Goal: Information Seeking & Learning: Learn about a topic

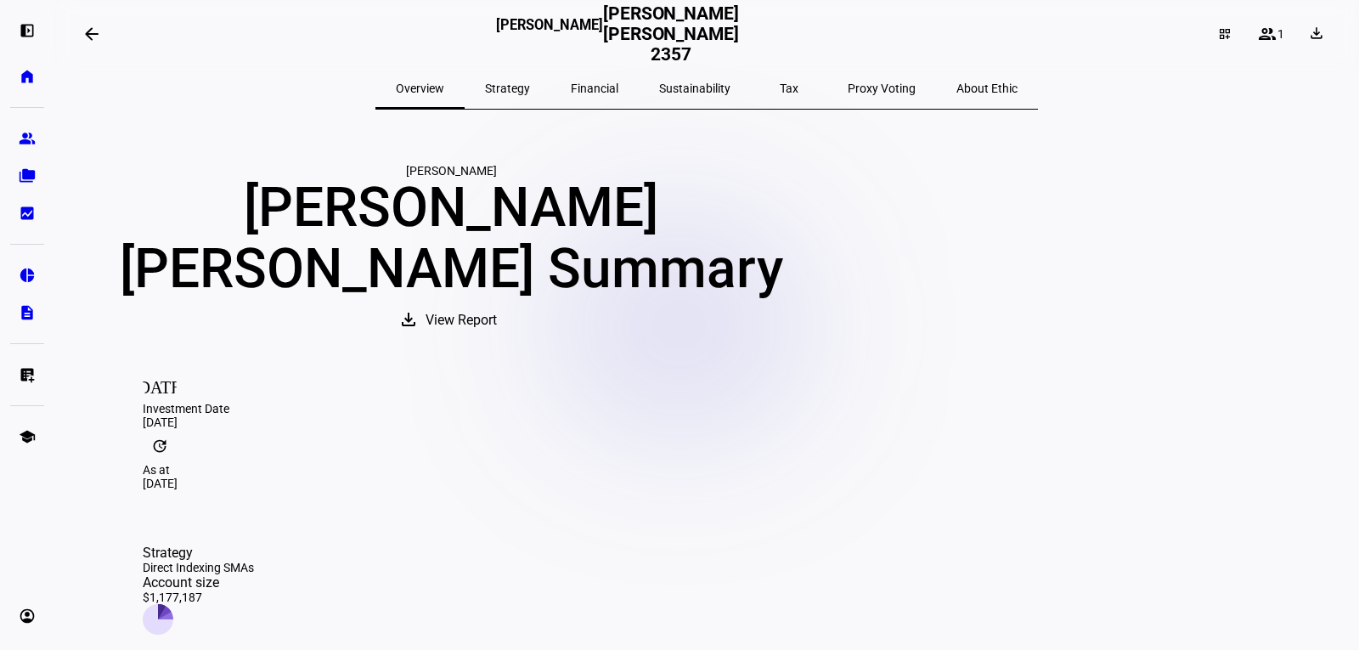
click at [694, 87] on span "Sustainability" at bounding box center [694, 88] width 71 height 12
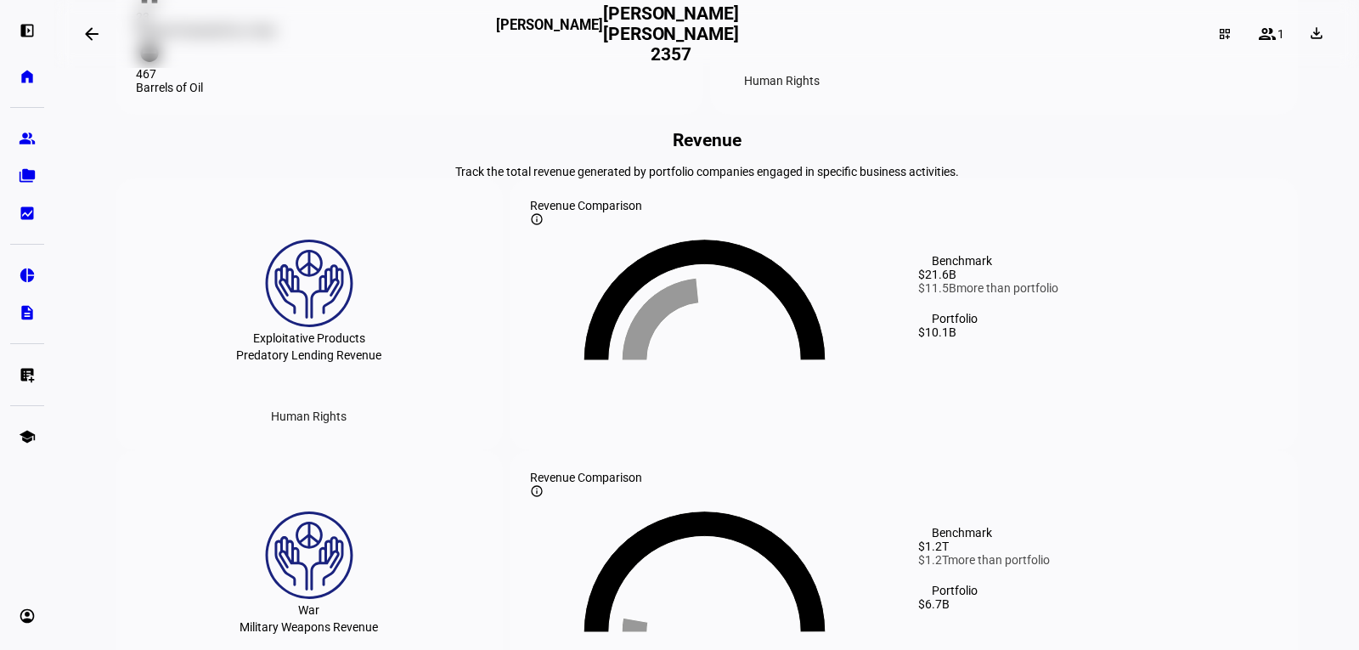
scroll to position [1529, 0]
click at [340, 361] on div "Predatory Lending Revenue" at bounding box center [308, 354] width 145 height 14
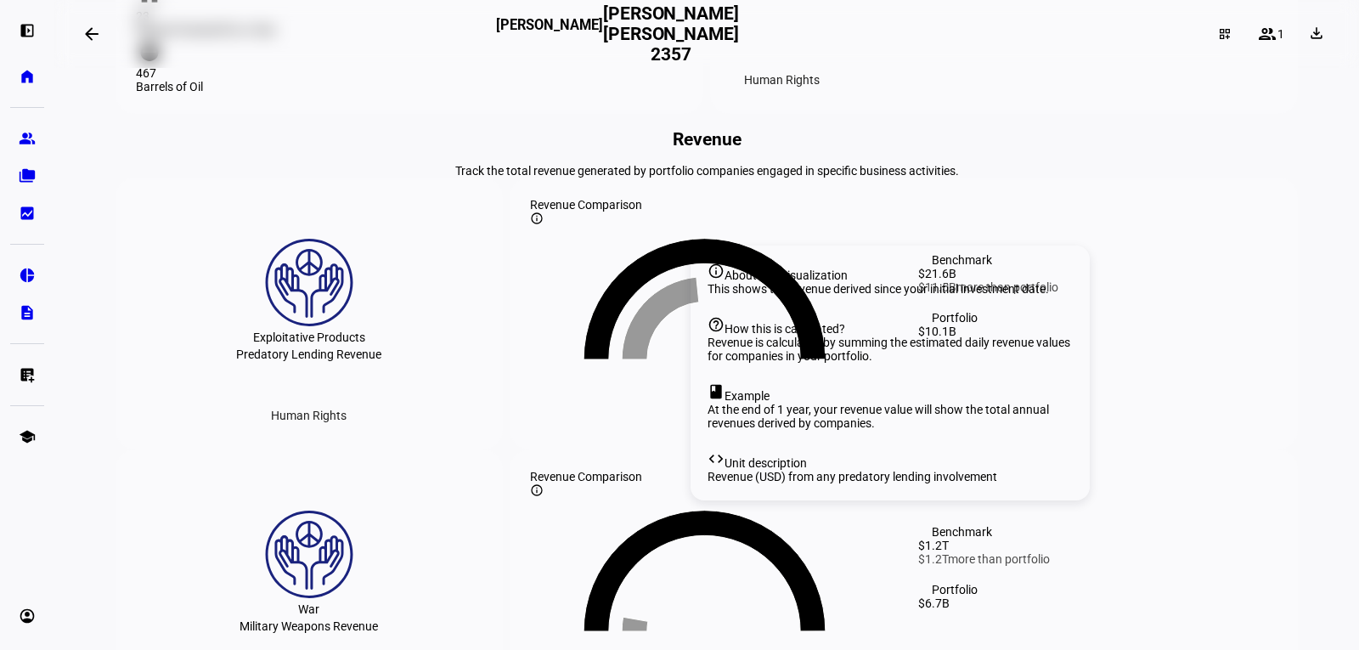
click at [543, 225] on mat-icon "info_outline" at bounding box center [537, 218] width 14 height 14
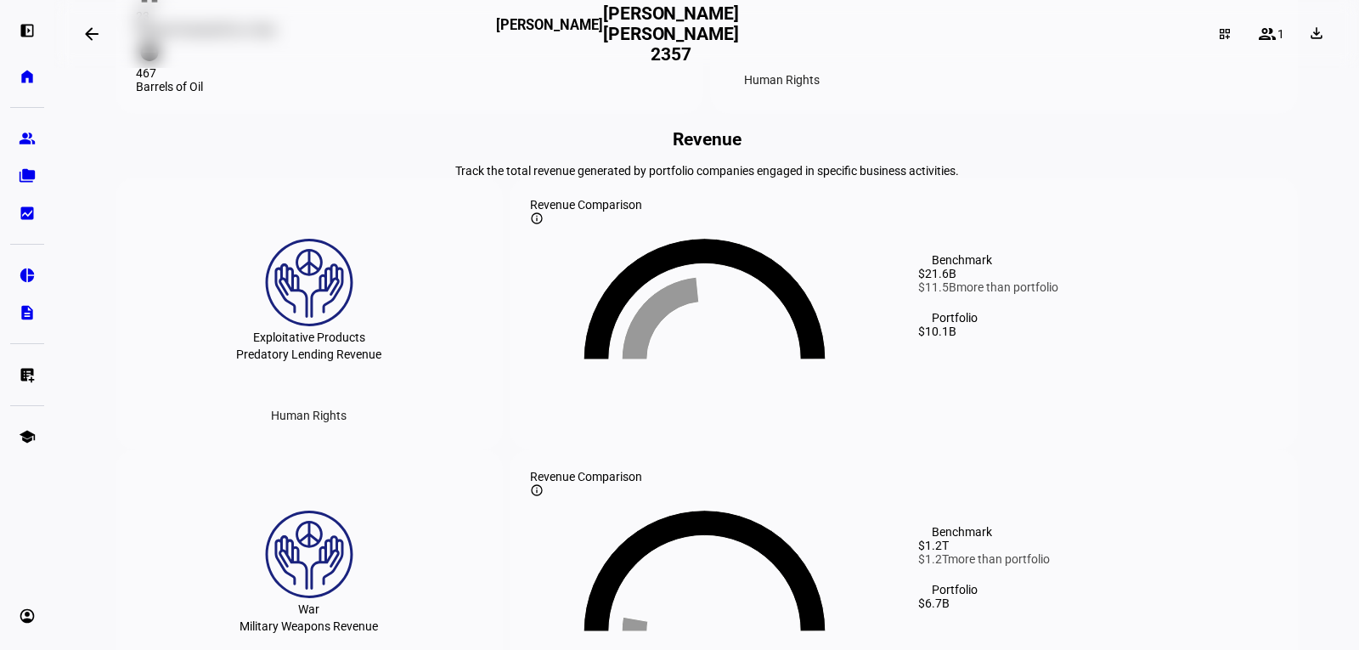
click at [543, 225] on mat-icon "info_outline" at bounding box center [537, 218] width 14 height 14
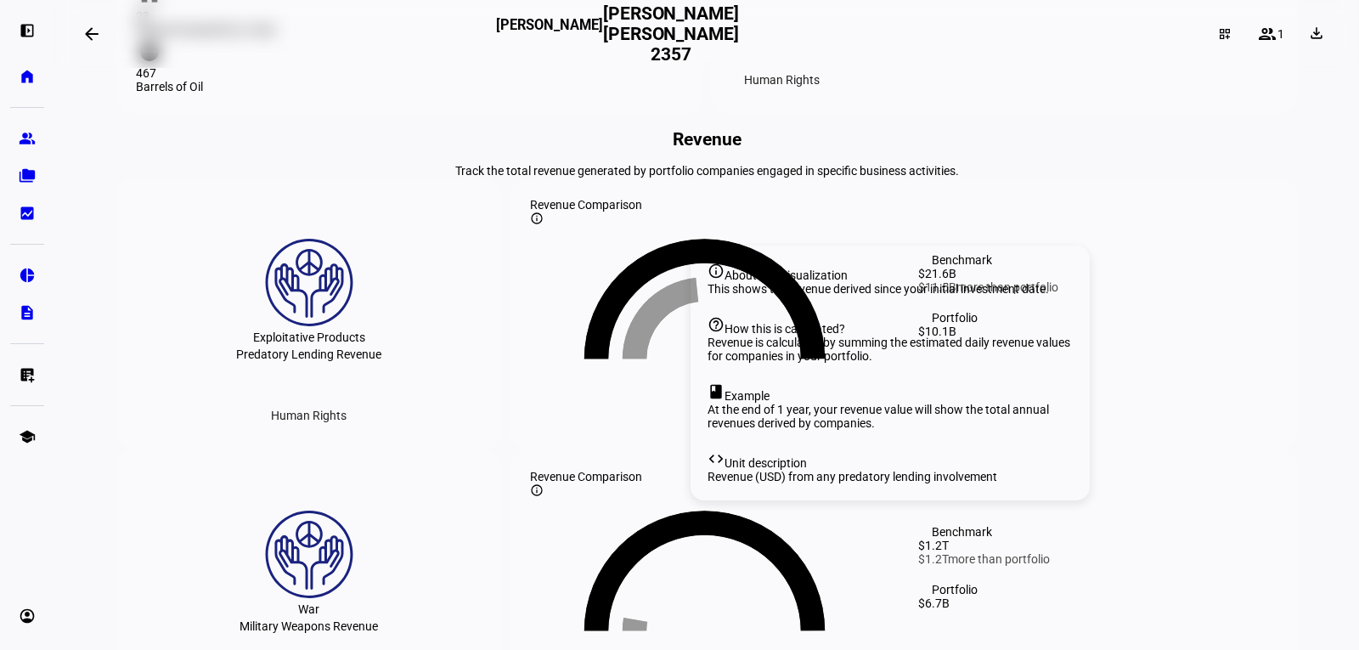
click at [543, 225] on mat-icon "info_outline" at bounding box center [537, 218] width 14 height 14
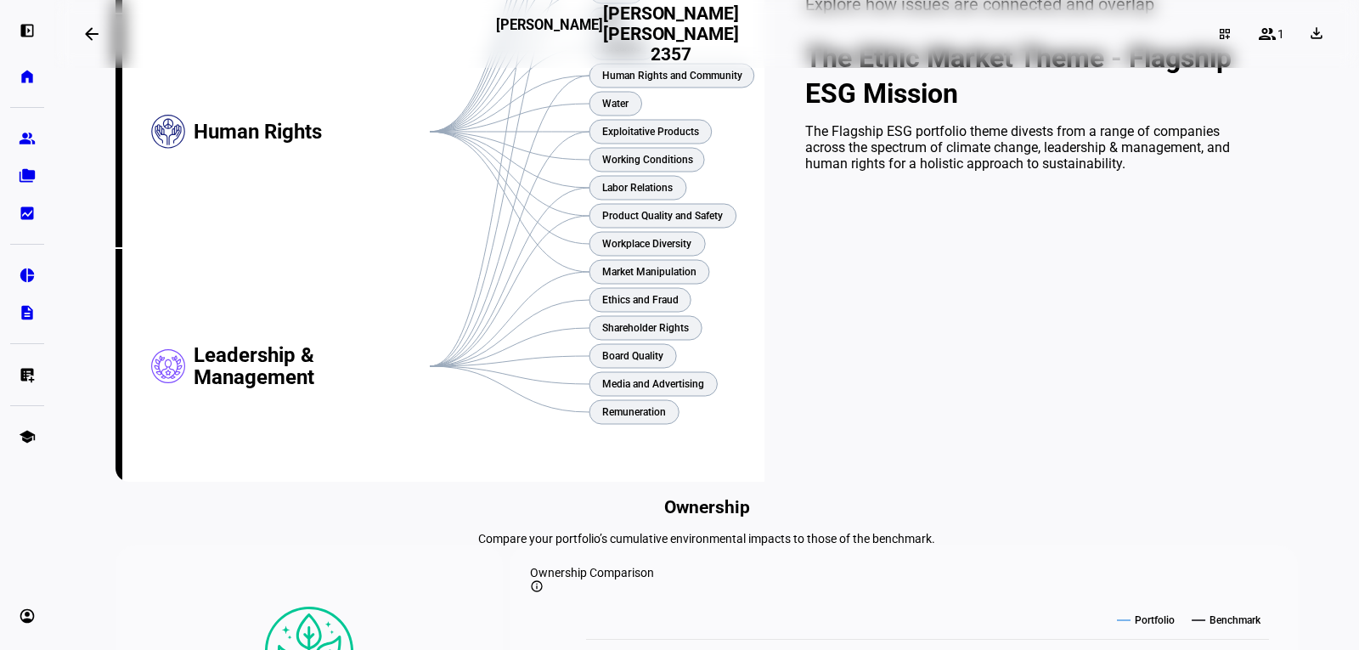
scroll to position [340, 0]
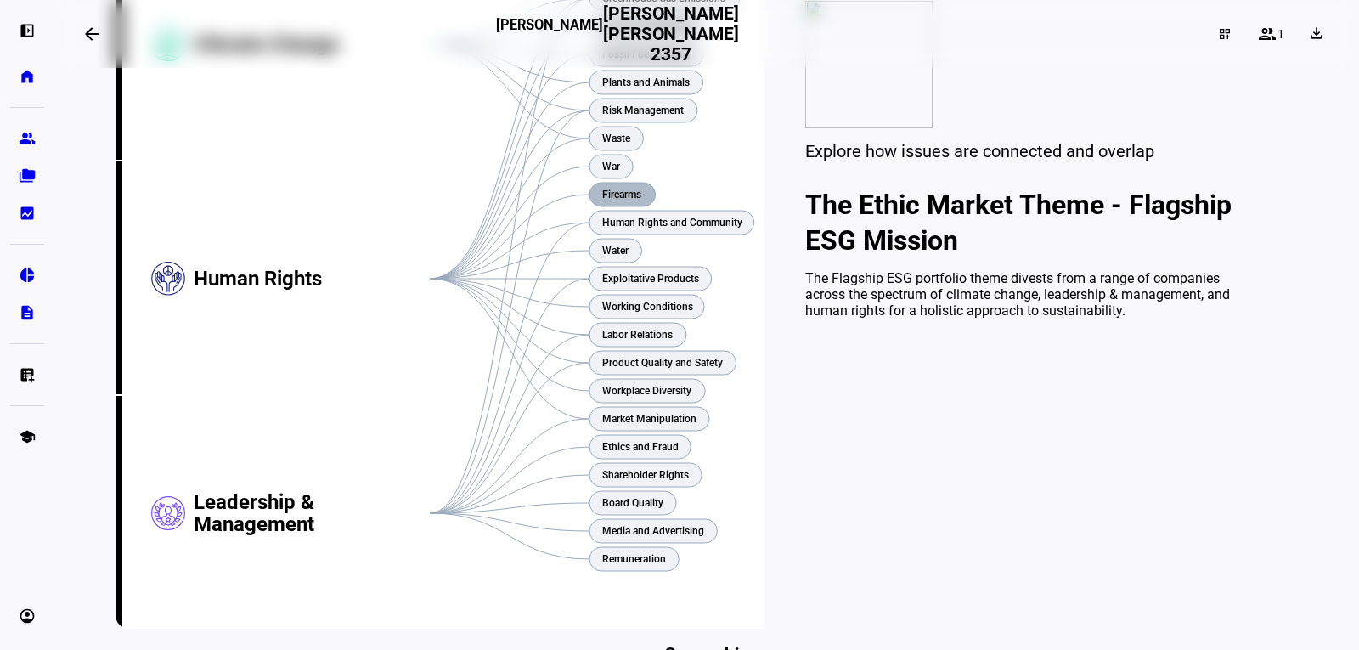
click at [615, 200] on text "Firearms" at bounding box center [621, 195] width 39 height 12
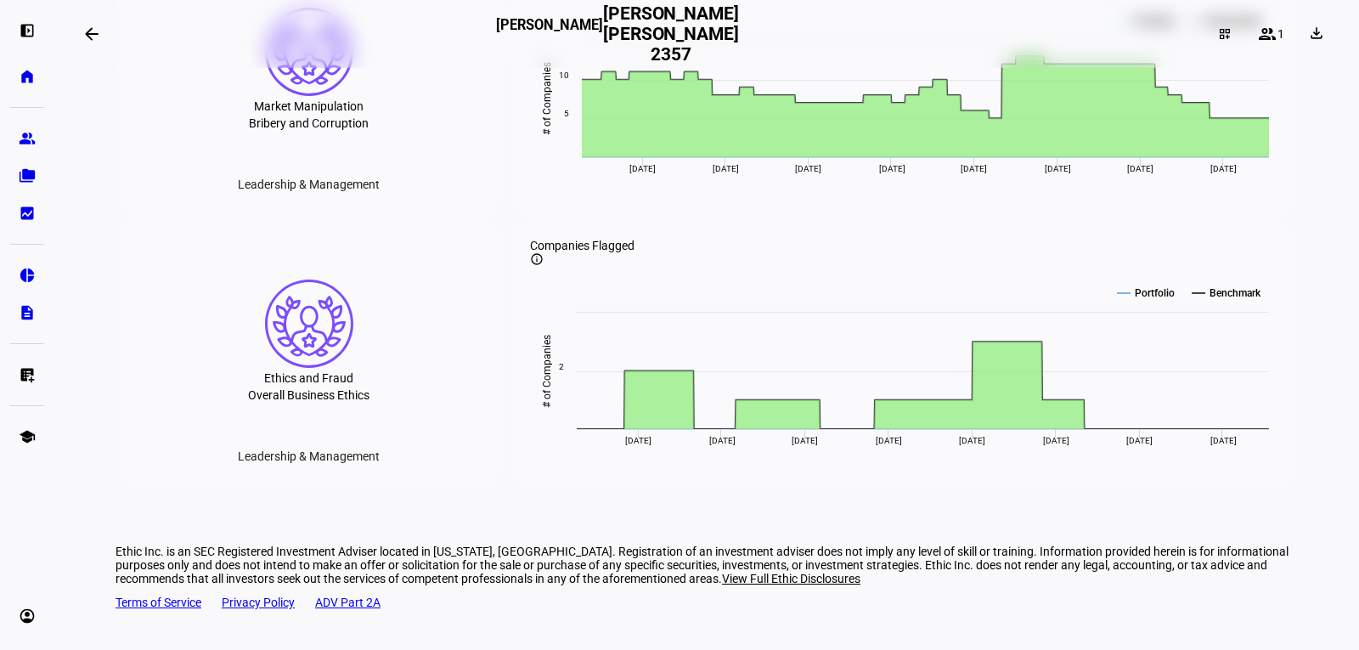
scroll to position [2889, 0]
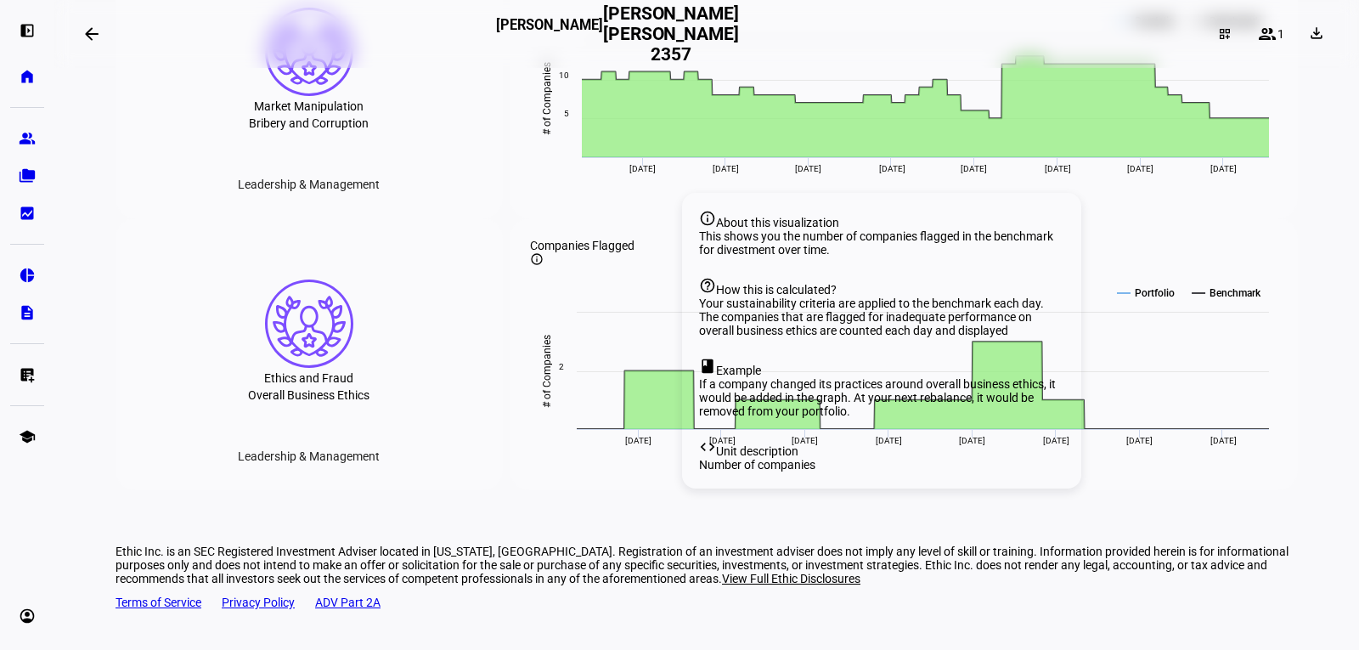
click at [543, 266] on mat-icon "info_outline" at bounding box center [537, 259] width 14 height 14
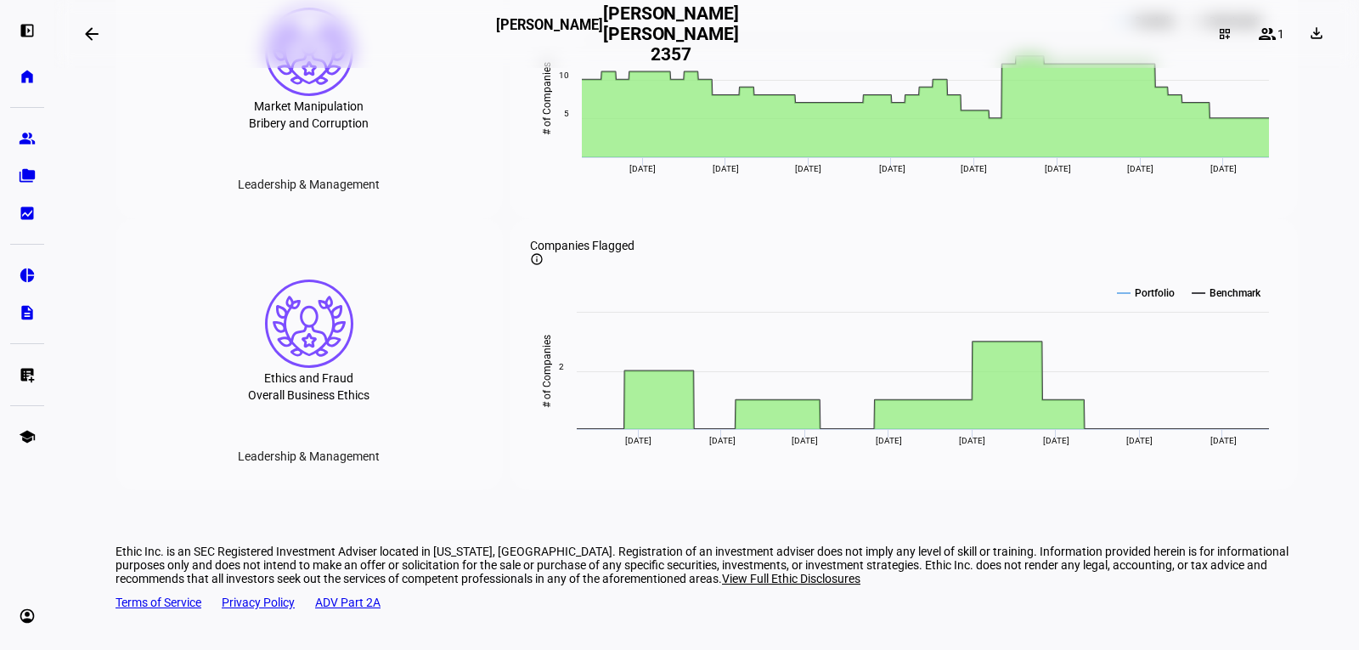
click at [543, 266] on mat-icon "info_outline" at bounding box center [537, 259] width 14 height 14
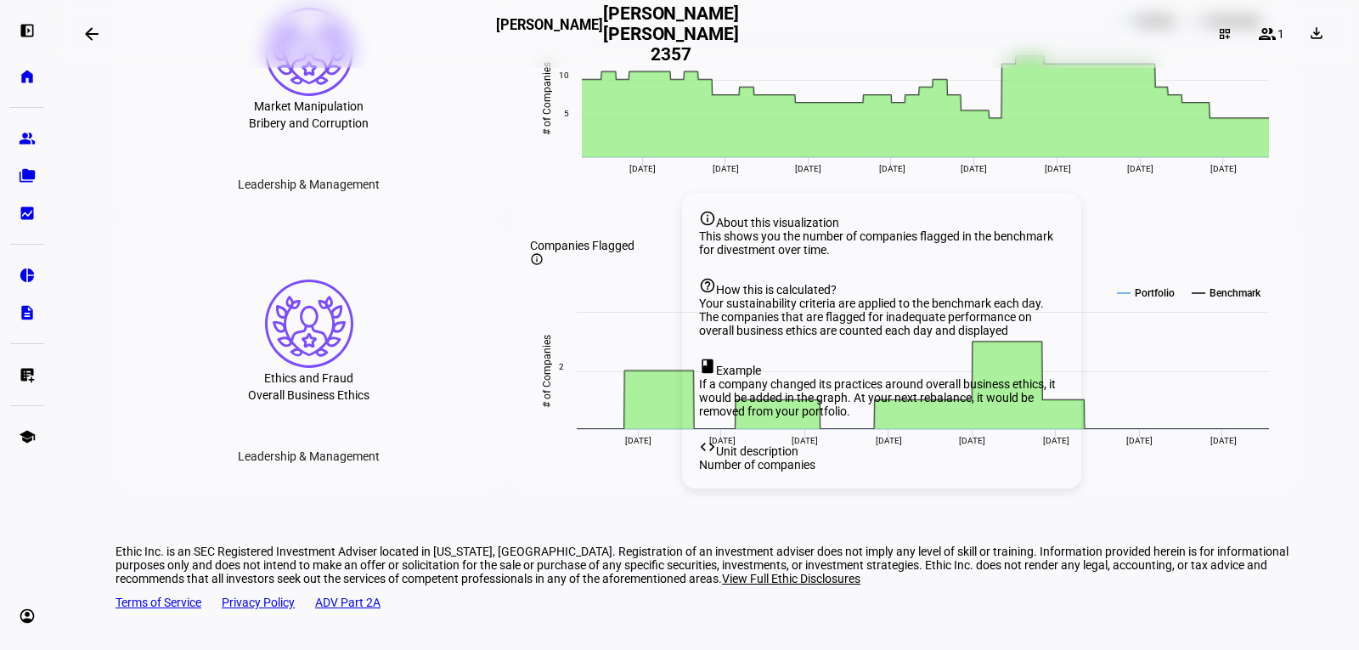
click at [543, 266] on mat-icon "info_outline" at bounding box center [537, 259] width 14 height 14
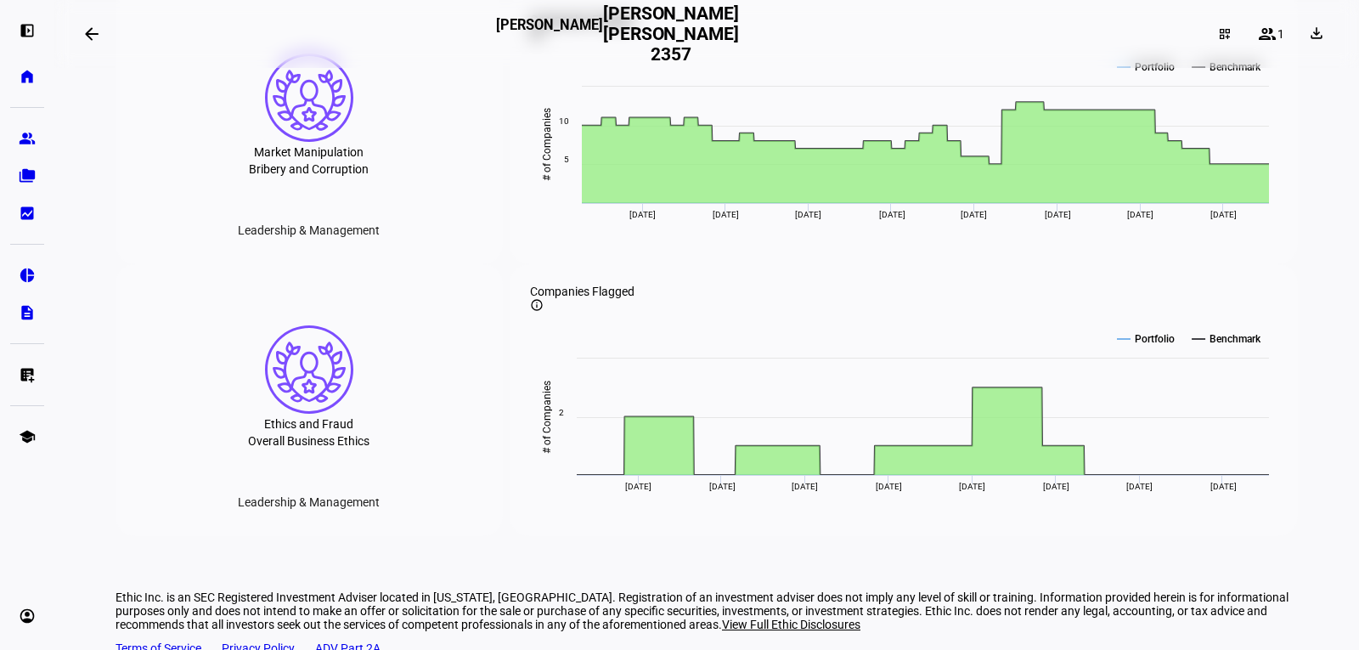
scroll to position [2549, 0]
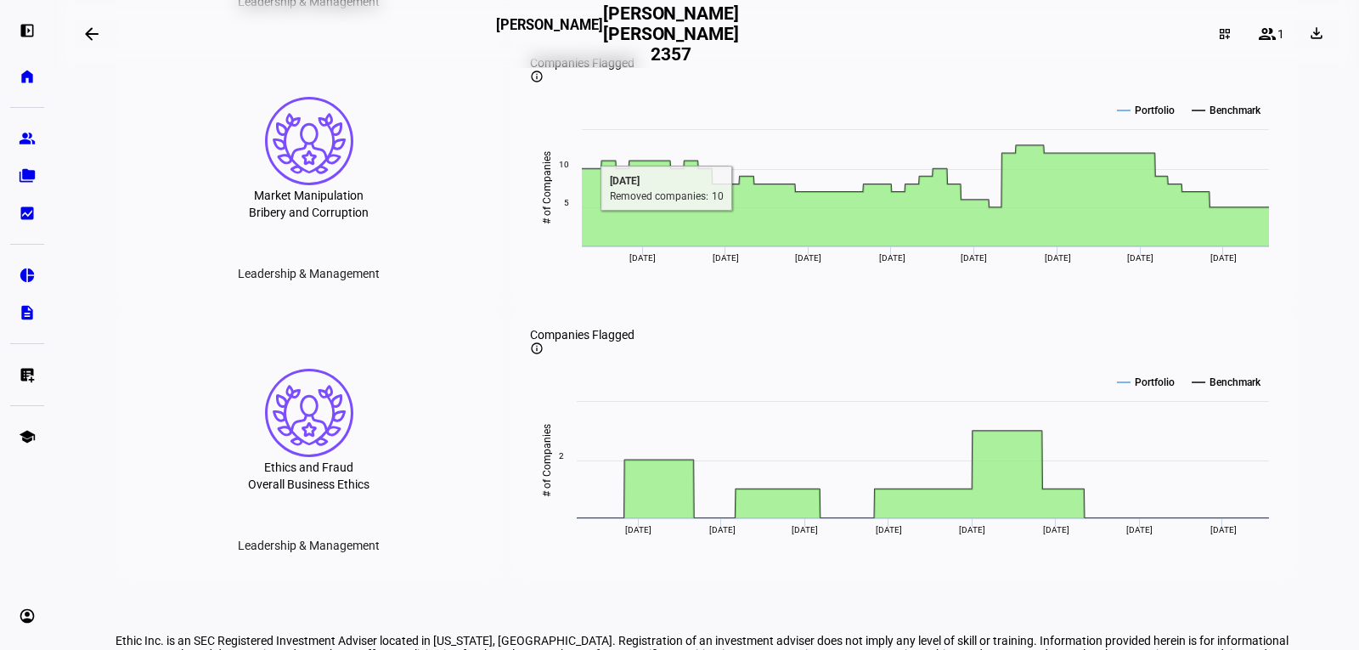
click at [308, 219] on div "Bribery and Corruption" at bounding box center [309, 213] width 120 height 14
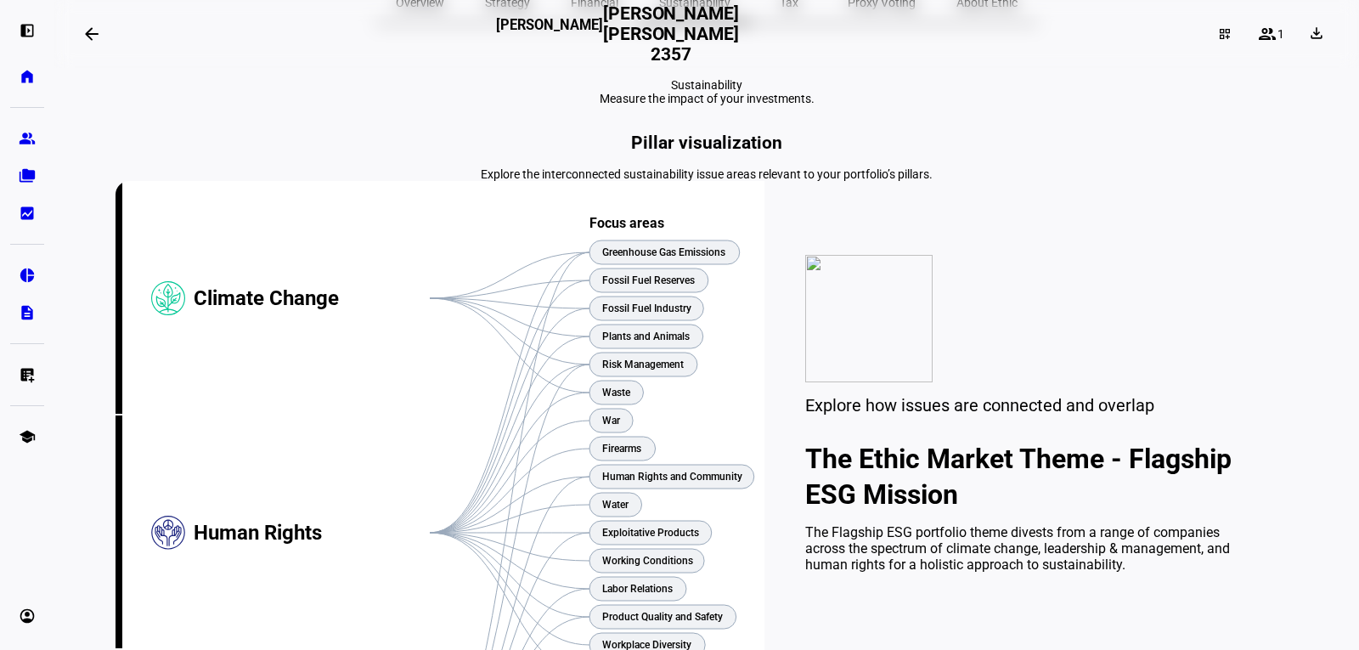
scroll to position [0, 0]
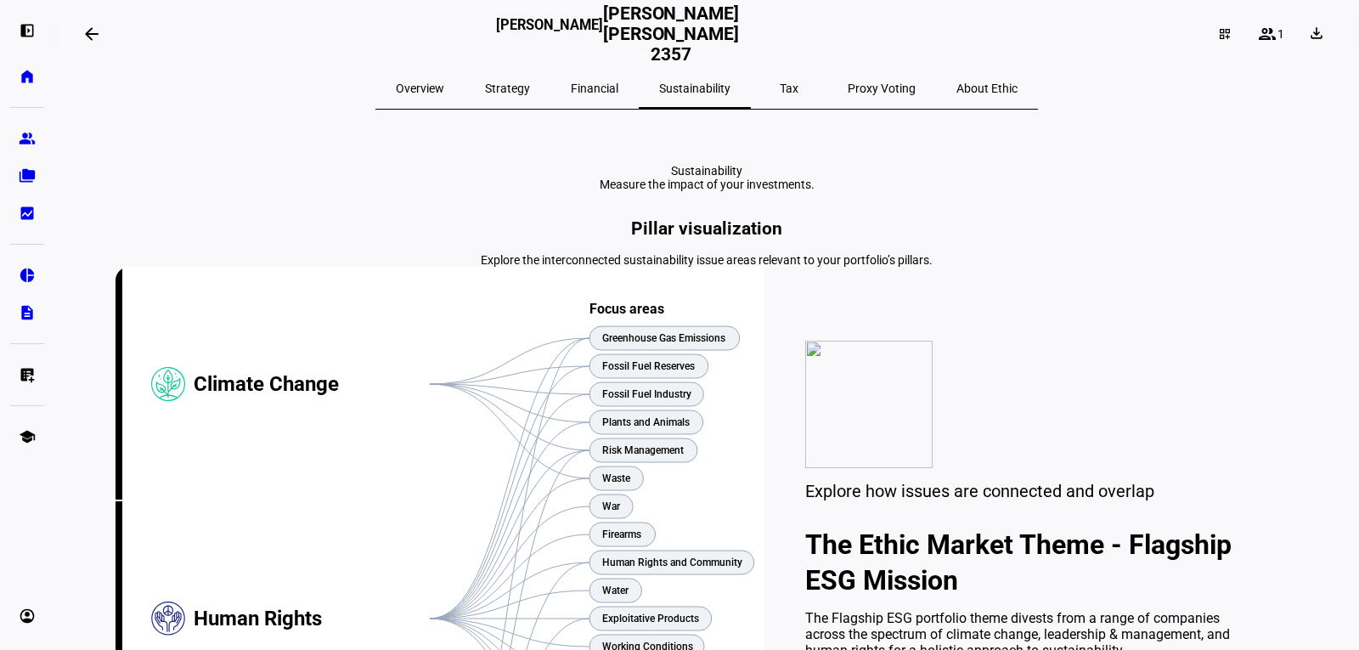
click at [956, 82] on span "About Ethic" at bounding box center [986, 88] width 61 height 12
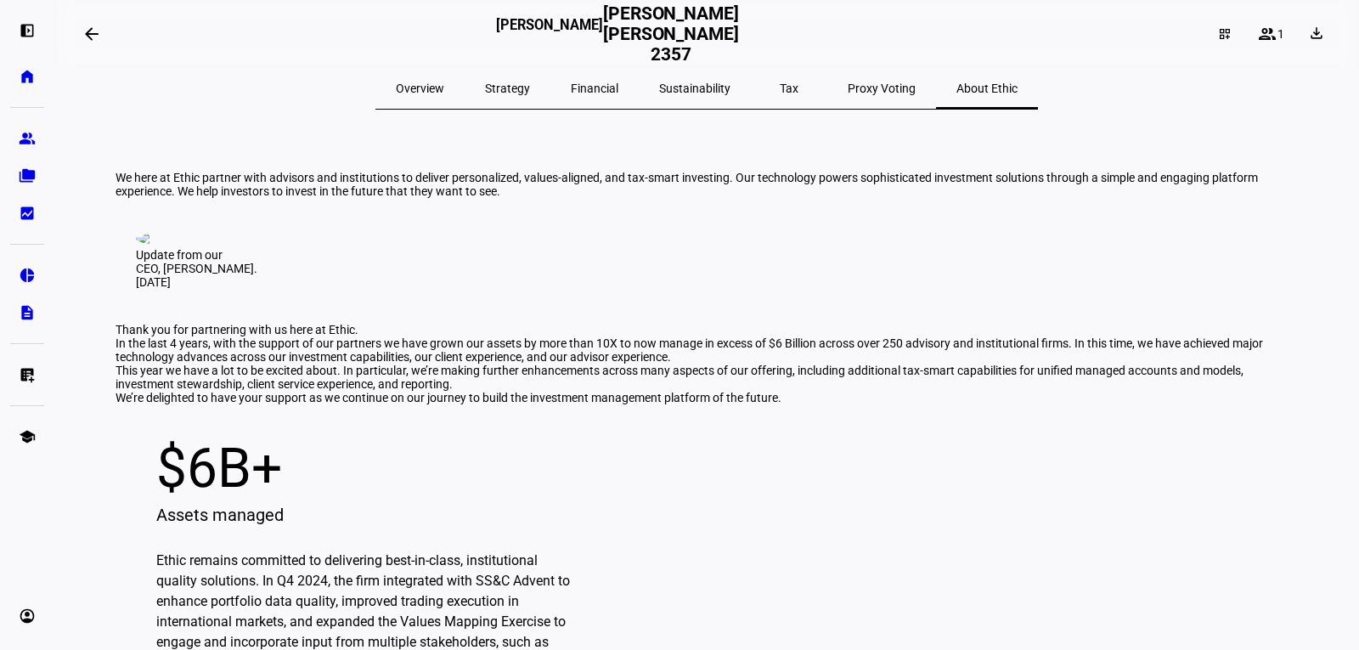
click at [847, 90] on span "Proxy Voting" at bounding box center [881, 88] width 68 height 12
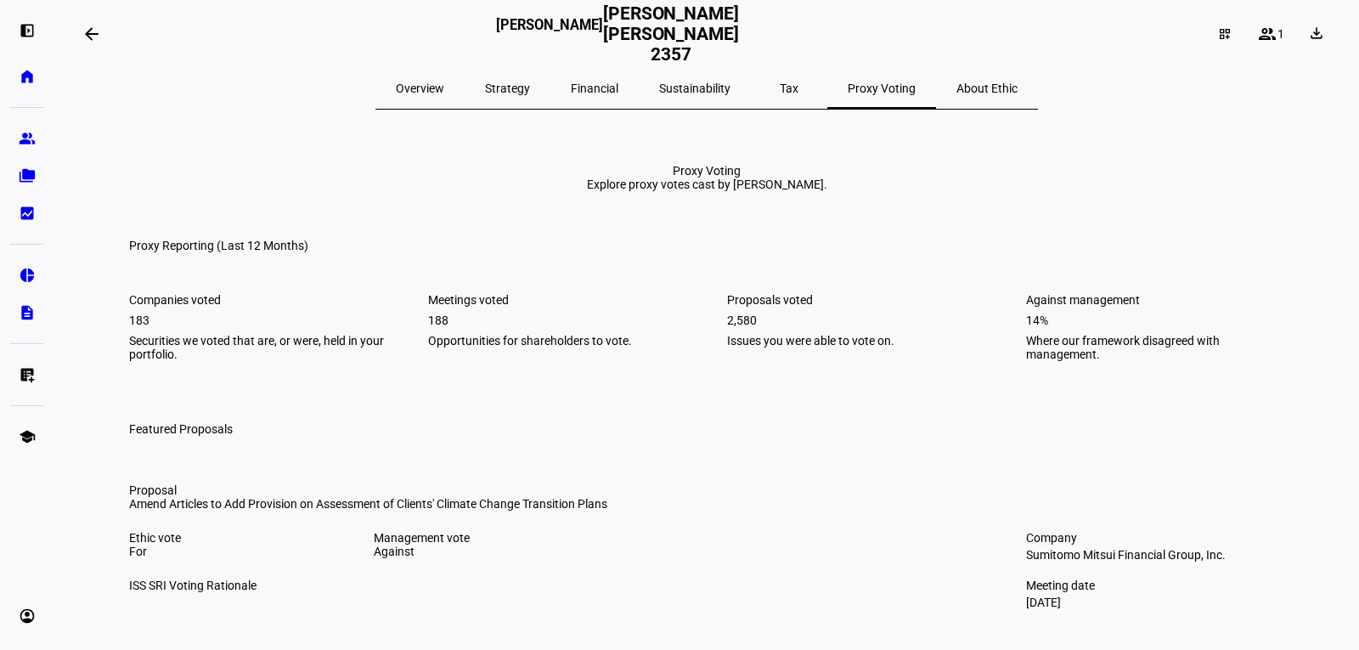
click at [780, 87] on span "Tax" at bounding box center [789, 88] width 19 height 12
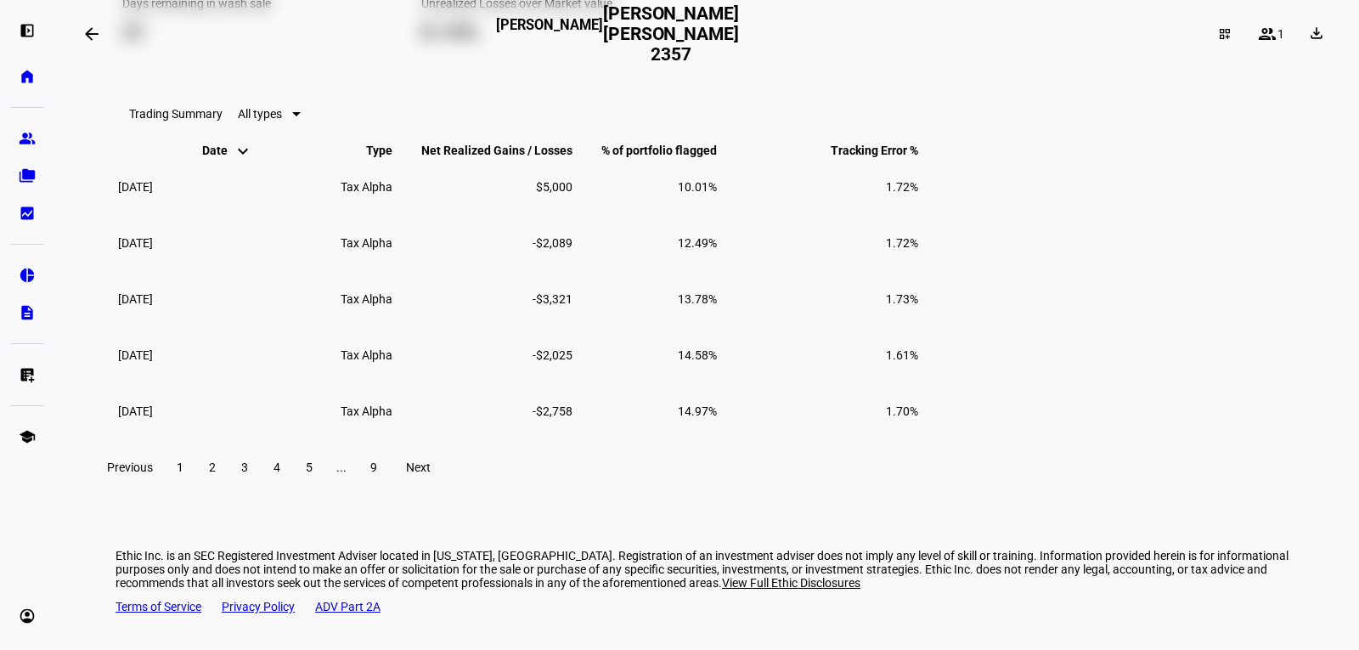
scroll to position [1359, 0]
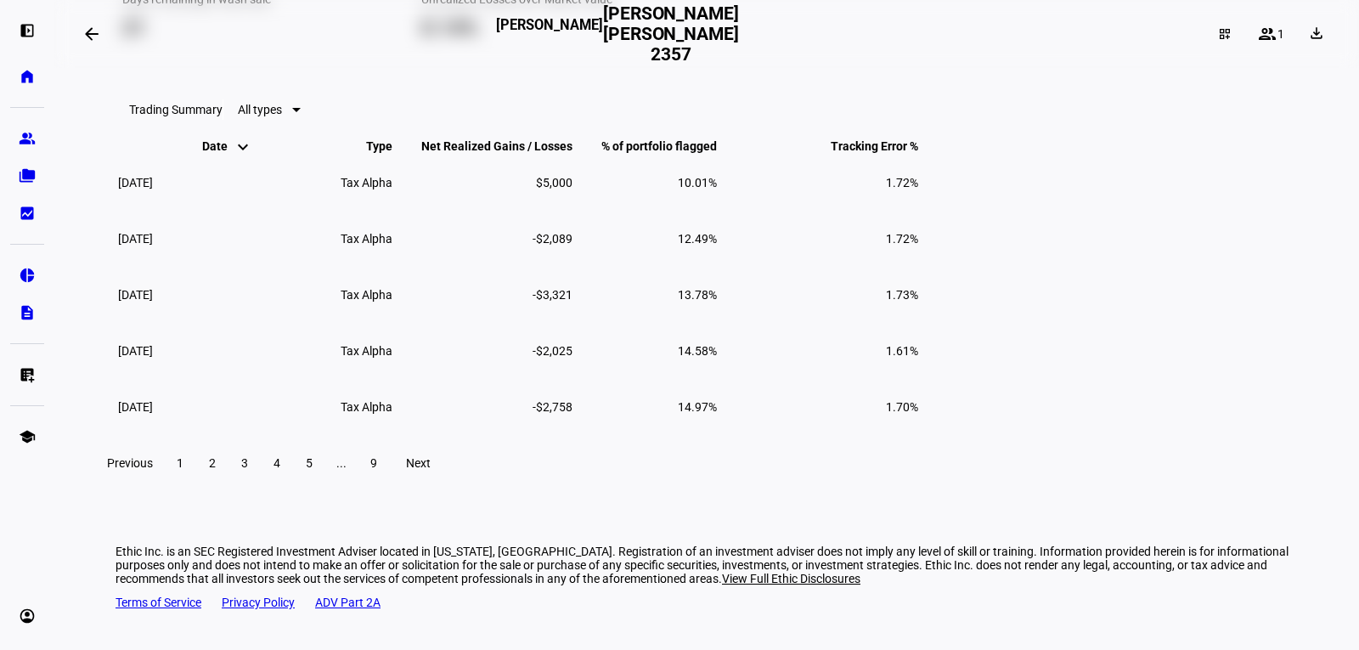
click at [352, 195] on span "Total Trading Events" at bounding box center [311, 197] width 98 height 27
click at [301, 120] on div at bounding box center [291, 109] width 19 height 20
click at [595, 186] on div at bounding box center [679, 325] width 1359 height 650
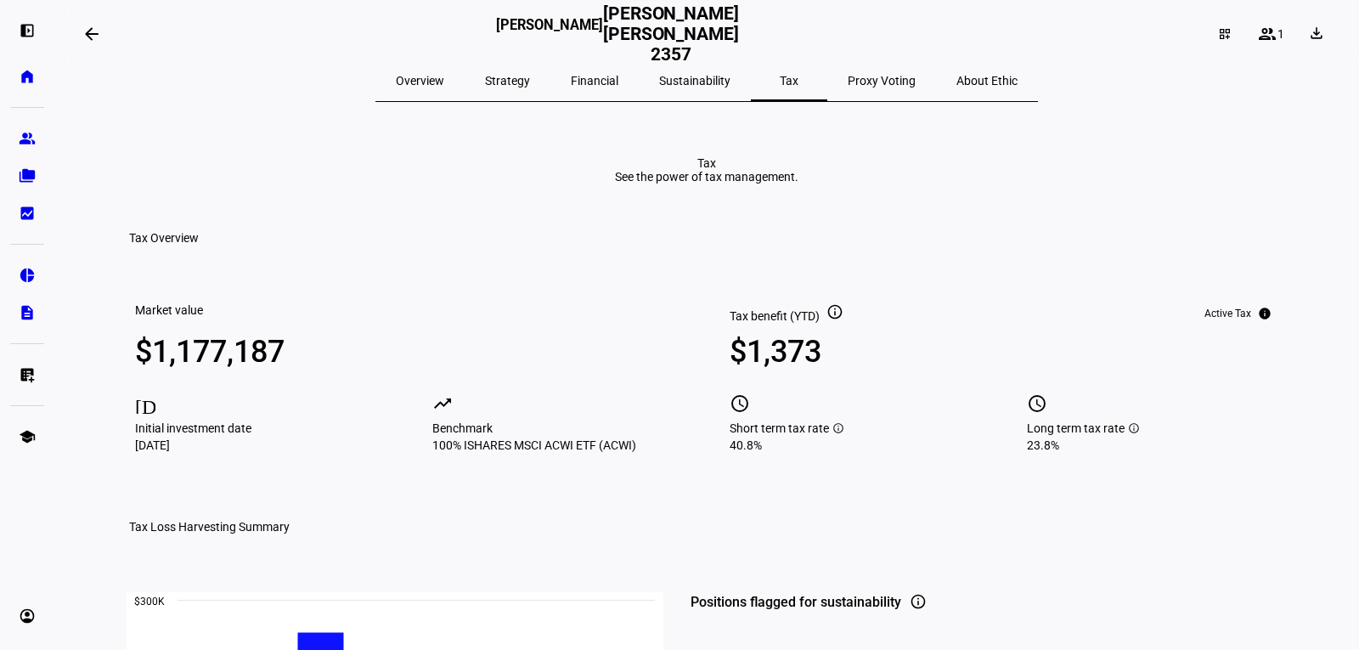
scroll to position [0, 0]
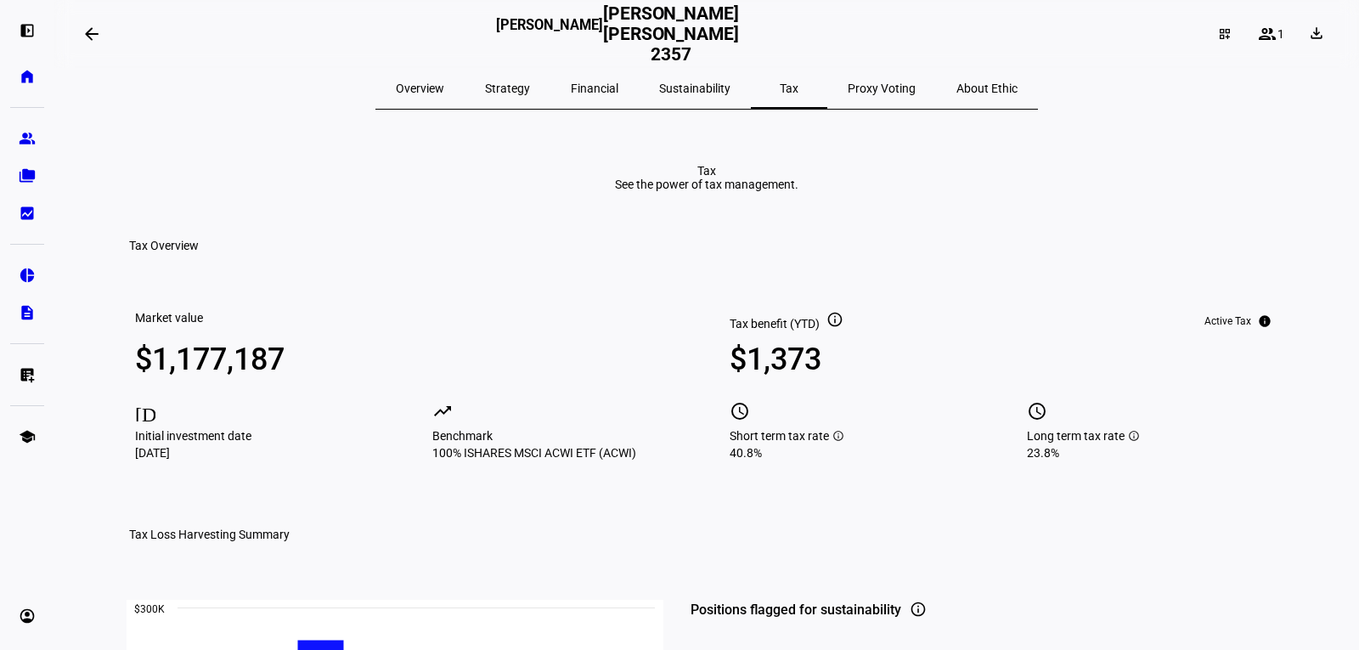
click at [705, 87] on span "Sustainability" at bounding box center [694, 88] width 71 height 12
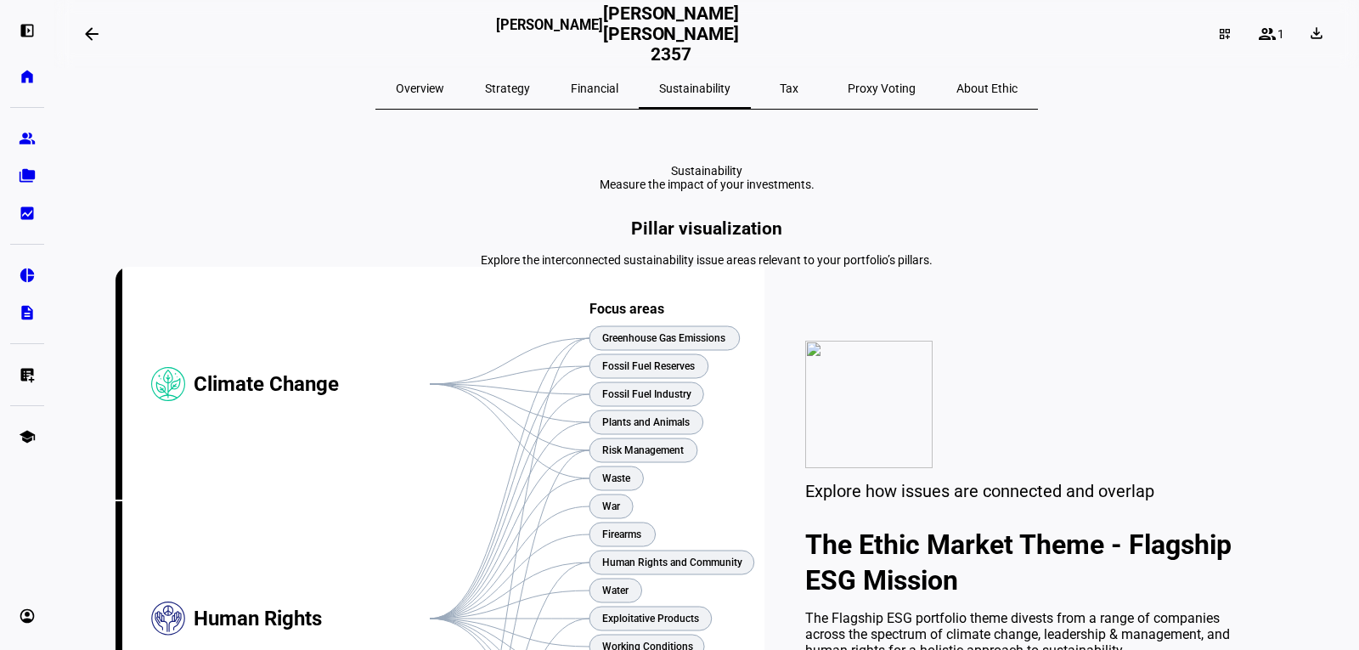
click at [588, 87] on span "Financial" at bounding box center [595, 88] width 48 height 12
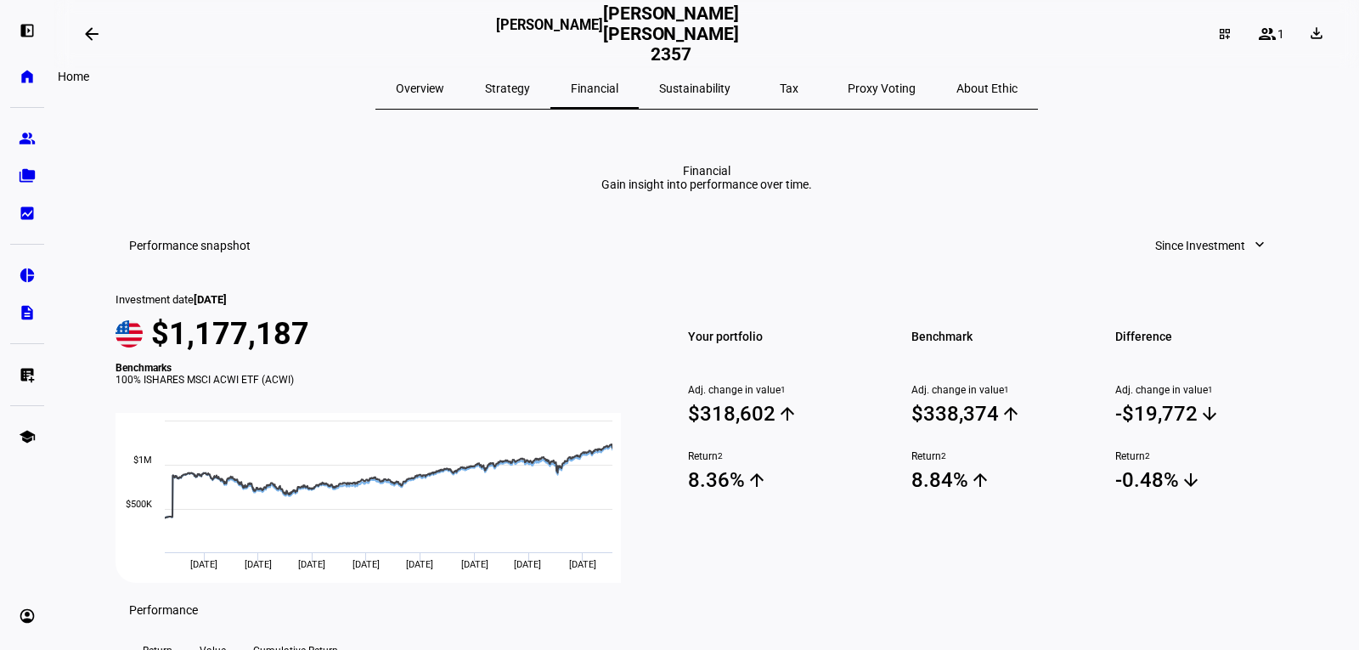
click at [29, 71] on eth-mat-symbol "home" at bounding box center [27, 76] width 17 height 17
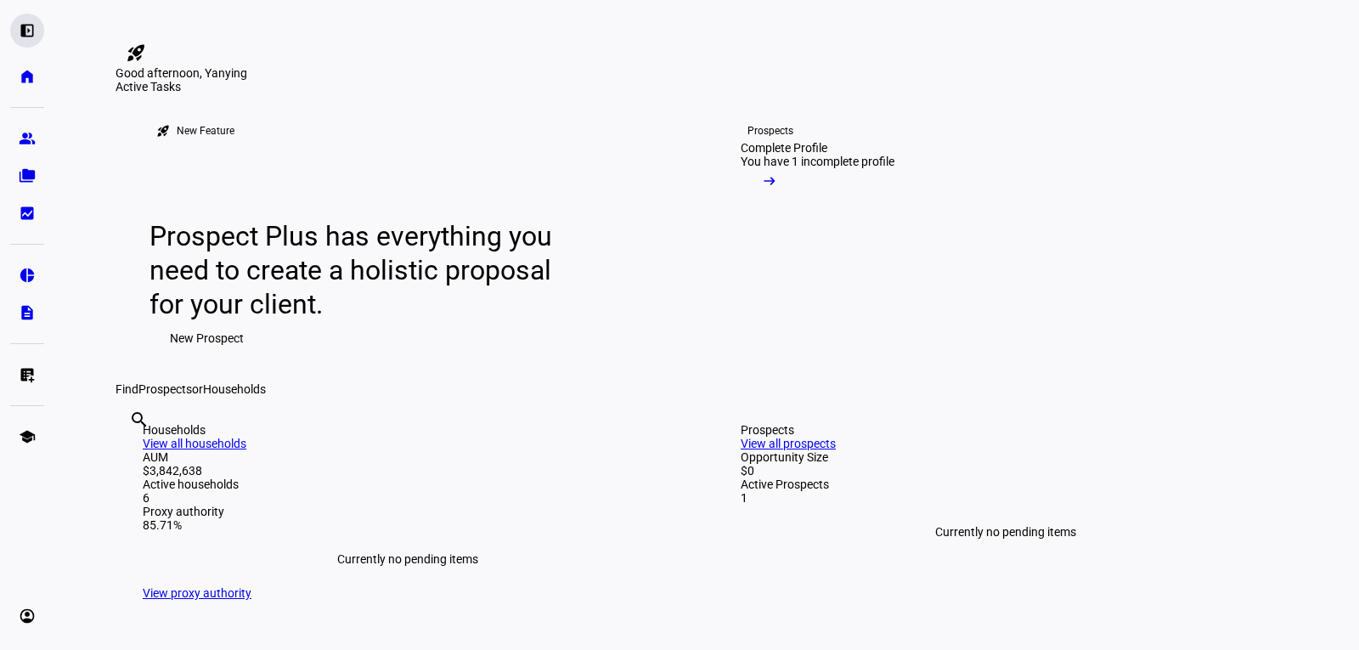
click at [29, 27] on eth-mat-symbol "left_panel_open" at bounding box center [27, 30] width 17 height 17
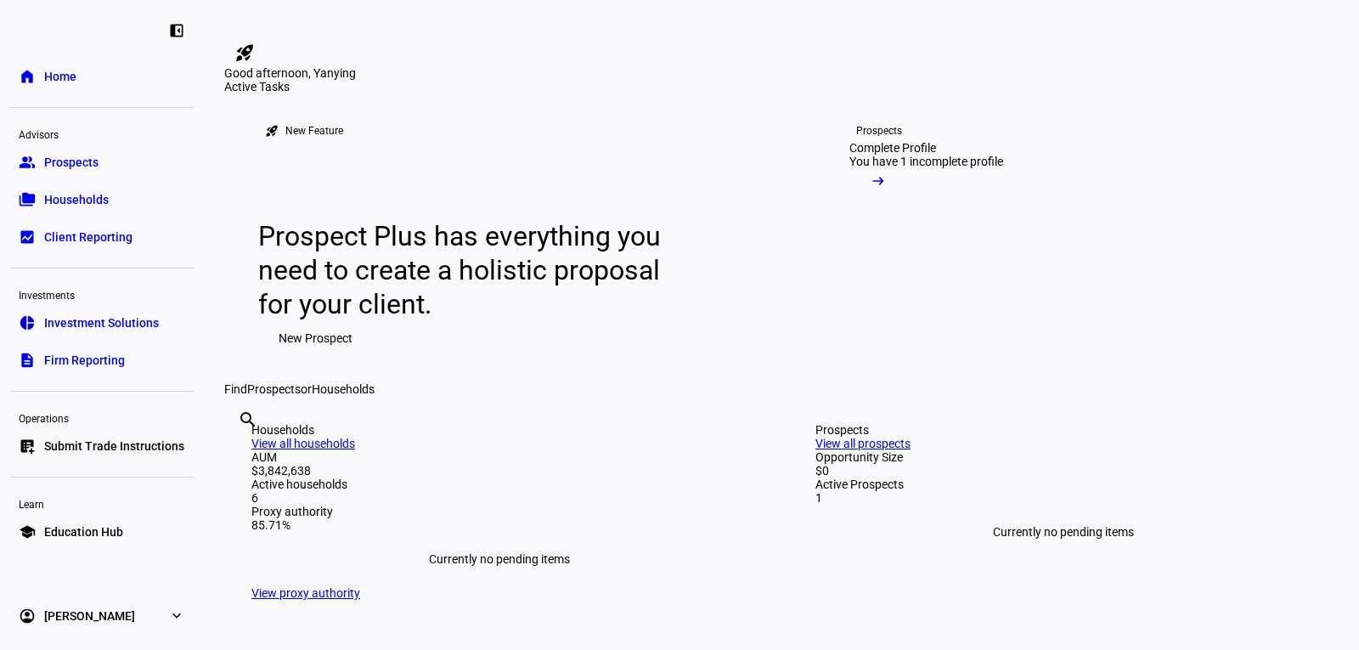
click at [79, 530] on span "Education Hub" at bounding box center [83, 531] width 79 height 17
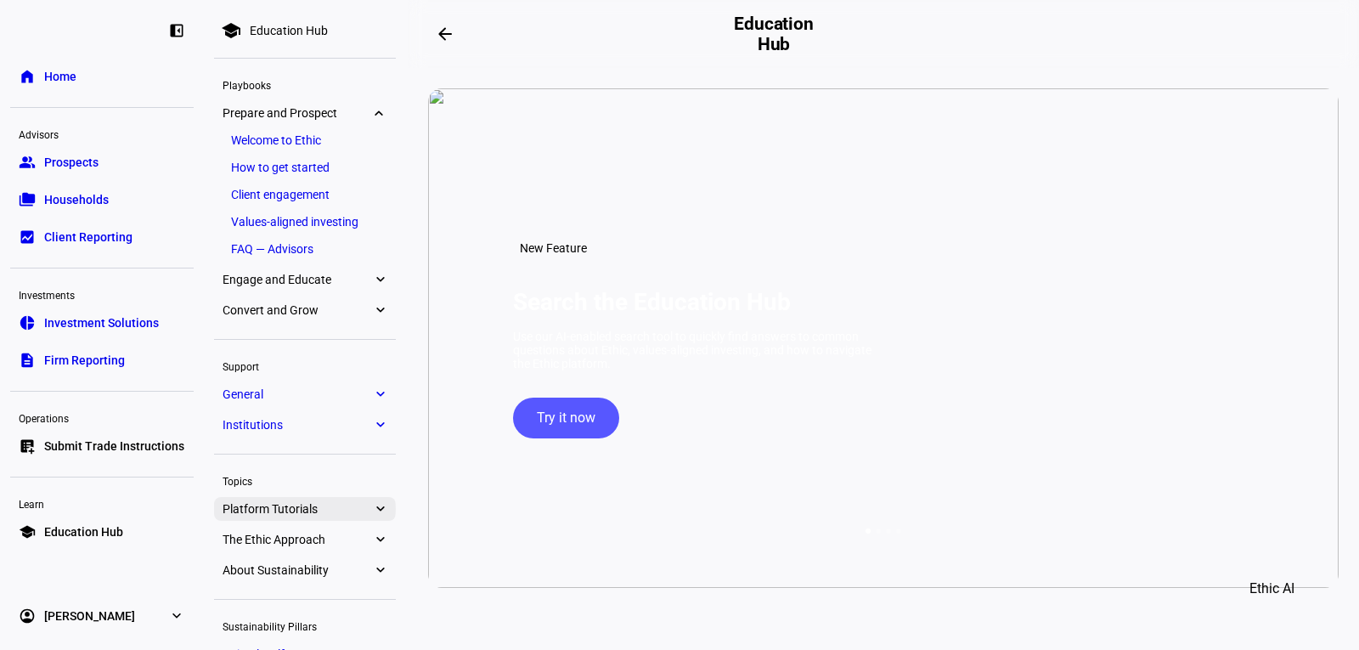
click at [289, 515] on span "Platform Tutorials" at bounding box center [296, 509] width 149 height 14
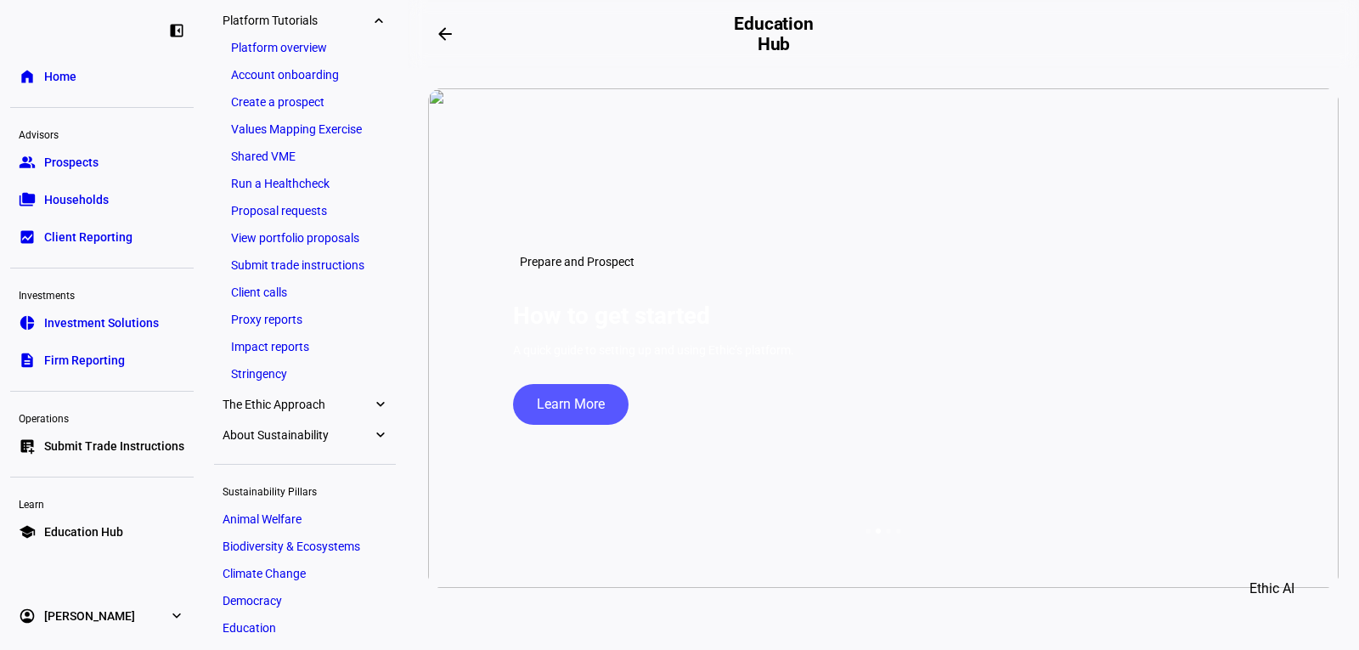
scroll to position [403, 0]
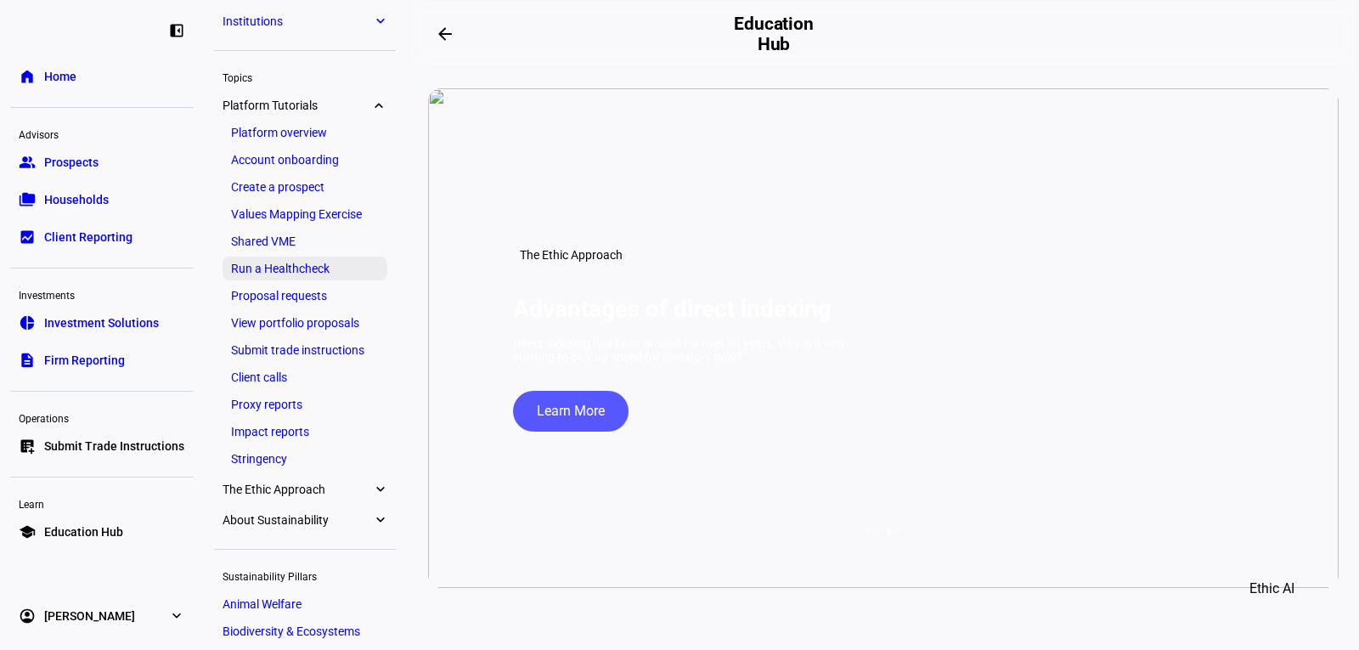
click at [347, 268] on link "Run a Healthcheck" at bounding box center [304, 268] width 165 height 24
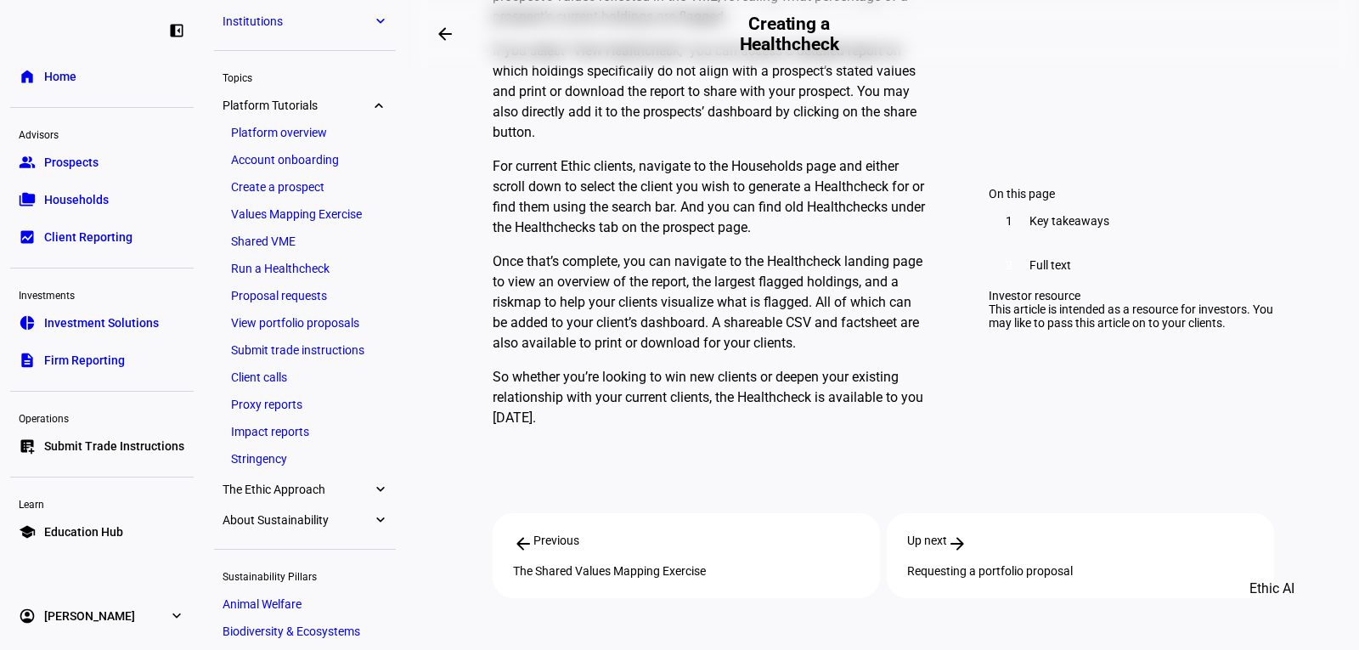
scroll to position [1529, 0]
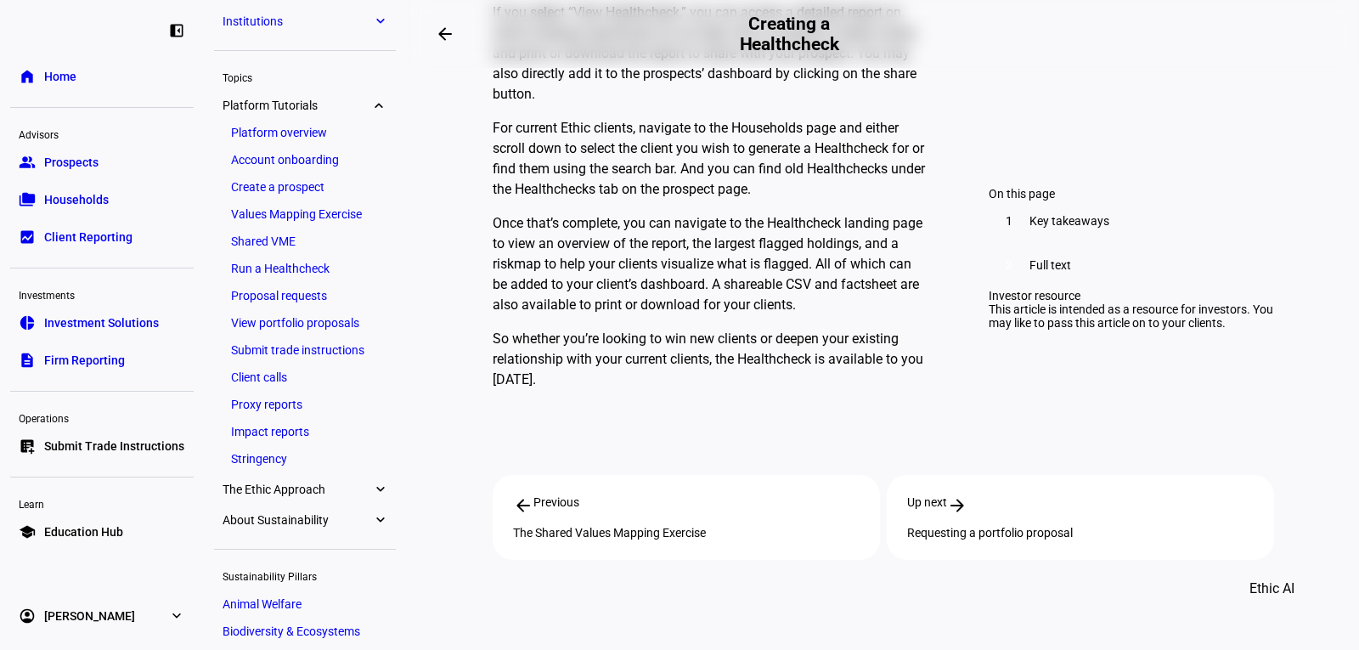
click at [79, 161] on span "Prospects" at bounding box center [71, 162] width 54 height 17
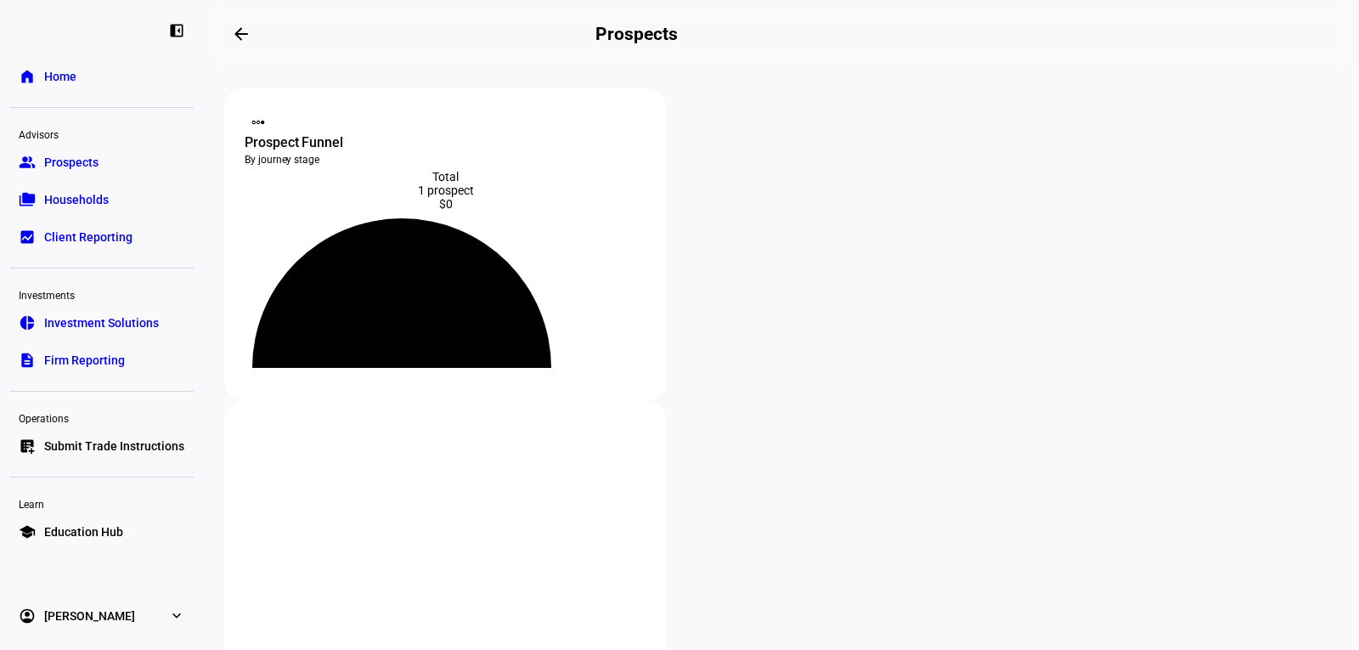
scroll to position [257, 0]
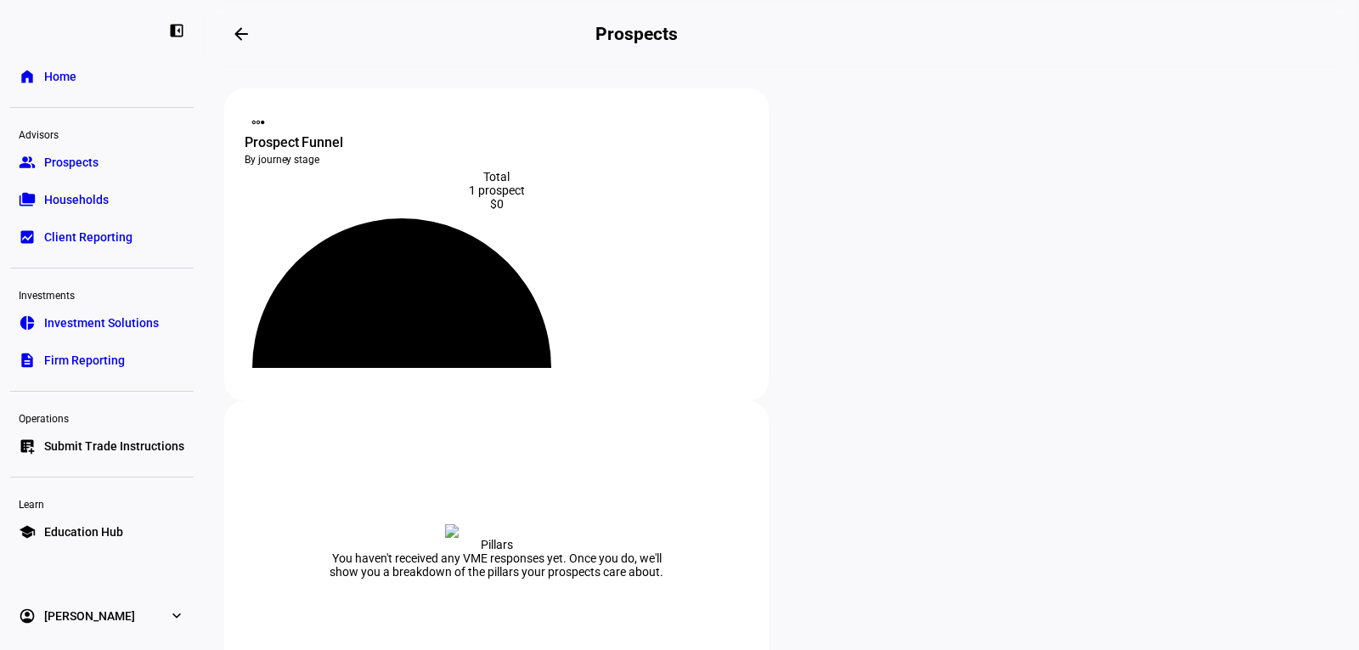
click at [78, 199] on span "Households" at bounding box center [76, 199] width 65 height 17
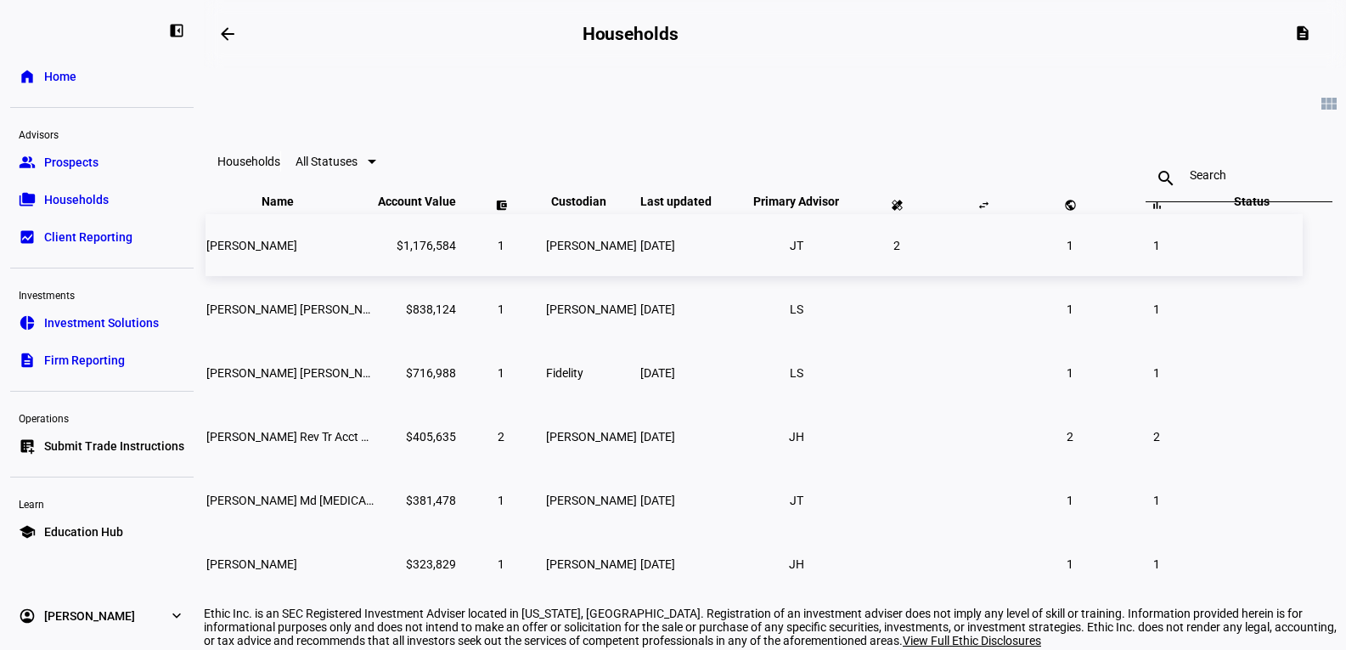
click at [297, 252] on span "[PERSON_NAME]" at bounding box center [251, 246] width 91 height 14
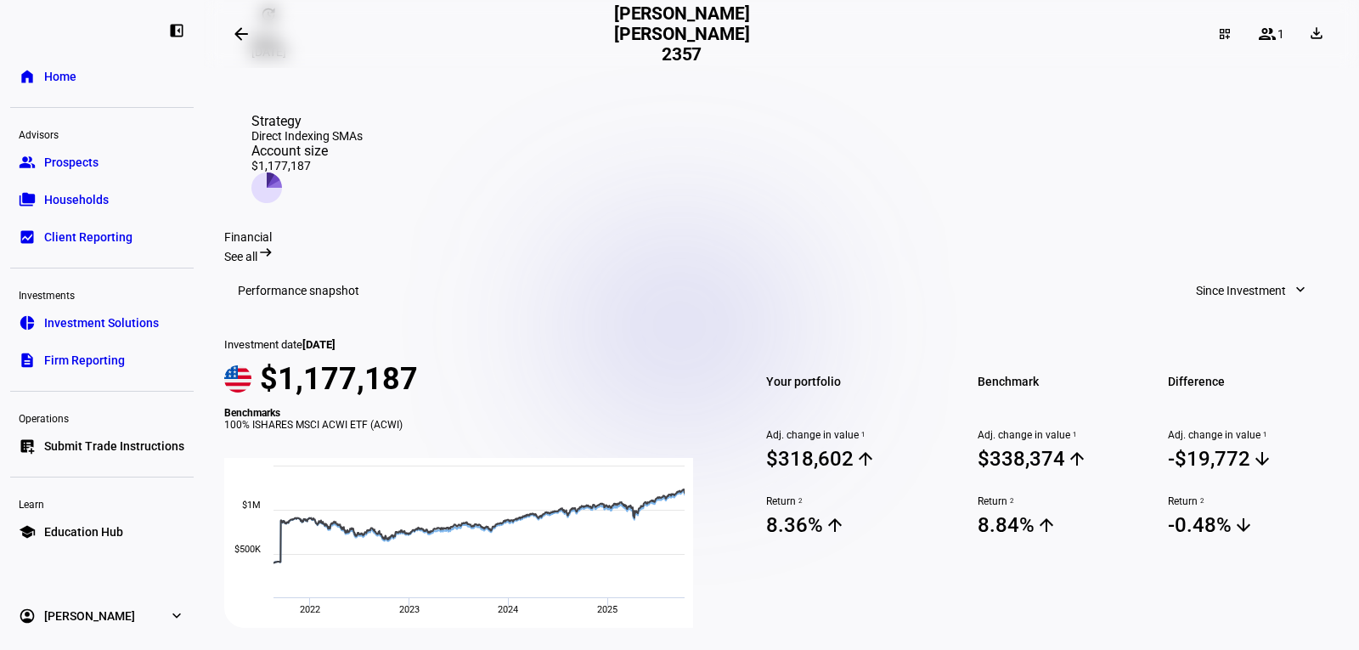
scroll to position [425, 0]
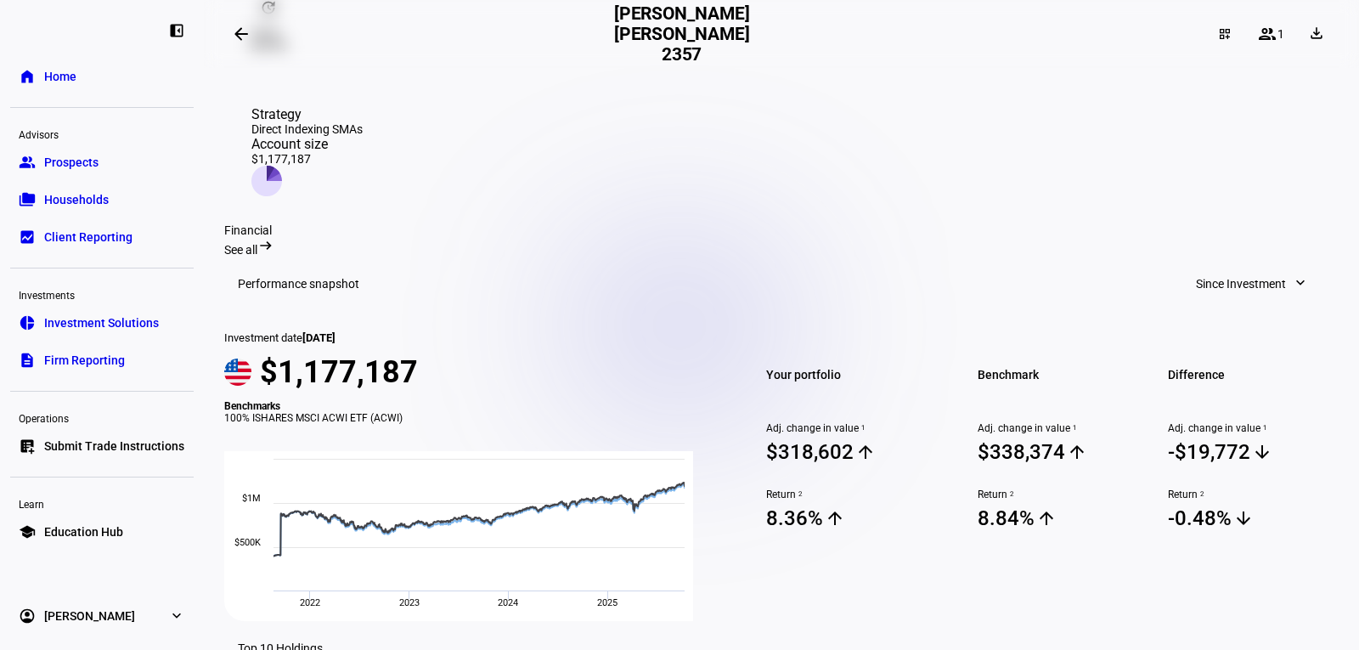
click at [1236, 267] on span "Since Investment" at bounding box center [1241, 284] width 90 height 34
click at [1236, 147] on div at bounding box center [679, 325] width 1359 height 650
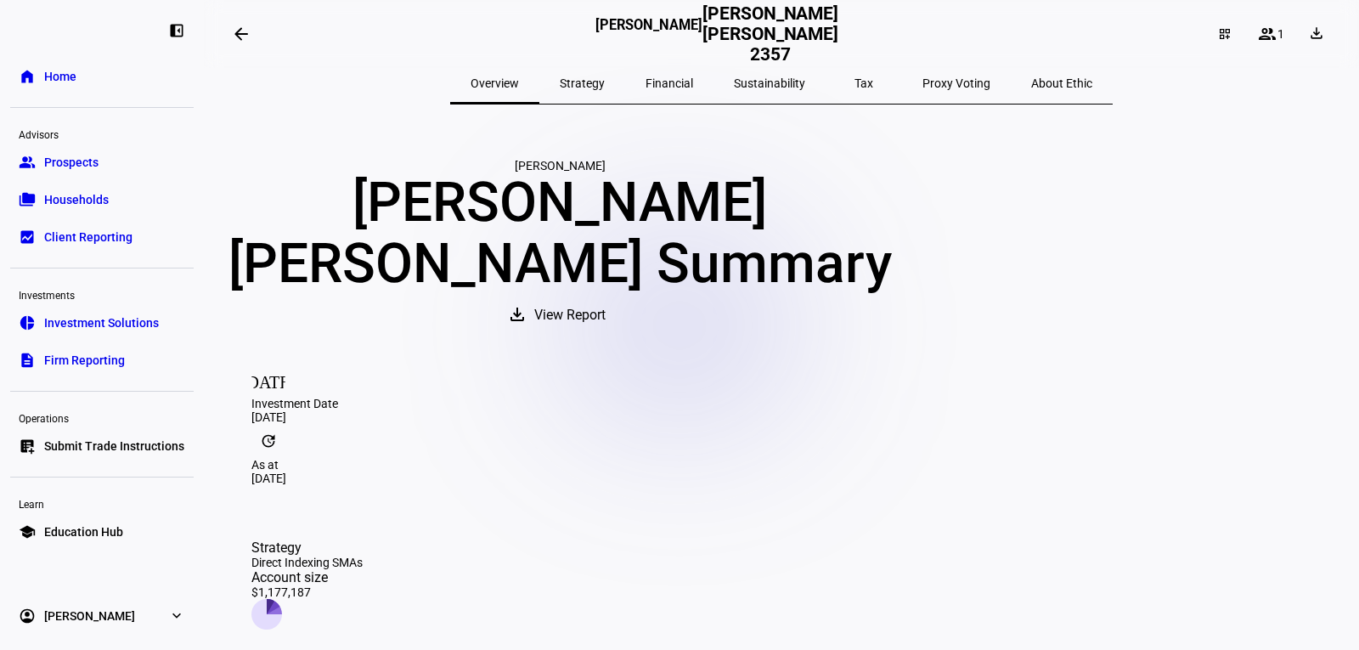
scroll to position [0, 0]
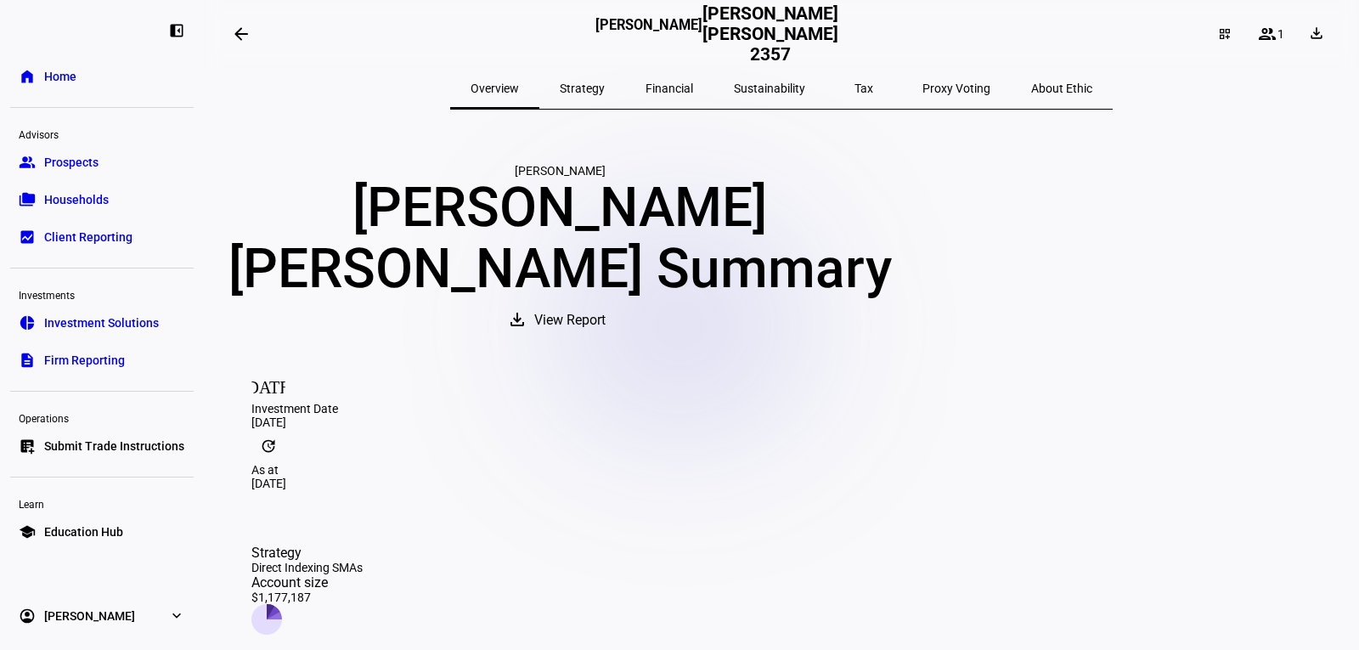
click at [169, 617] on eth-mat-symbol "expand_more" at bounding box center [176, 615] width 17 height 17
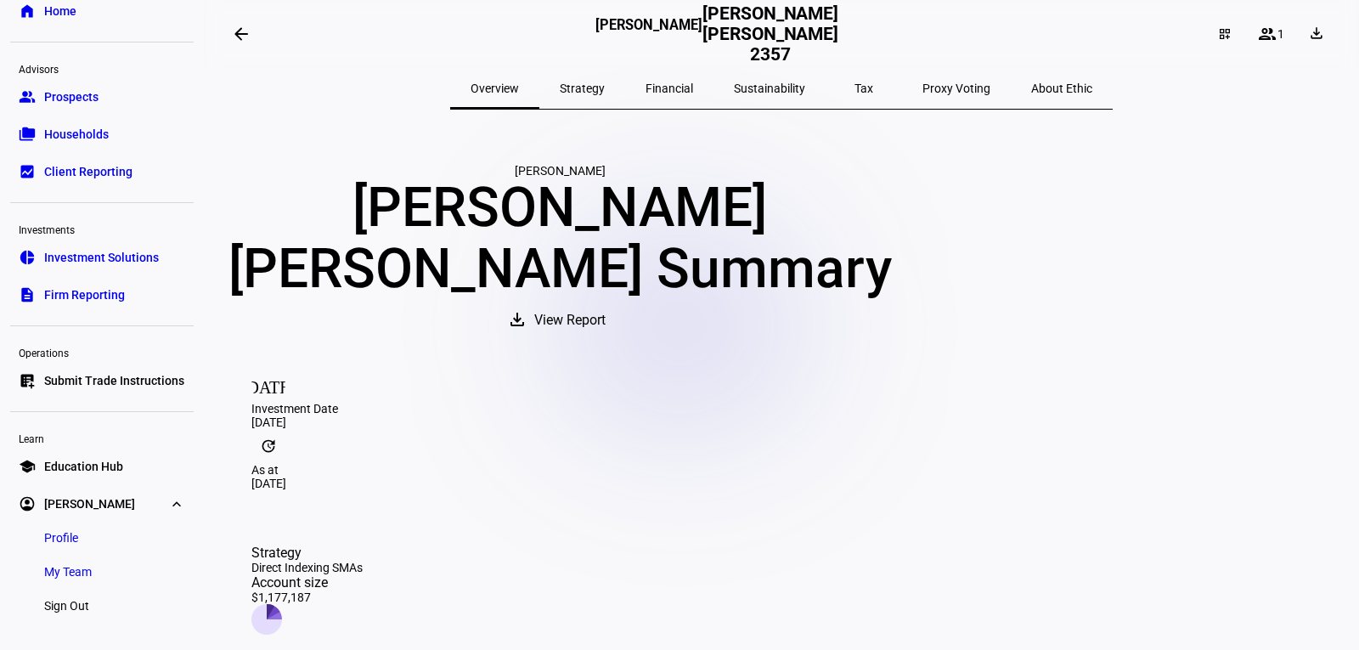
click at [168, 500] on eth-mat-symbol "expand_more" at bounding box center [176, 503] width 17 height 17
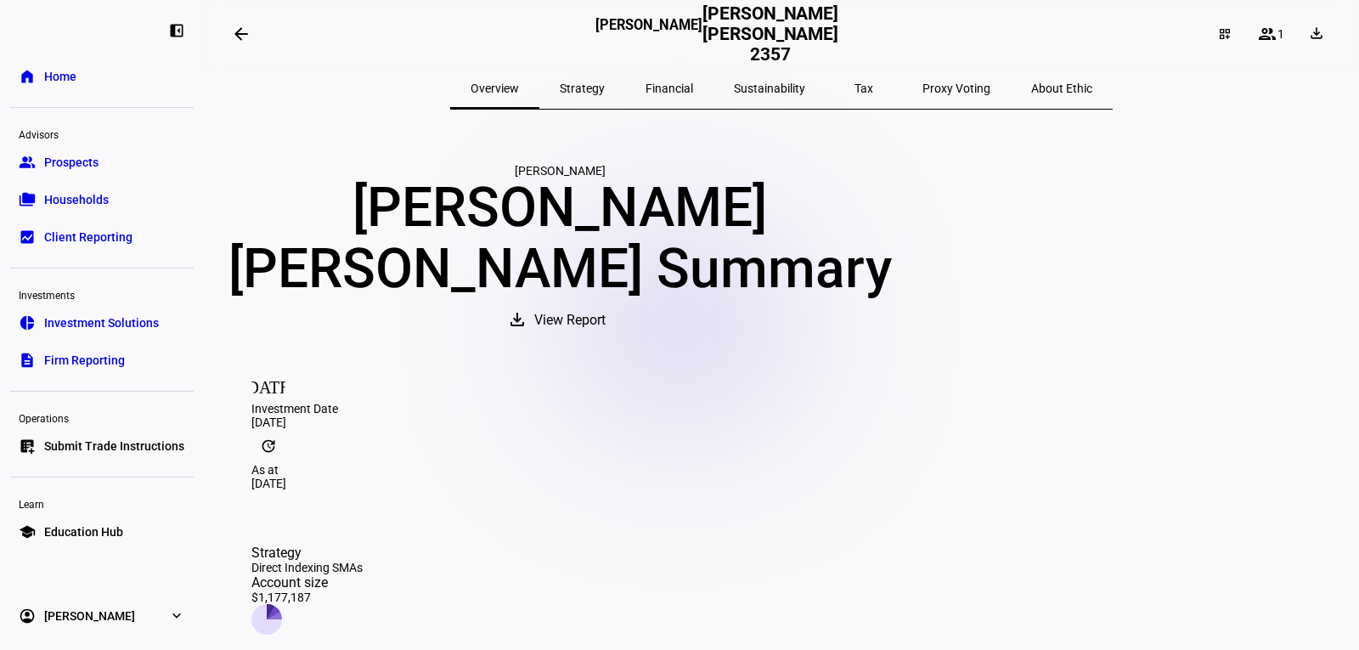
click at [477, 421] on div "[DATE] Investment Date [DATE]" at bounding box center [781, 398] width 1060 height 61
click at [363, 560] on div "Direct Indexing SMAs" at bounding box center [306, 567] width 111 height 14
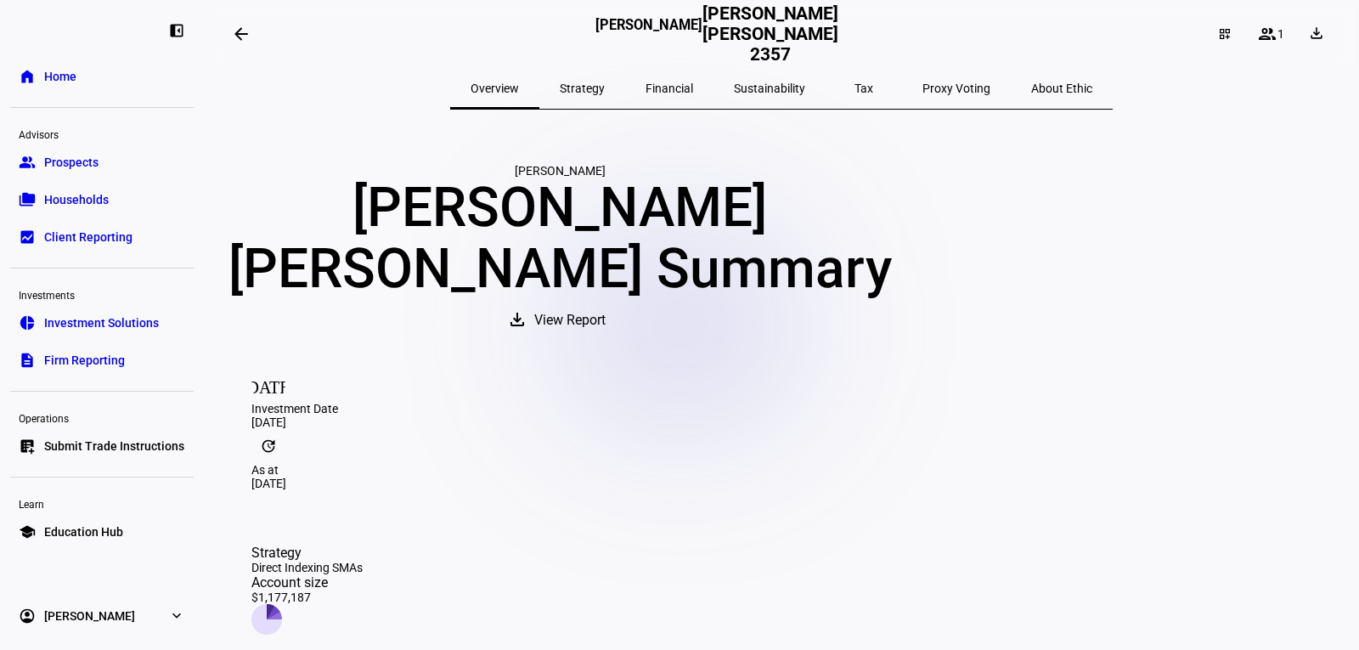
click at [83, 535] on span "Education Hub" at bounding box center [83, 531] width 79 height 17
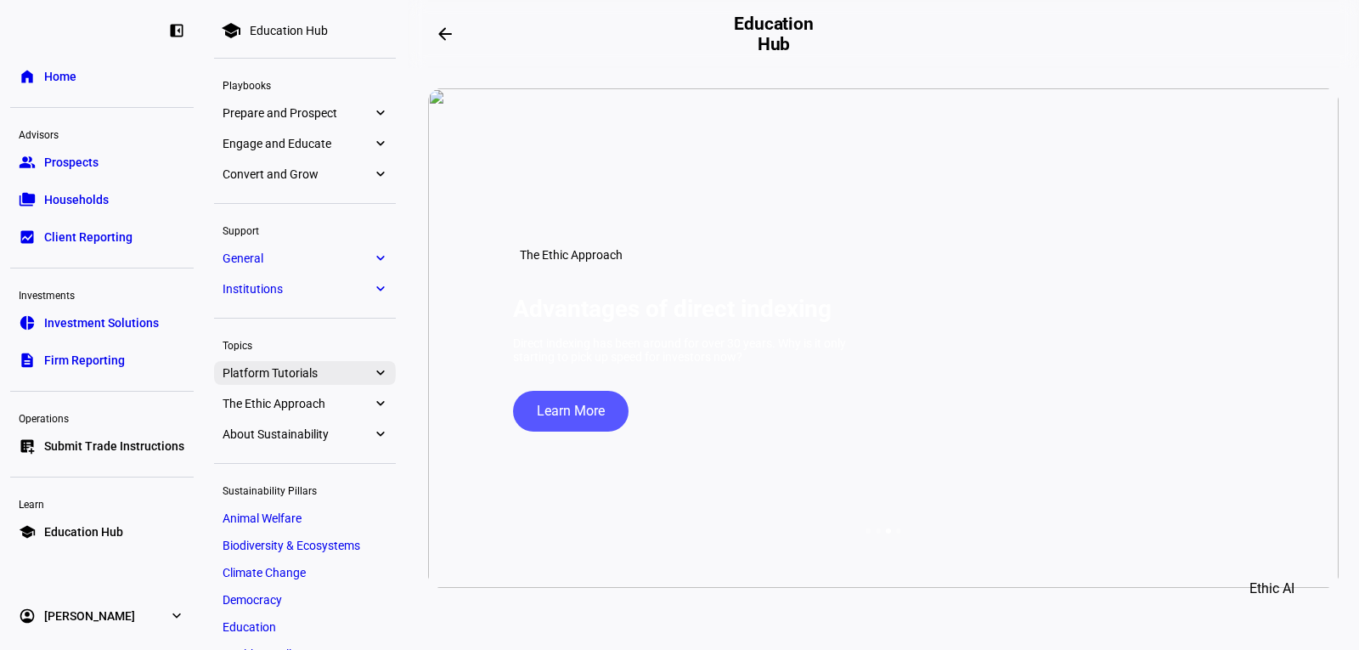
click at [356, 368] on span "Platform Tutorials" at bounding box center [296, 373] width 149 height 14
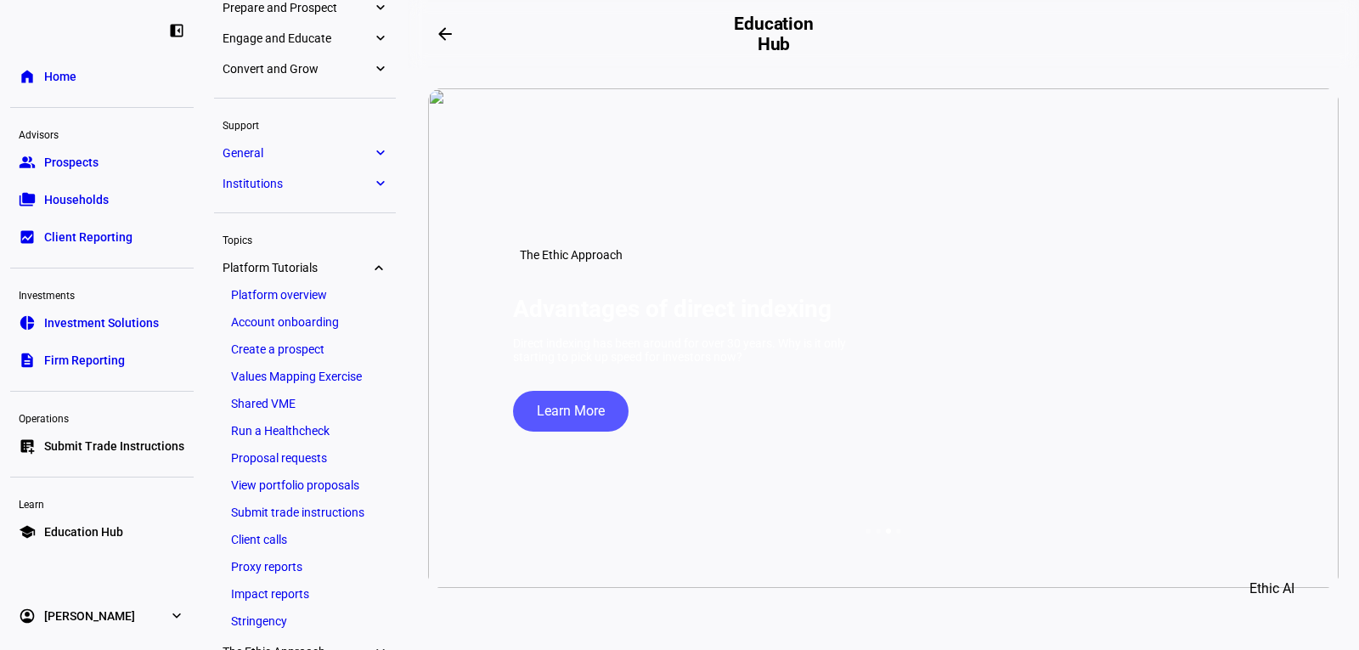
scroll to position [98, 0]
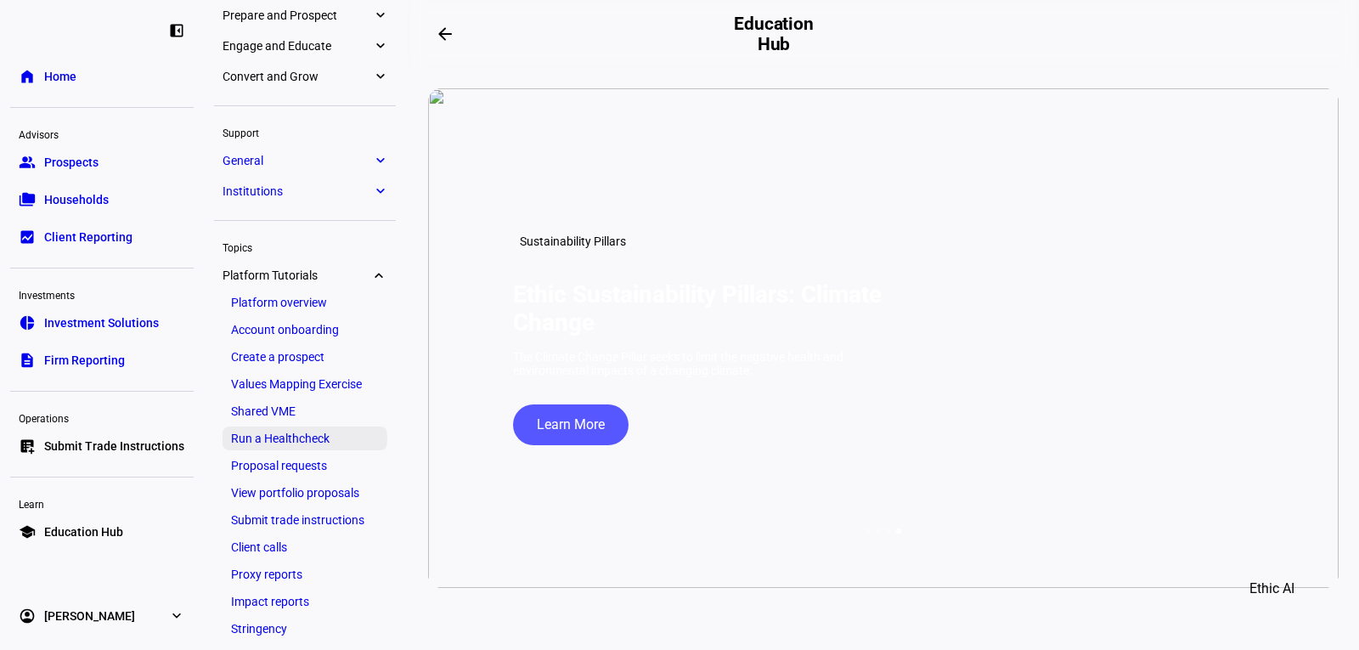
click at [336, 440] on link "Run a Healthcheck" at bounding box center [304, 438] width 165 height 24
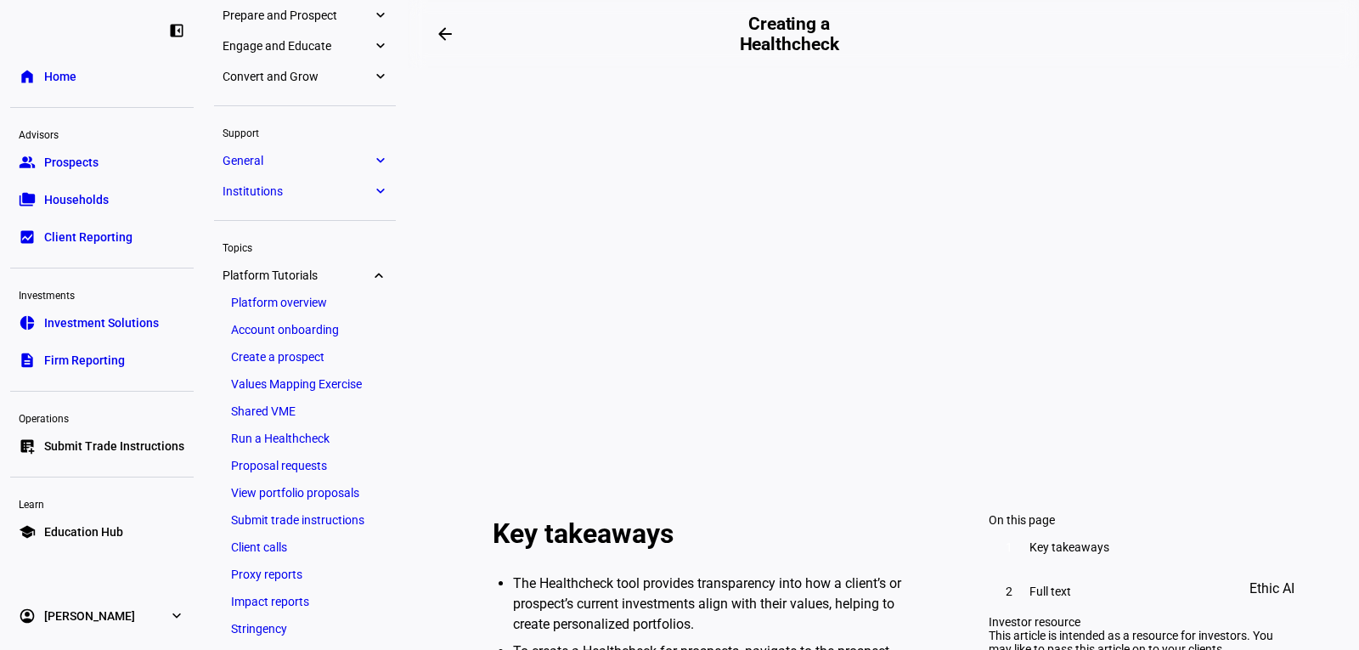
scroll to position [255, 0]
click at [51, 197] on span "Households" at bounding box center [76, 199] width 65 height 17
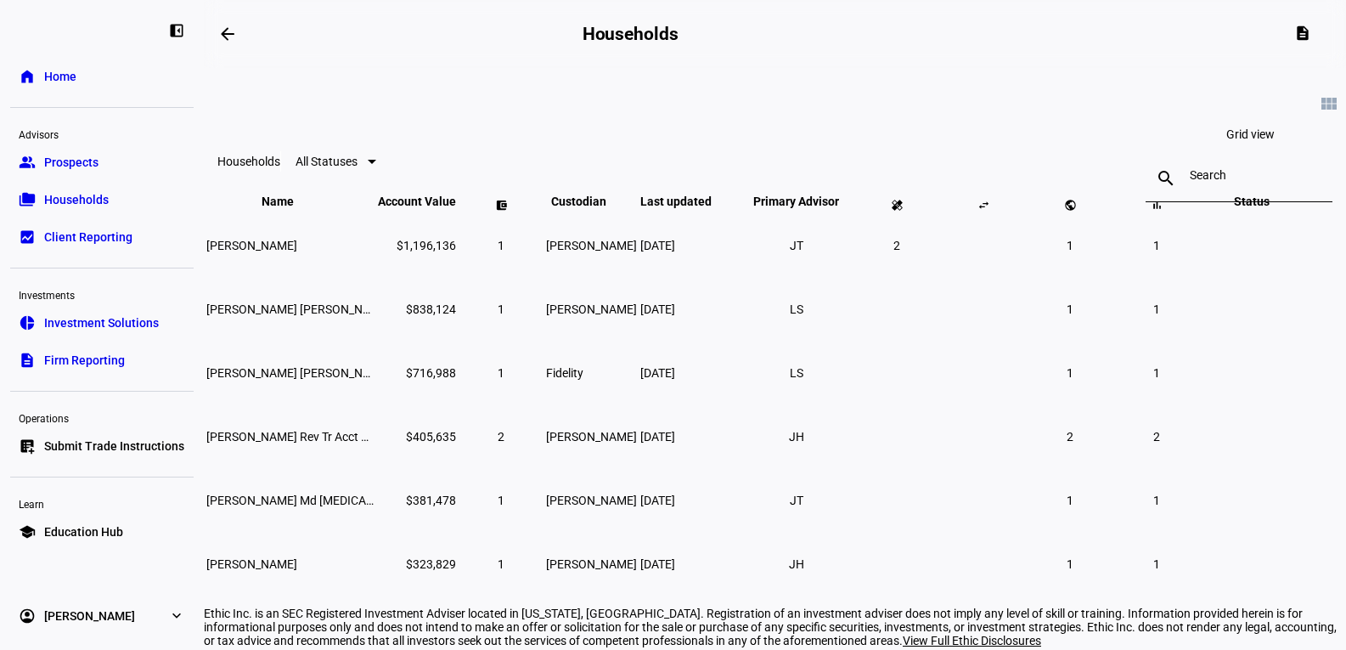
click at [1319, 111] on mat-icon "view_module" at bounding box center [1329, 103] width 20 height 20
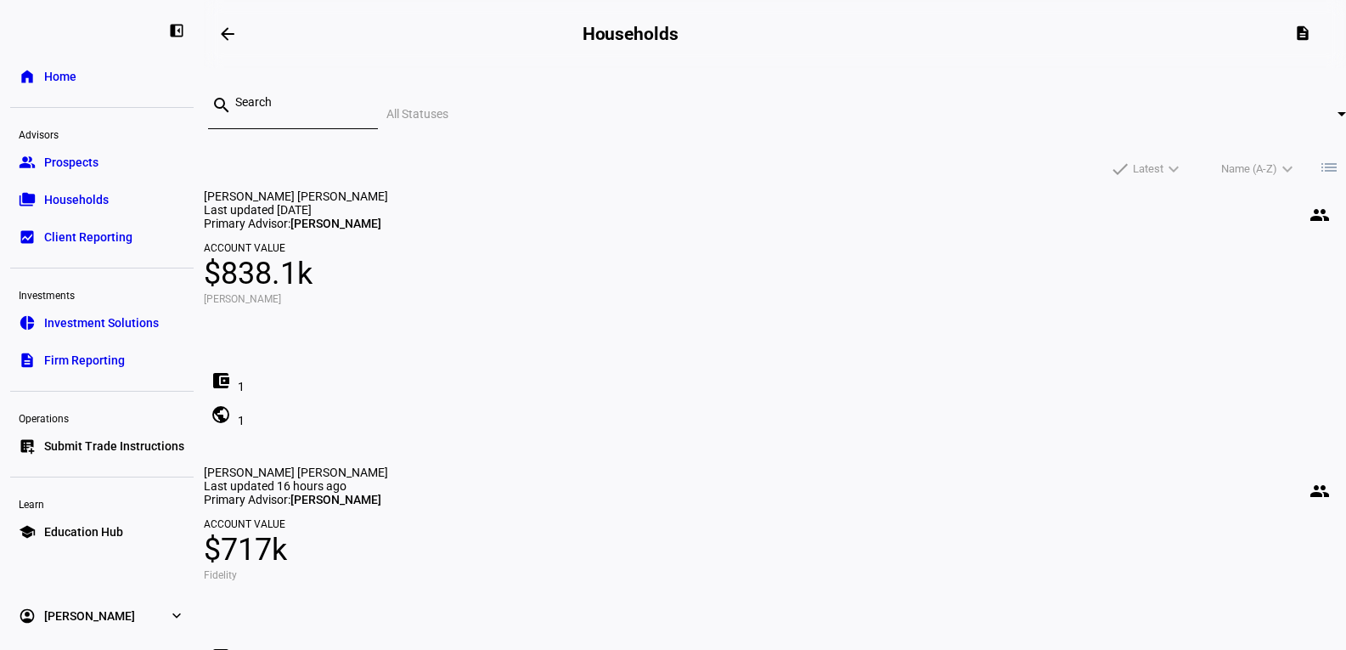
click at [1319, 157] on mat-icon "list" at bounding box center [1329, 167] width 20 height 20
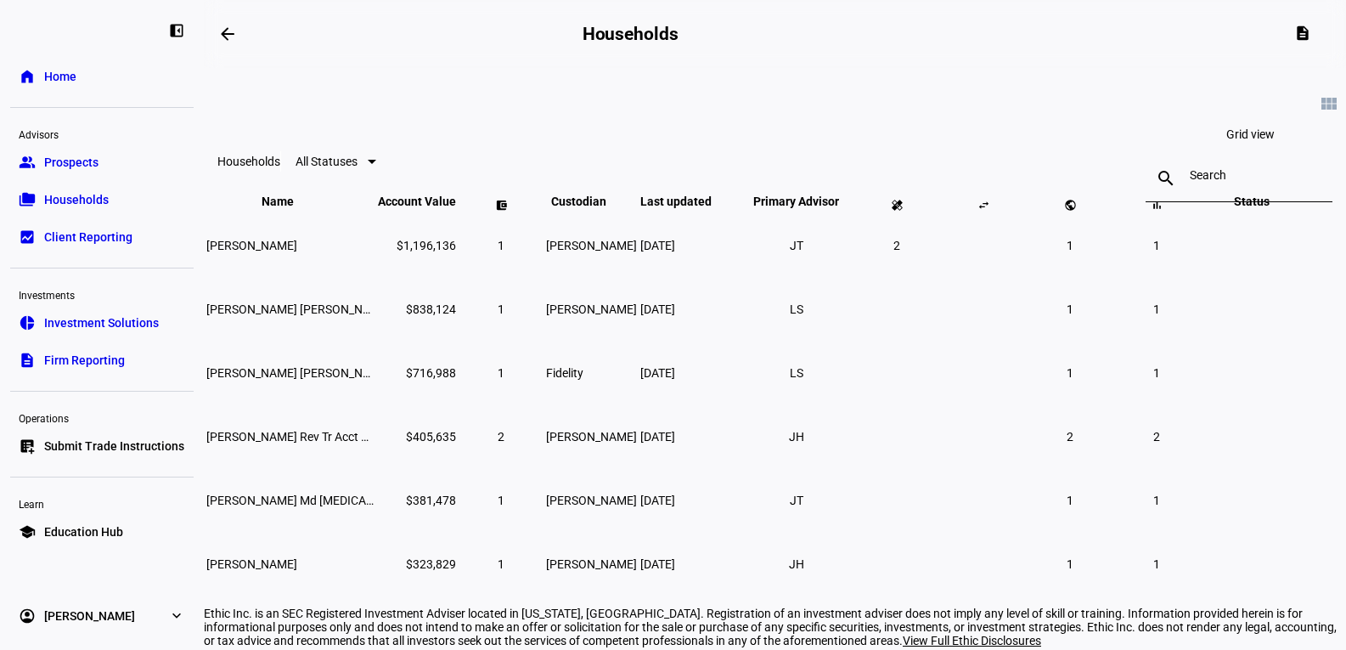
click at [1319, 114] on mat-icon "view_module" at bounding box center [1329, 103] width 20 height 20
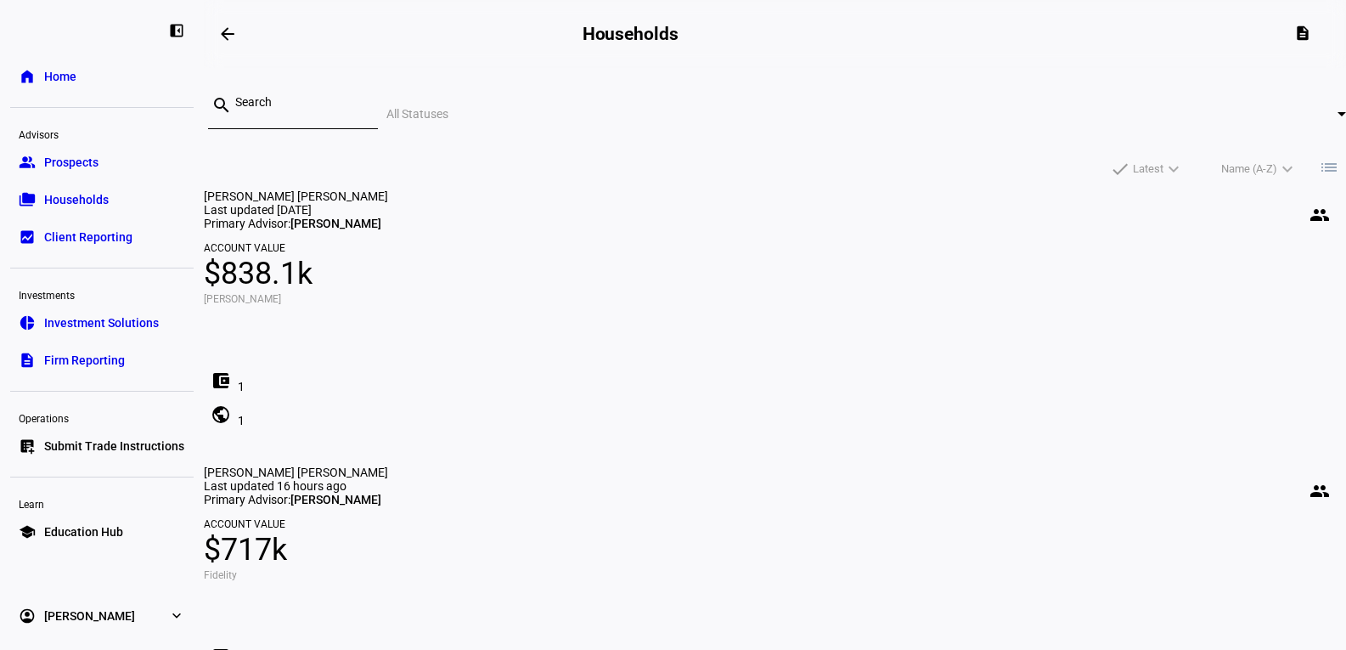
click at [364, 94] on div at bounding box center [299, 106] width 129 height 48
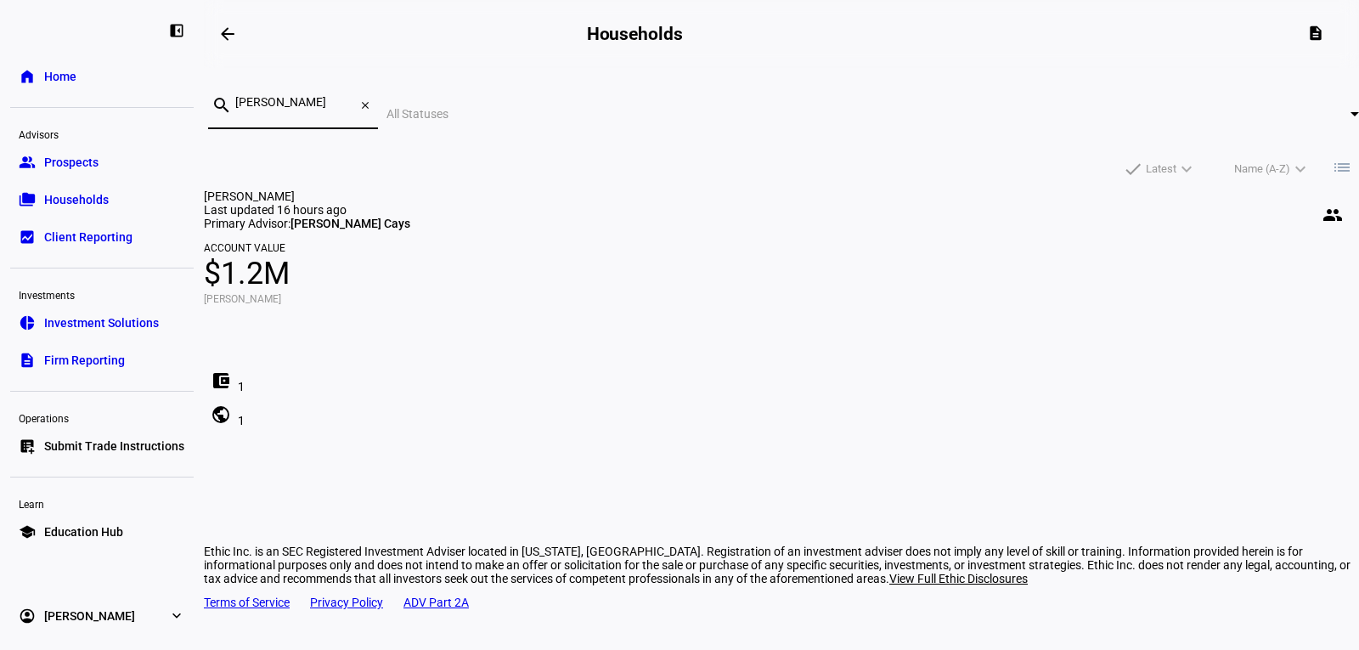
type input "[PERSON_NAME]"
click at [295, 189] on span "[PERSON_NAME]" at bounding box center [249, 196] width 91 height 14
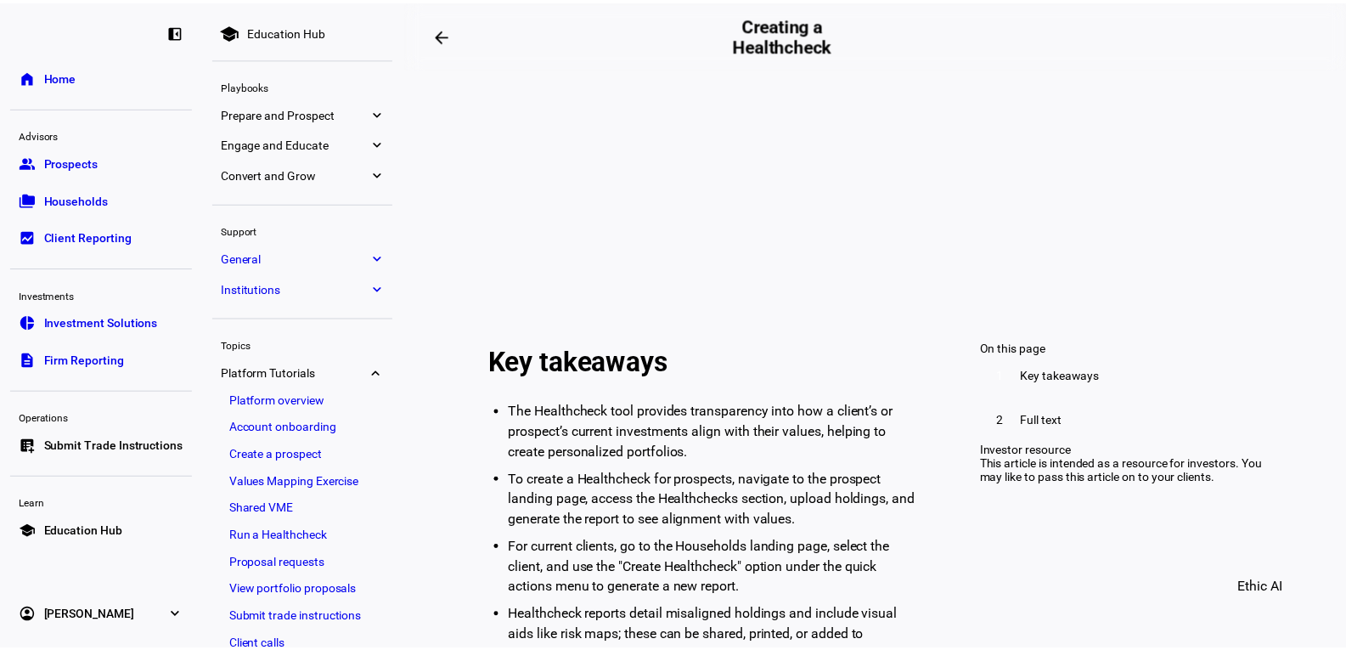
scroll to position [170, 0]
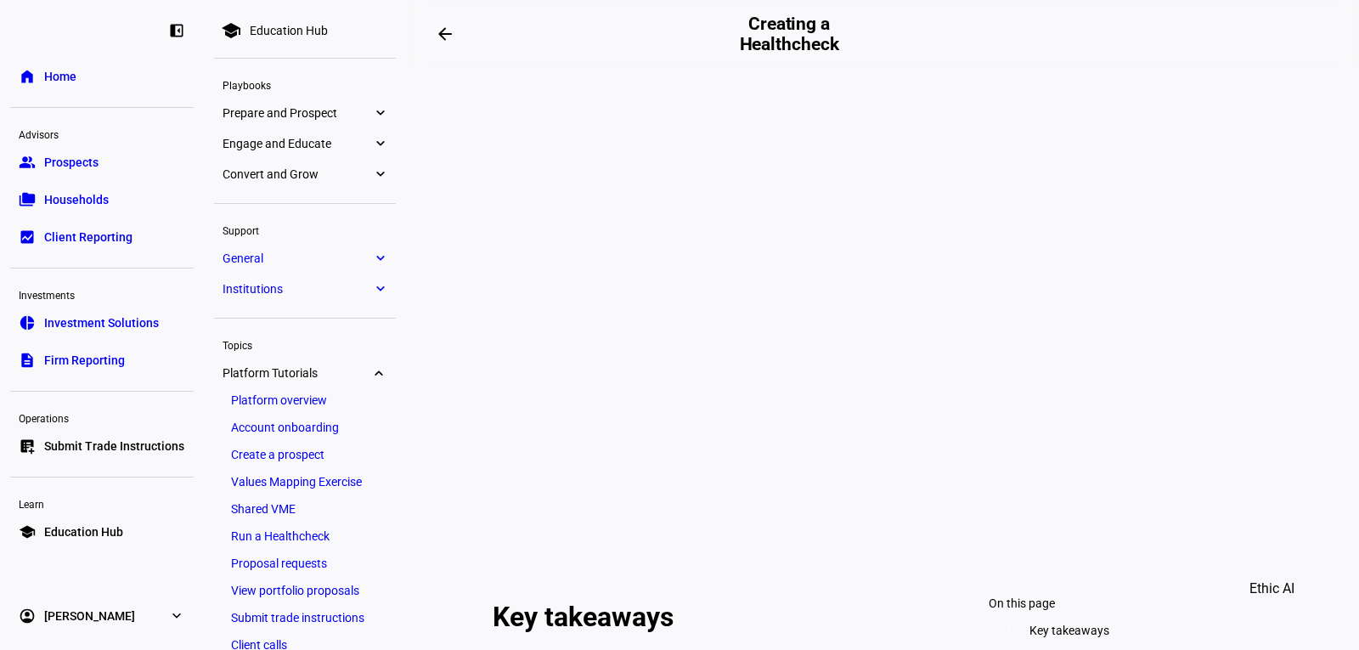
click at [102, 188] on link "folder_copy Households" at bounding box center [101, 200] width 183 height 34
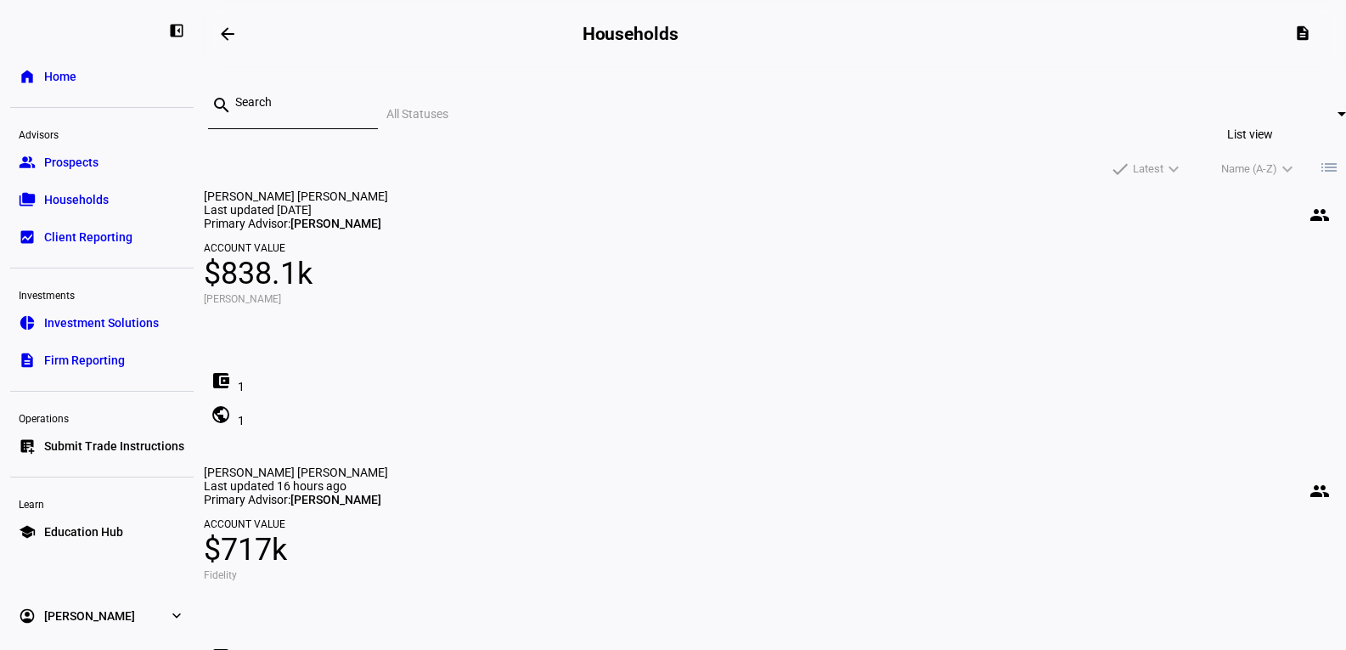
click at [1319, 157] on mat-icon "list" at bounding box center [1329, 167] width 20 height 20
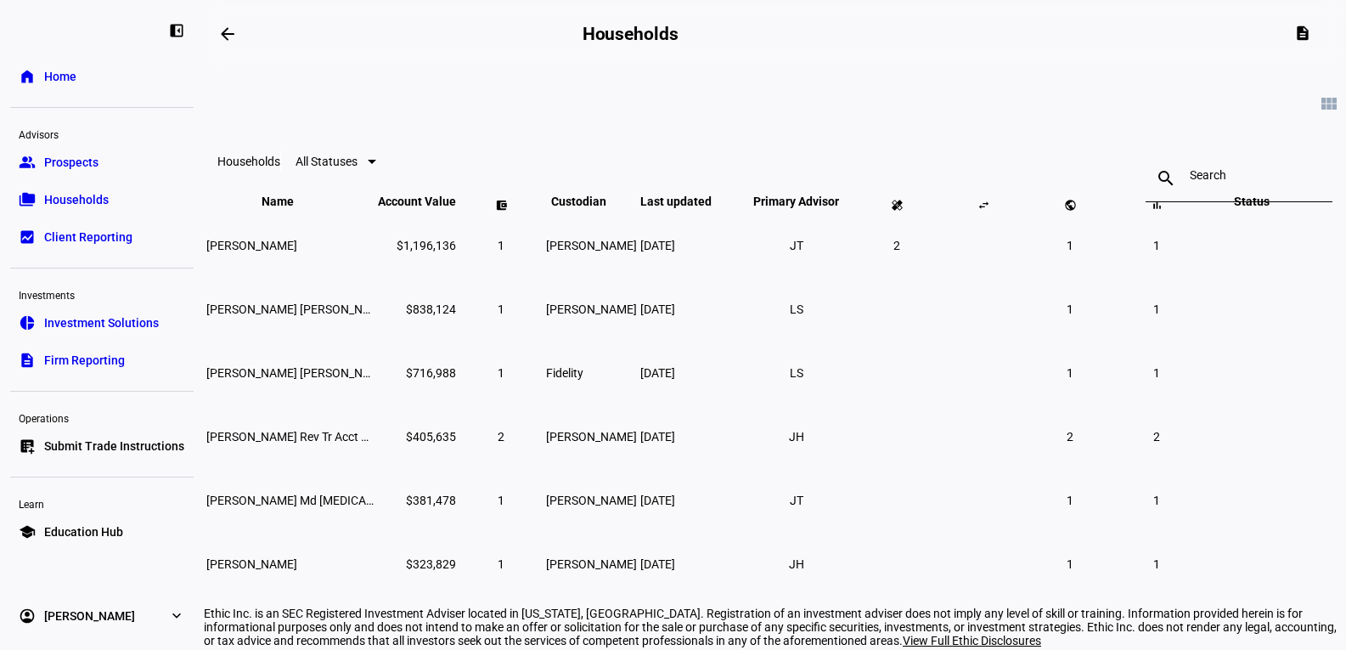
click at [1319, 98] on mat-icon "view_module" at bounding box center [1329, 103] width 20 height 20
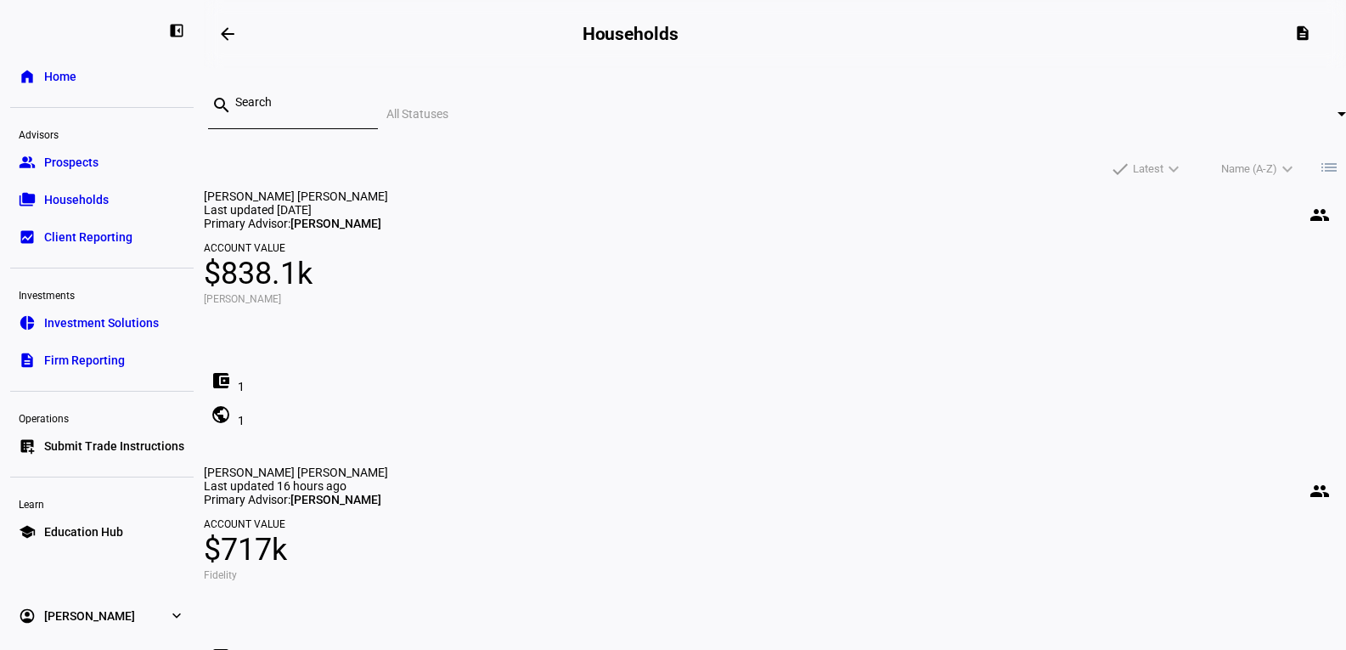
click at [1337, 115] on div at bounding box center [1341, 113] width 8 height 4
click at [826, 104] on div at bounding box center [673, 325] width 1346 height 650
drag, startPoint x: 1318, startPoint y: 25, endPoint x: 1304, endPoint y: 137, distance: 113.0
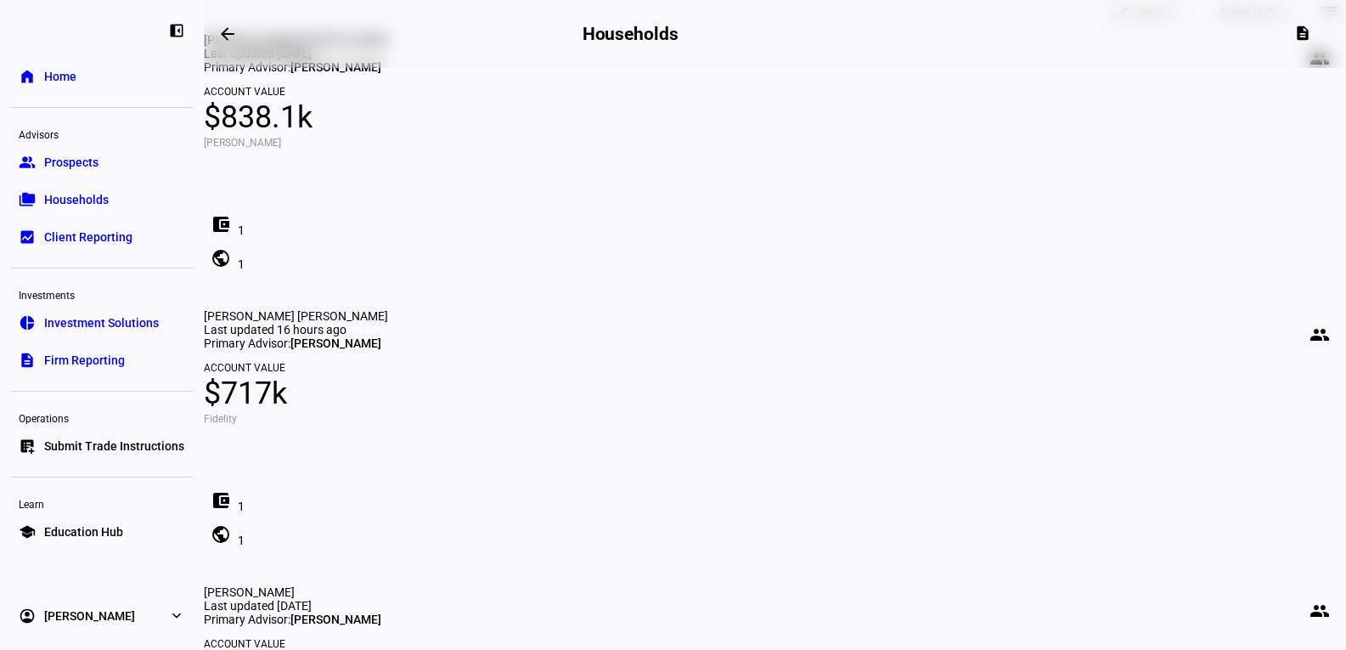
scroll to position [170, 0]
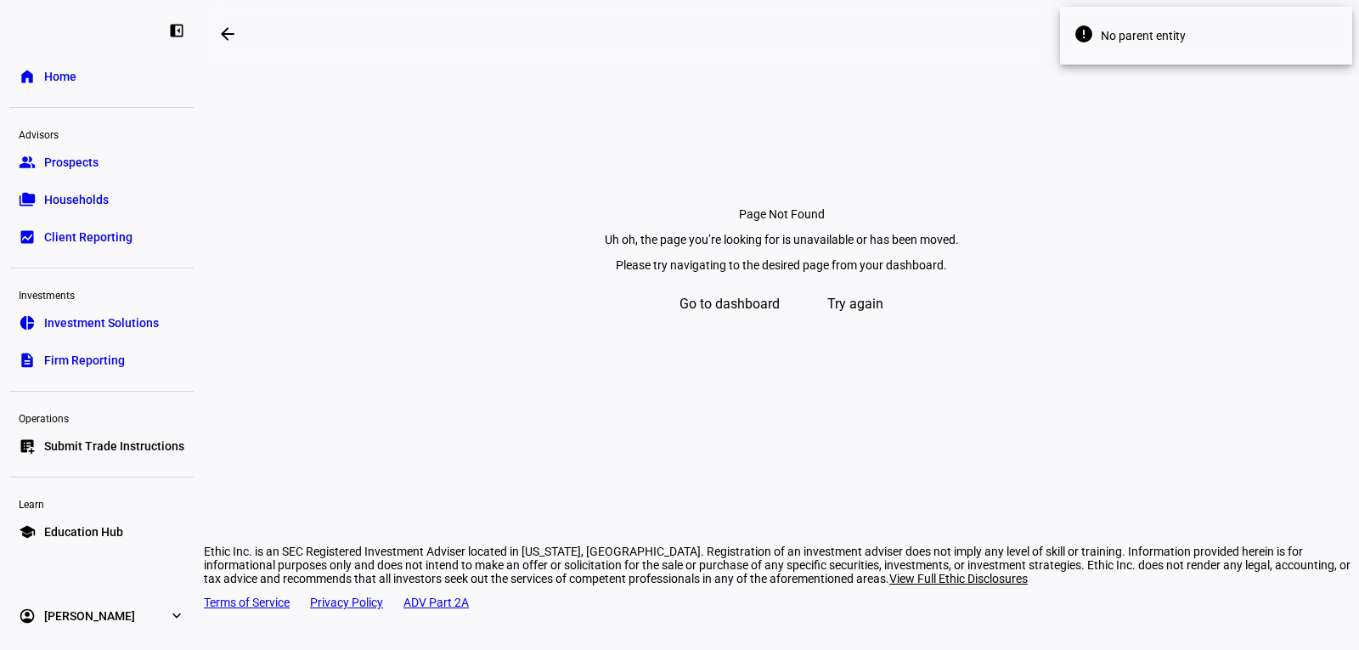
click at [856, 324] on span "Try again" at bounding box center [855, 304] width 56 height 41
click at [746, 324] on span "Go to dashboard" at bounding box center [729, 304] width 100 height 41
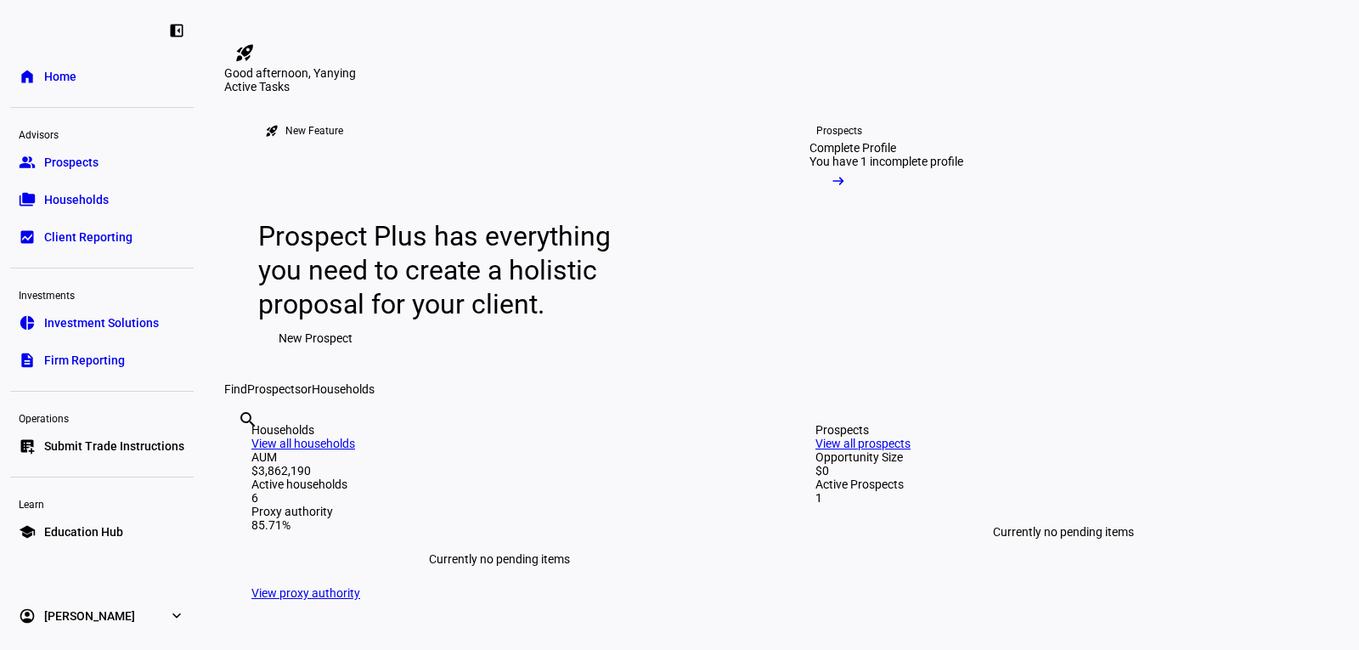
click at [75, 162] on span "Prospects" at bounding box center [71, 162] width 54 height 17
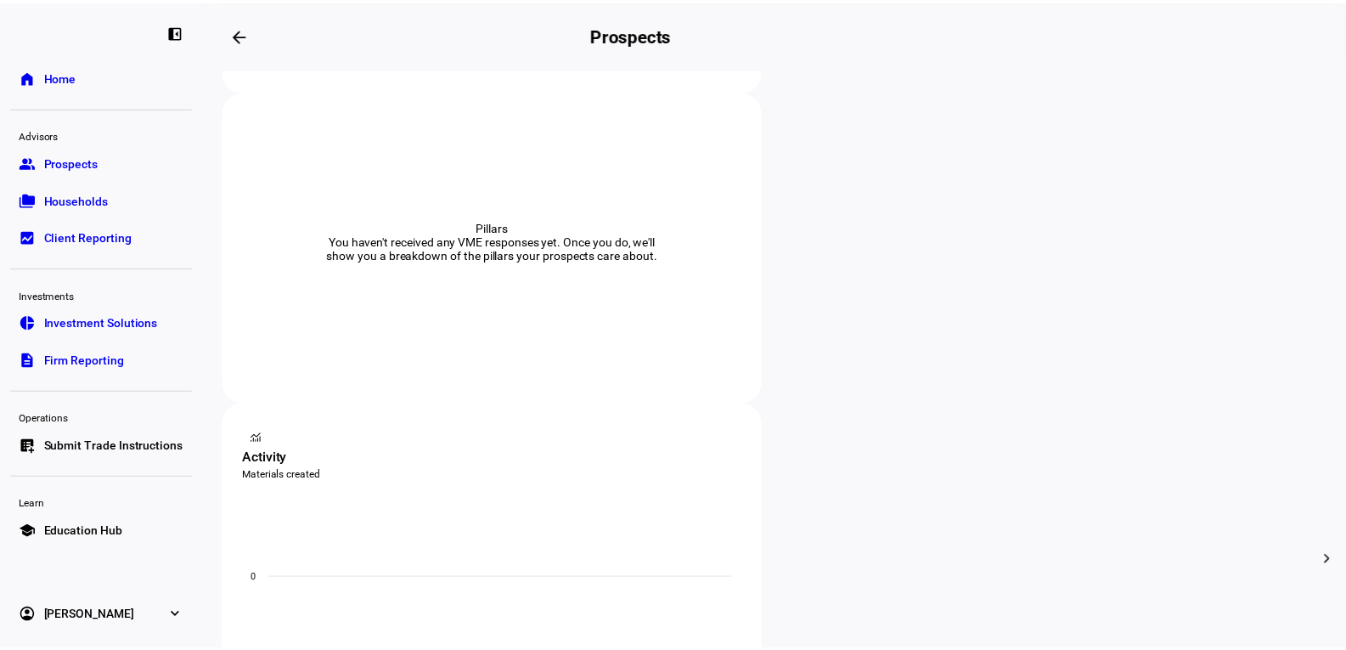
scroll to position [340, 0]
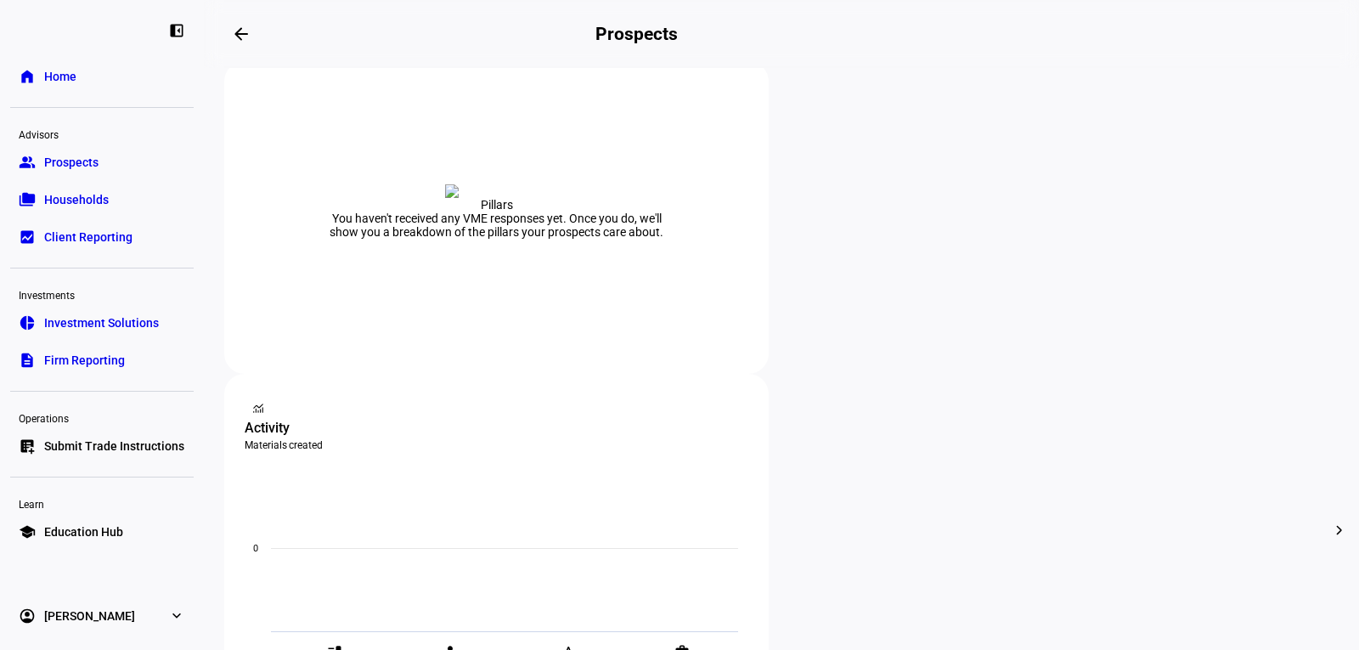
click at [85, 237] on span "Client Reporting" at bounding box center [88, 236] width 88 height 17
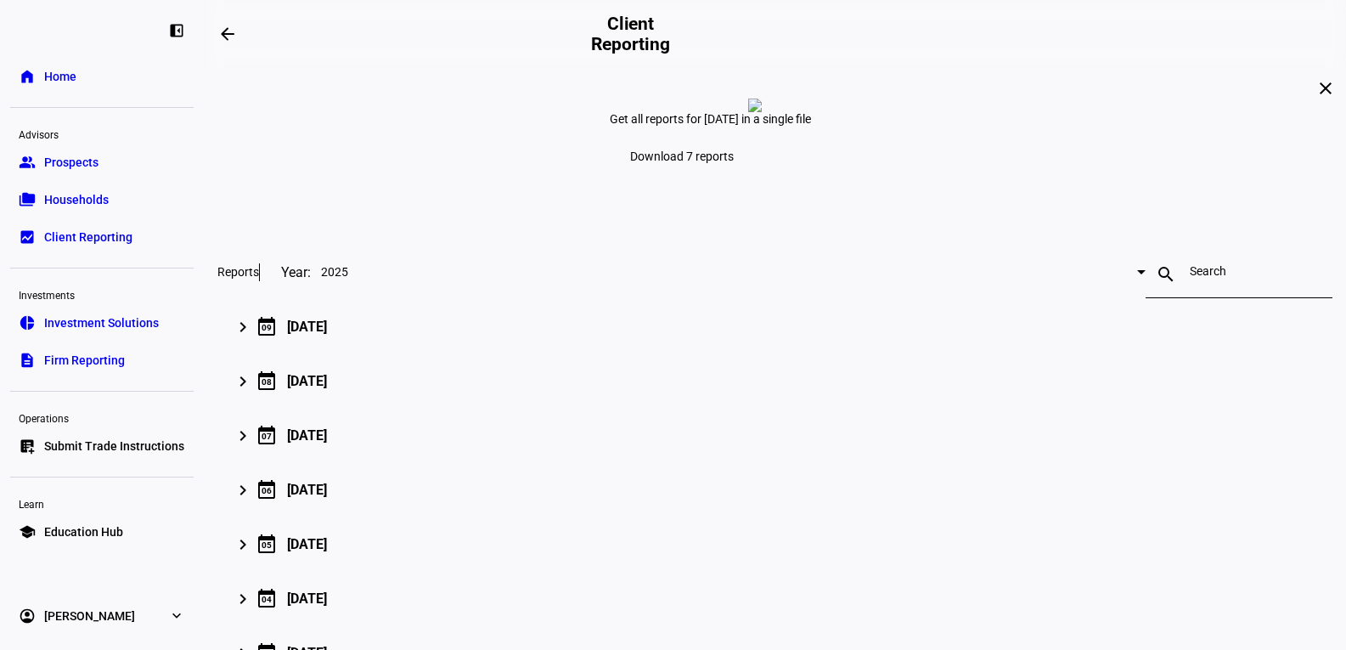
click at [70, 195] on span "Households" at bounding box center [76, 199] width 65 height 17
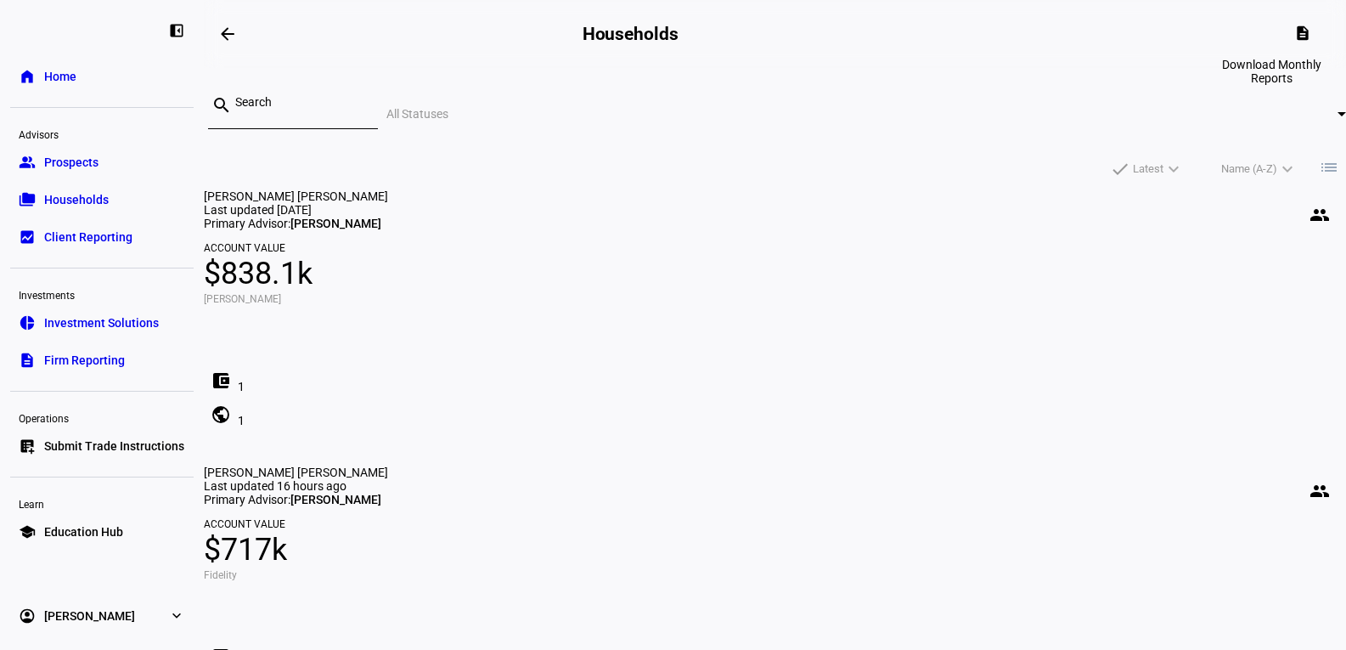
click at [1311, 31] on mat-icon "description" at bounding box center [1302, 33] width 17 height 17
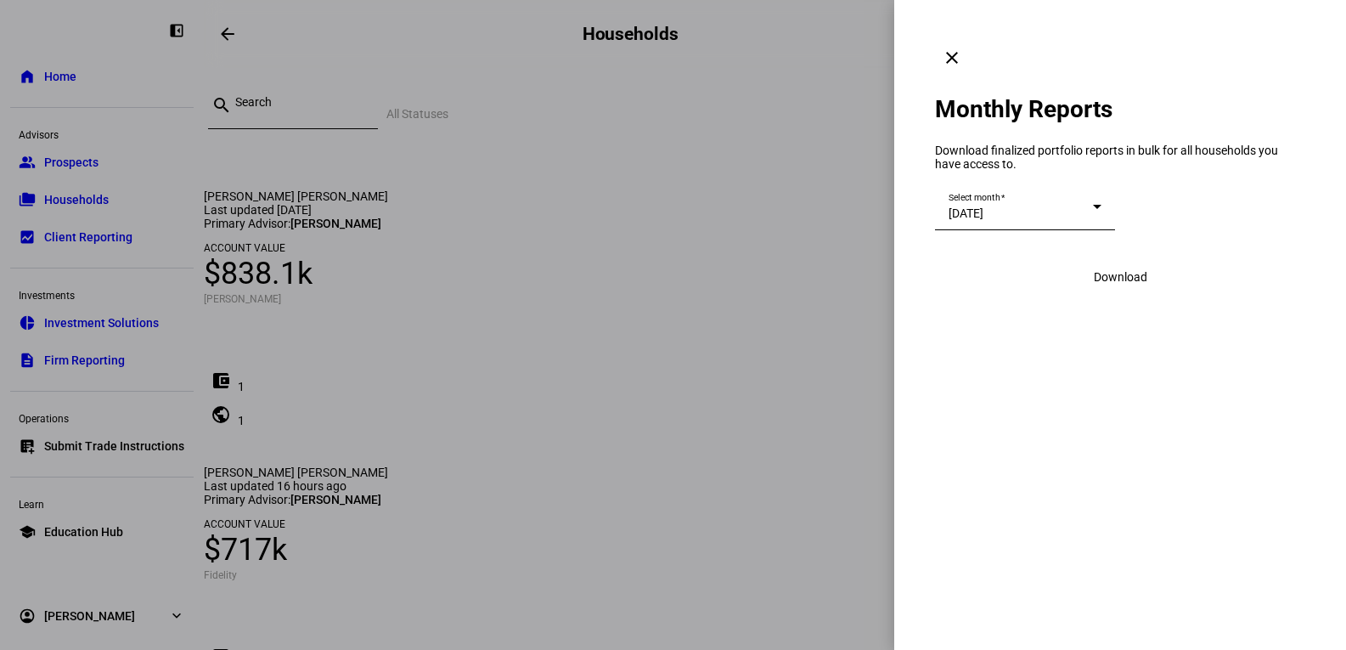
click at [972, 37] on span at bounding box center [952, 57] width 41 height 41
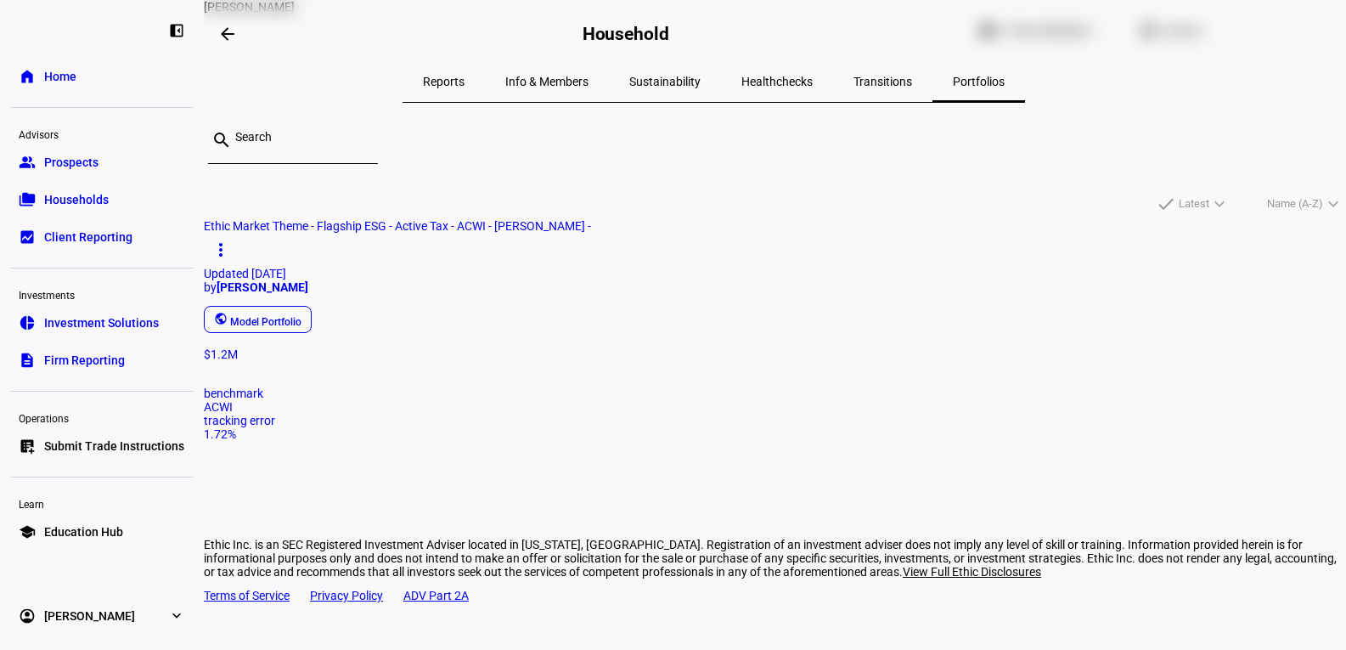
click at [231, 239] on mat-icon "more_vert" at bounding box center [221, 249] width 20 height 20
click at [696, 265] on div at bounding box center [673, 325] width 1346 height 650
click at [442, 305] on span "Ethic Market Theme - Flagship ESG - Active Tax - ACWI - [PERSON_NAME] - more_ve…" at bounding box center [775, 283] width 1142 height 128
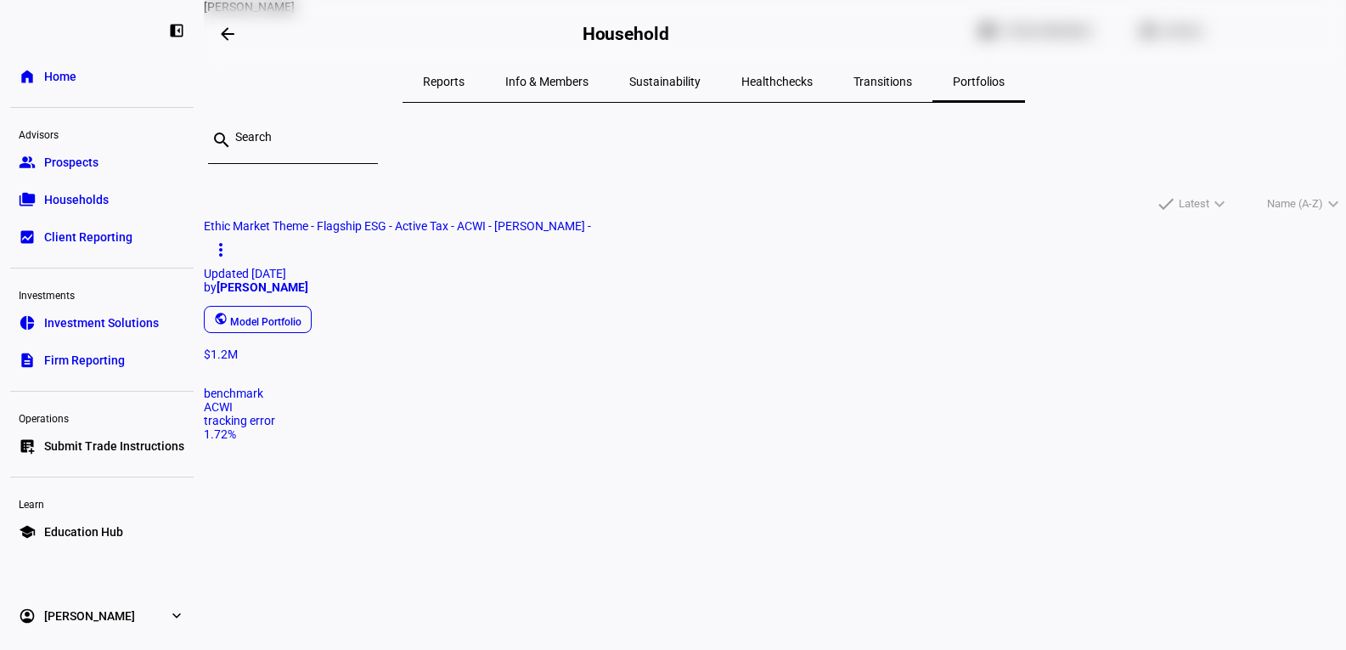
scroll to position [0, 0]
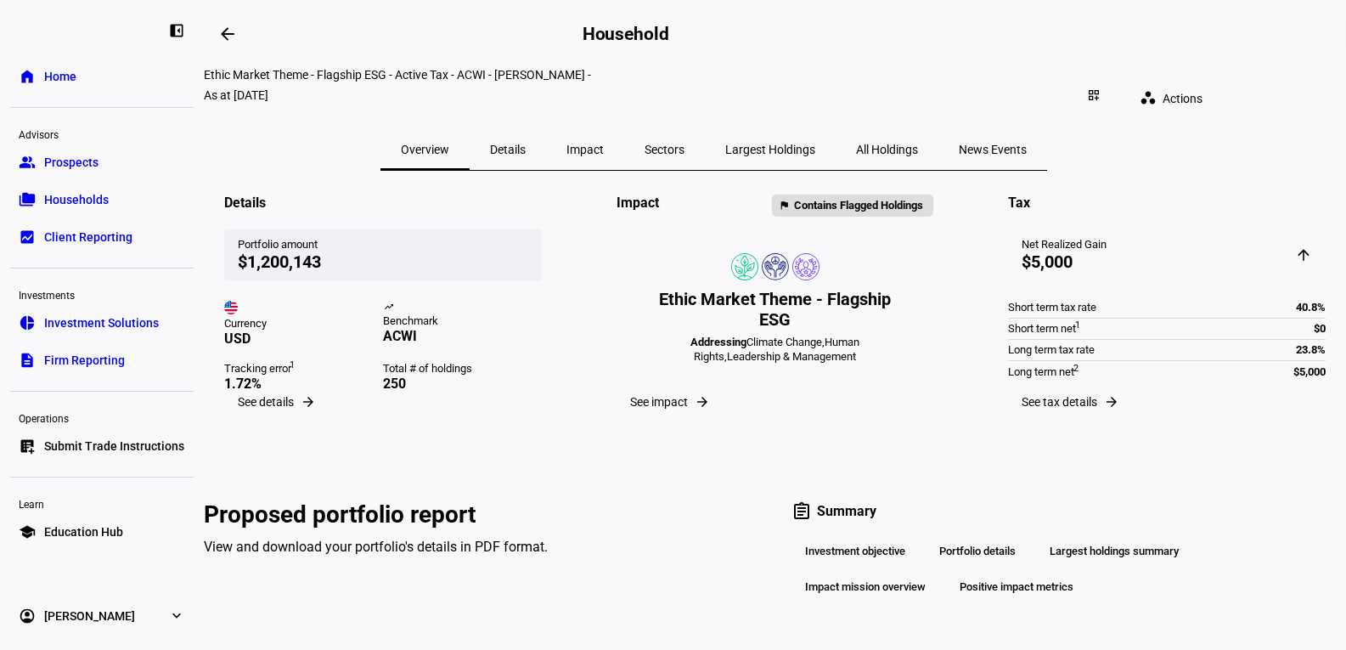
click at [1202, 84] on span "Actions" at bounding box center [1183, 99] width 40 height 34
click at [1292, 177] on div at bounding box center [673, 325] width 1346 height 650
click at [230, 32] on mat-icon "arrow_backwards" at bounding box center [227, 34] width 20 height 20
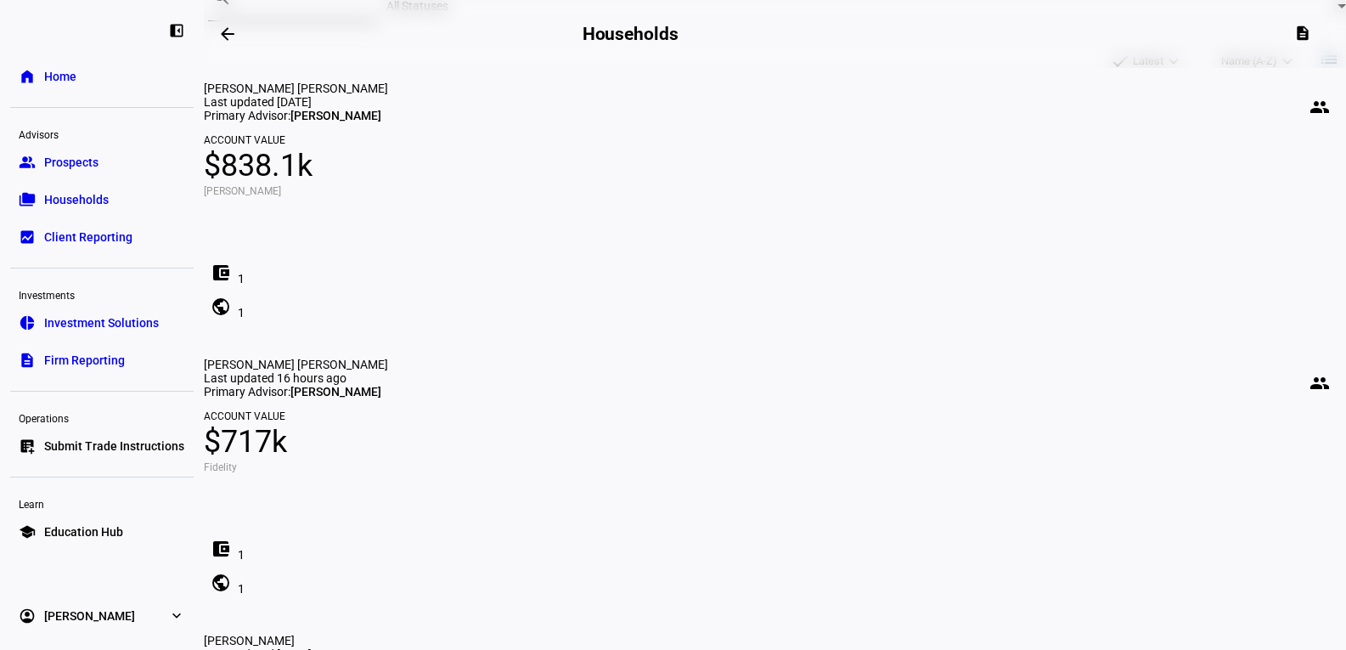
scroll to position [334, 0]
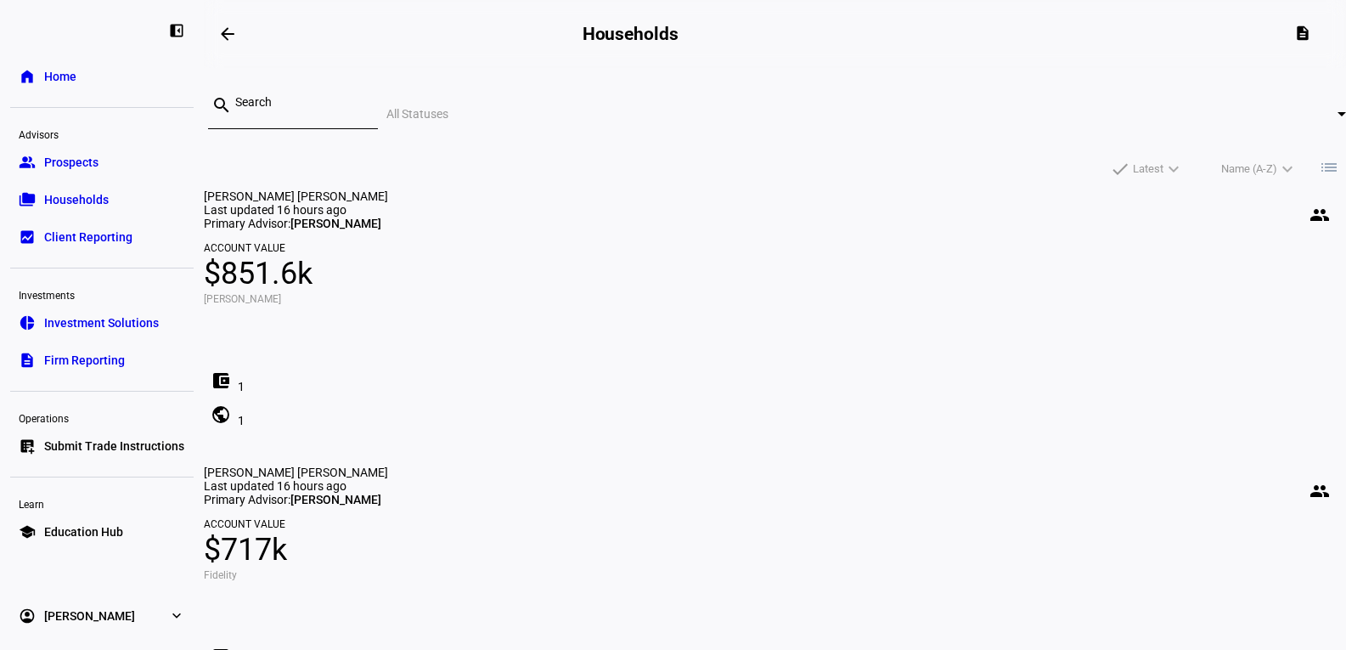
click at [97, 201] on span "Households" at bounding box center [76, 199] width 65 height 17
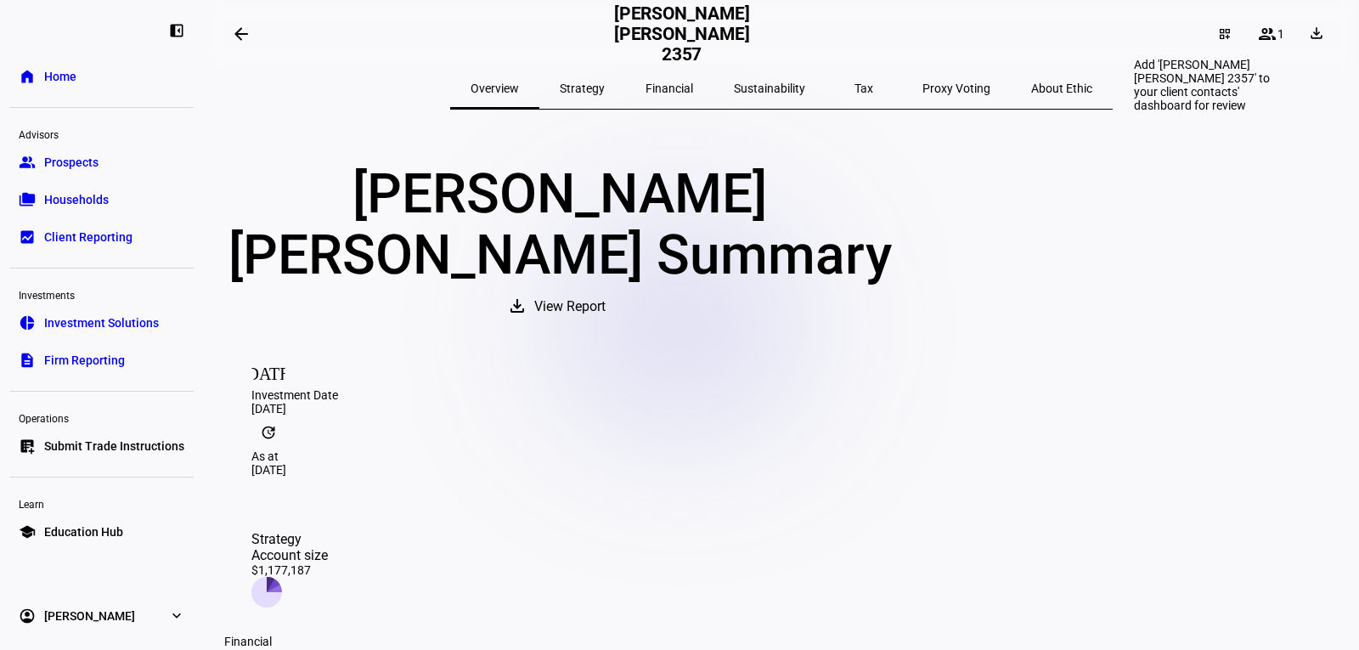
click at [1219, 36] on mat-icon "dashboard_customize" at bounding box center [1225, 34] width 14 height 14
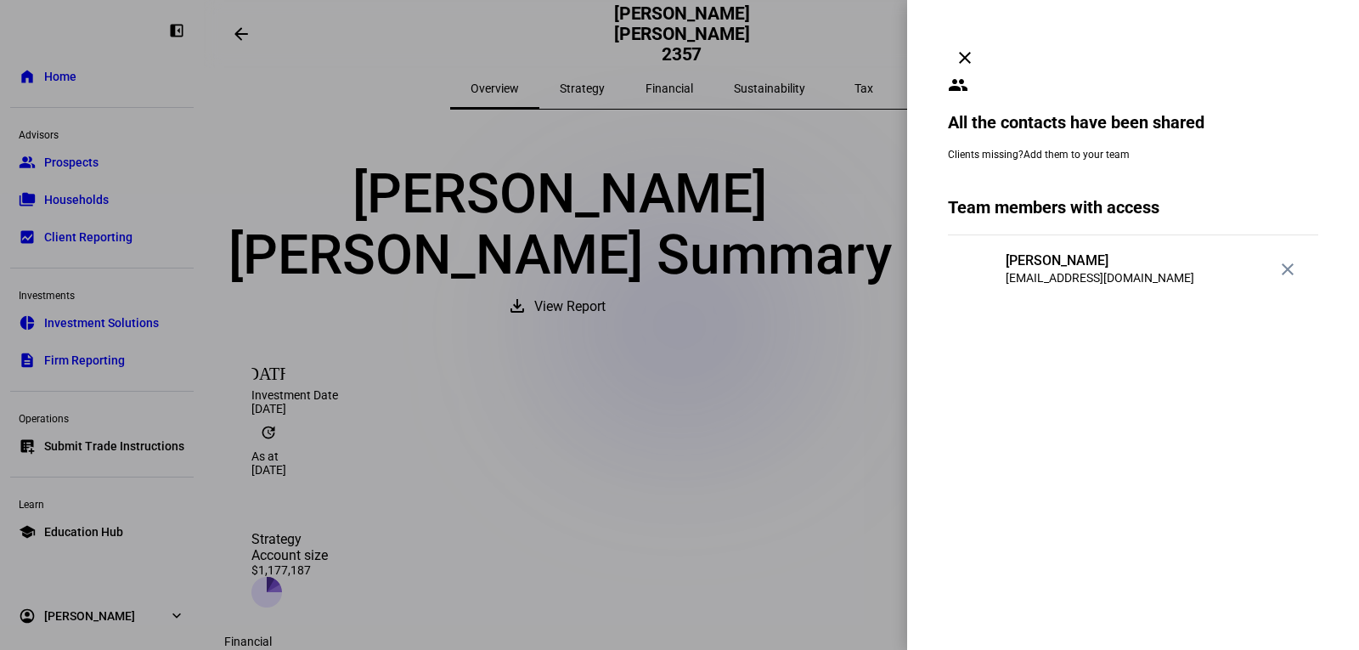
click at [985, 37] on span at bounding box center [964, 57] width 41 height 41
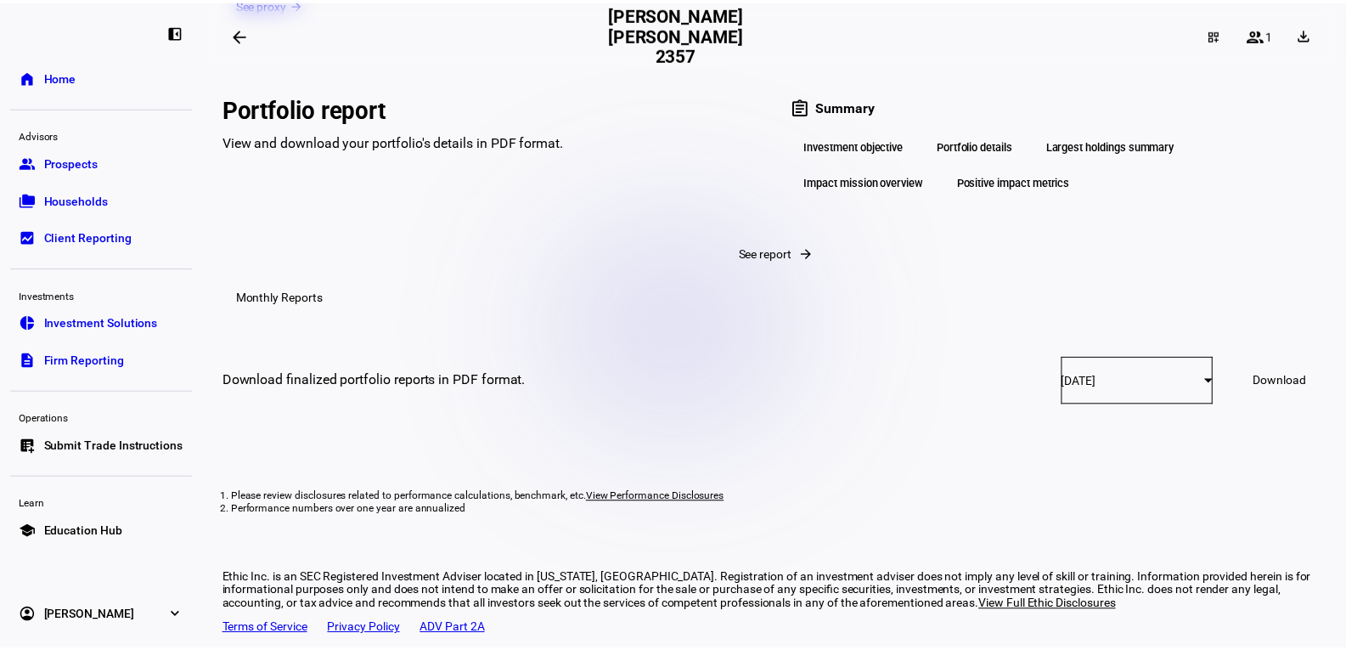
scroll to position [3170, 0]
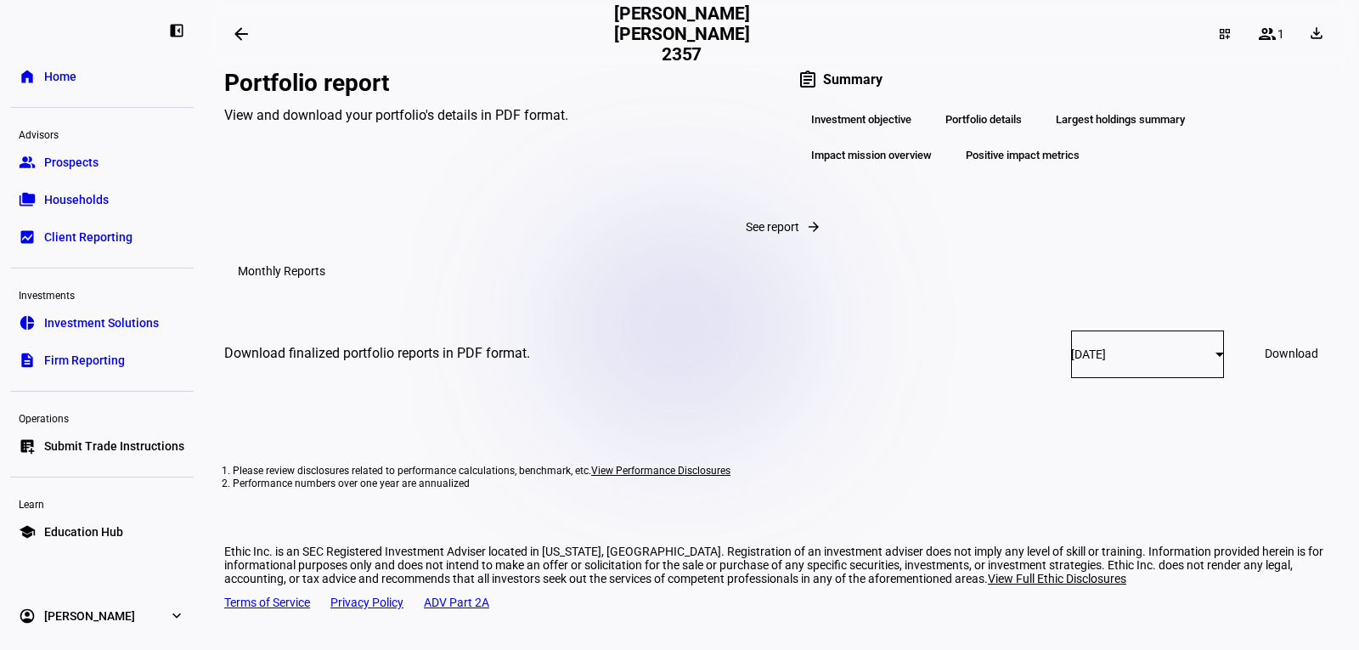
click at [244, 32] on mat-icon "arrow_backwards" at bounding box center [241, 34] width 20 height 20
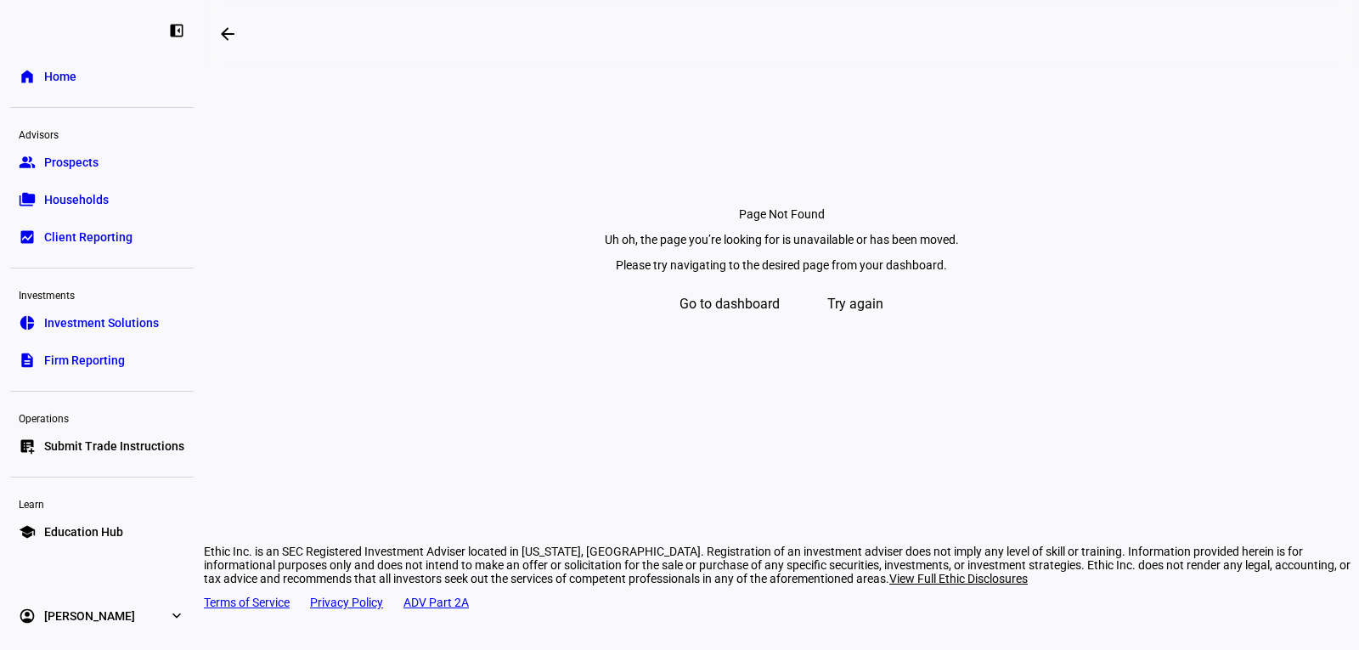
click at [760, 324] on span "Go to dashboard" at bounding box center [729, 304] width 100 height 41
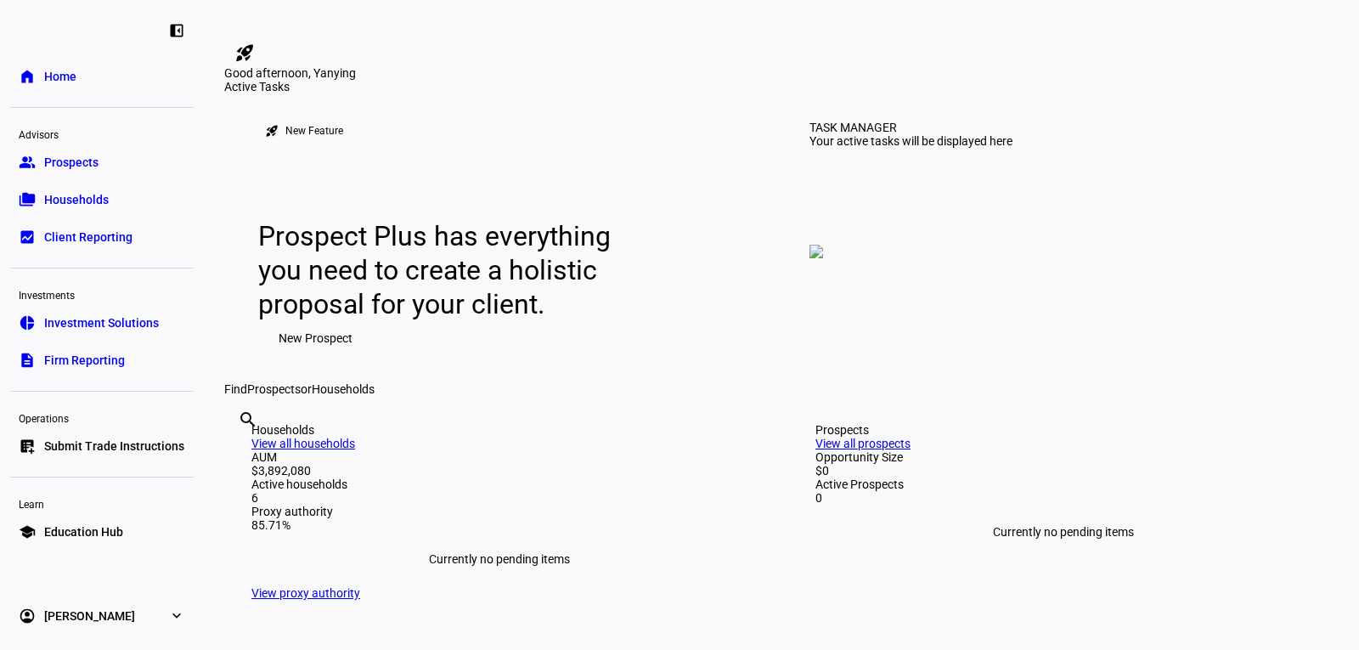
click at [70, 192] on span "Households" at bounding box center [76, 199] width 65 height 17
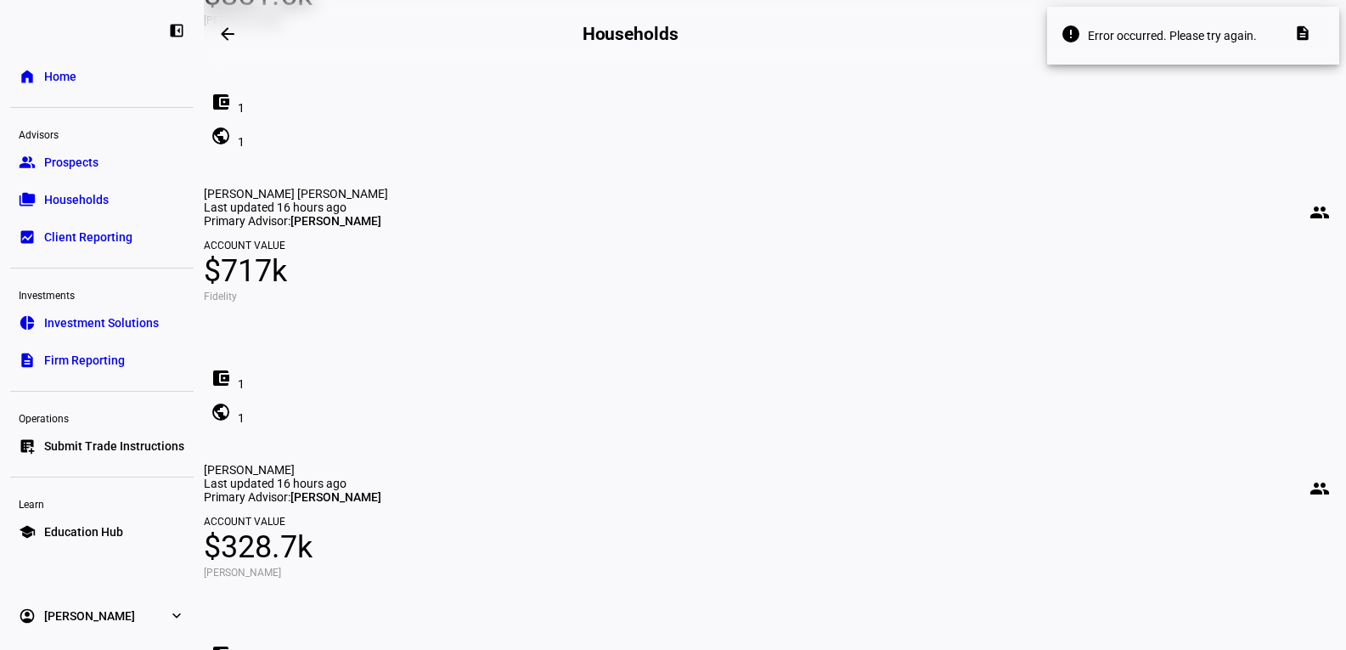
scroll to position [334, 0]
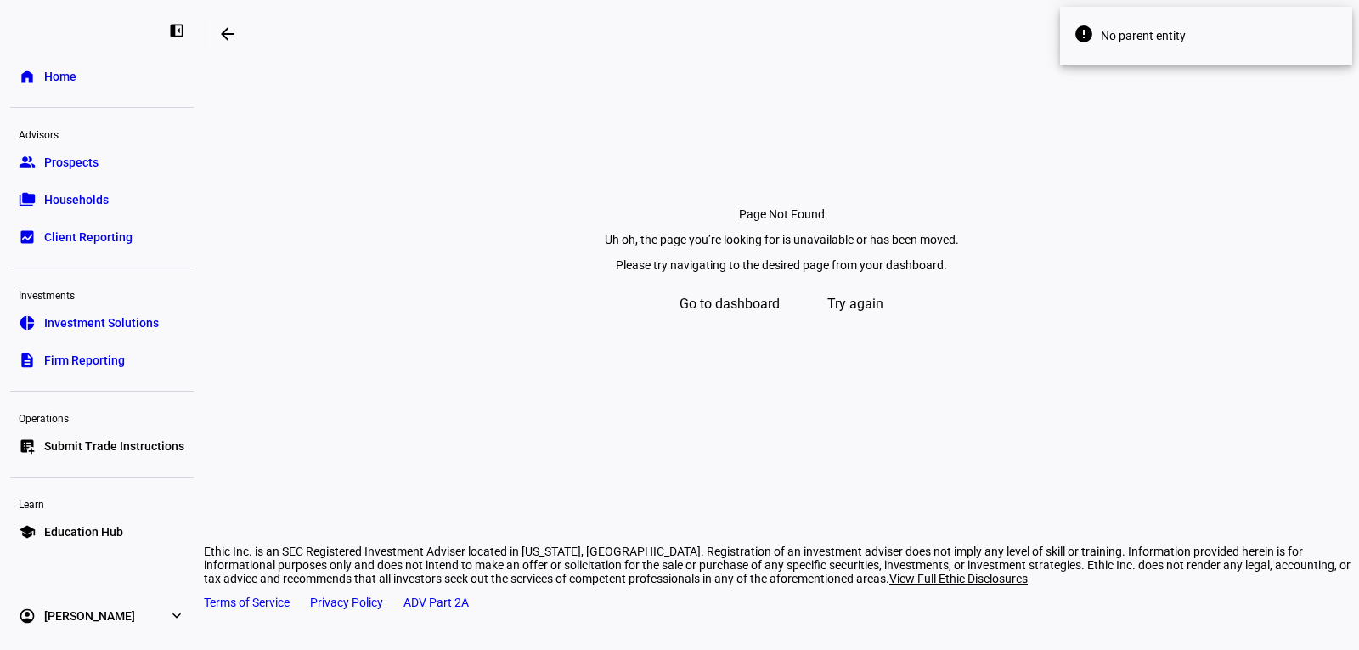
click at [848, 324] on span "Try again" at bounding box center [855, 304] width 56 height 41
click at [679, 324] on span "Go to dashboard" at bounding box center [729, 304] width 100 height 41
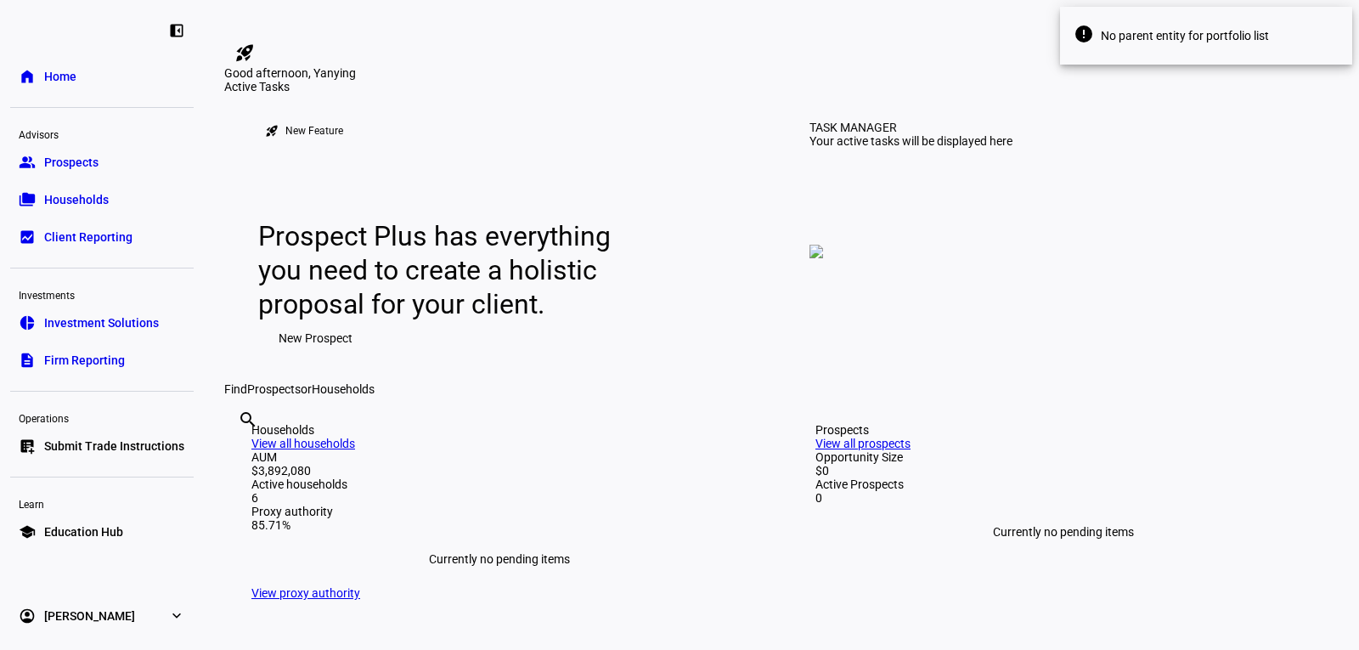
click at [108, 194] on link "folder_copy Households" at bounding box center [101, 200] width 183 height 34
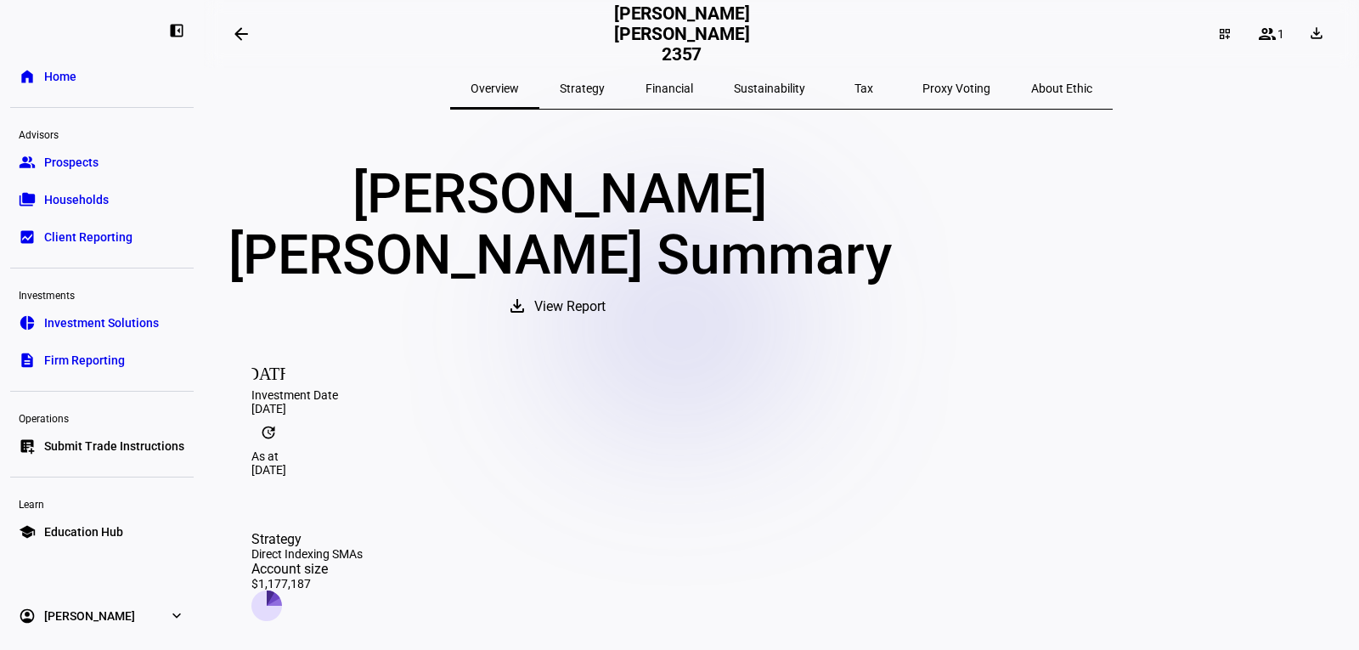
click at [519, 86] on span "Overview" at bounding box center [494, 88] width 48 height 12
click at [517, 86] on span "Overview" at bounding box center [494, 88] width 48 height 12
click at [249, 43] on span at bounding box center [241, 34] width 41 height 41
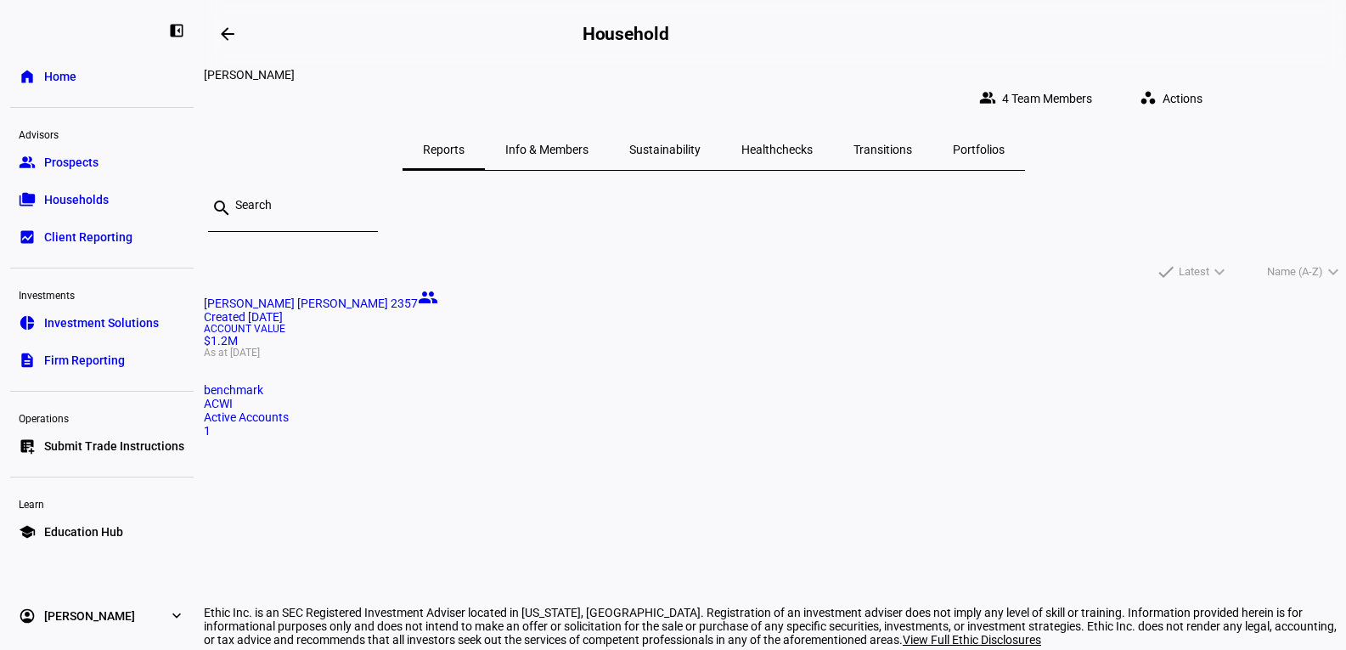
click at [813, 144] on span "Healthchecks" at bounding box center [776, 150] width 71 height 12
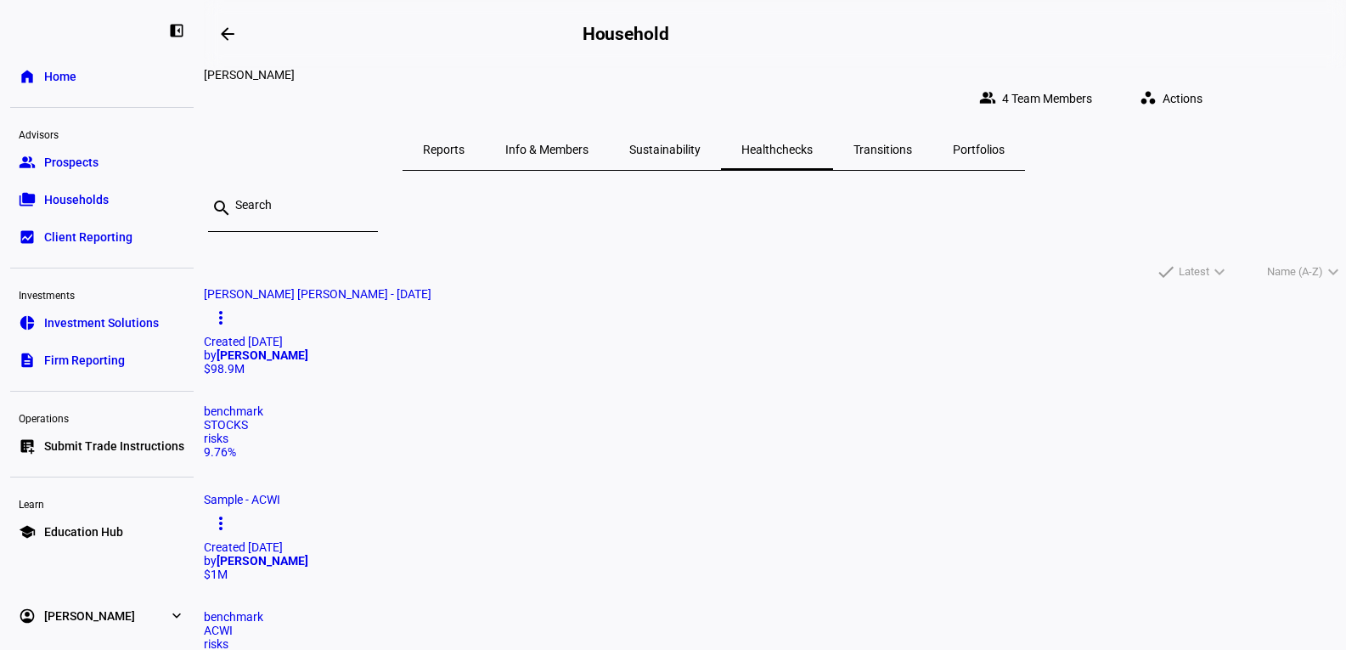
click at [1205, 82] on span at bounding box center [1174, 99] width 97 height 34
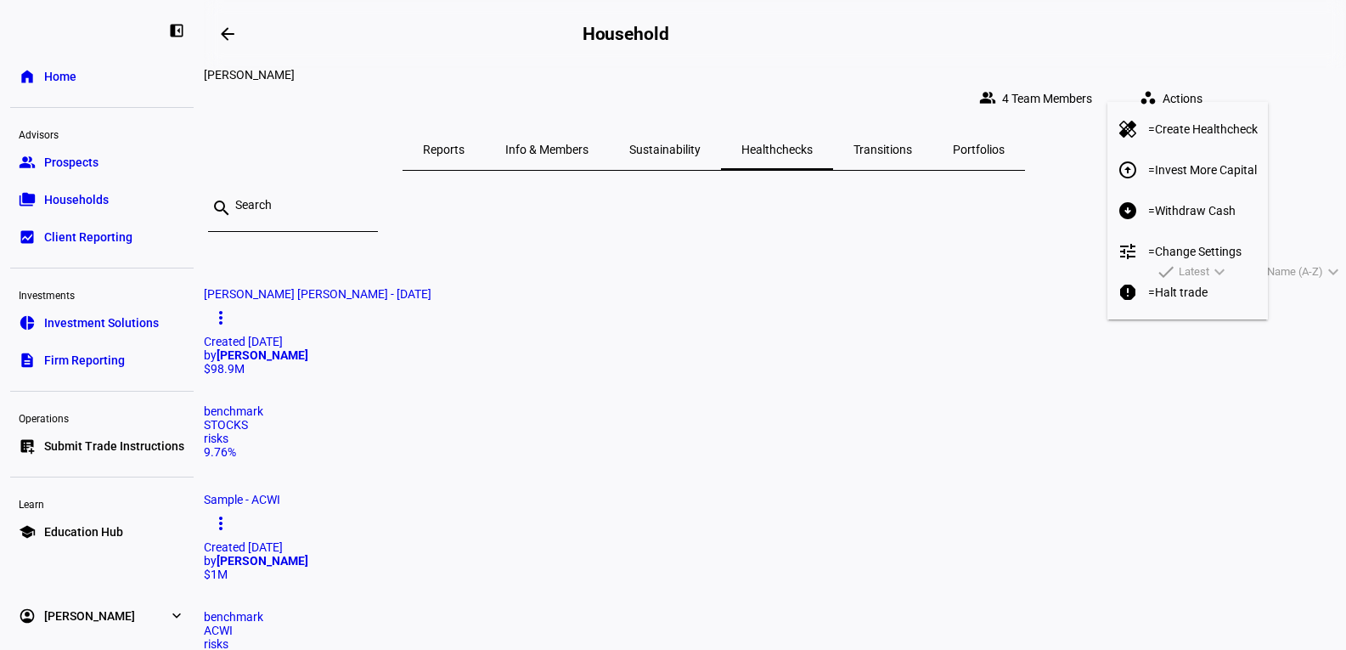
click at [1192, 125] on span "Create Healthcheck" at bounding box center [1206, 129] width 103 height 14
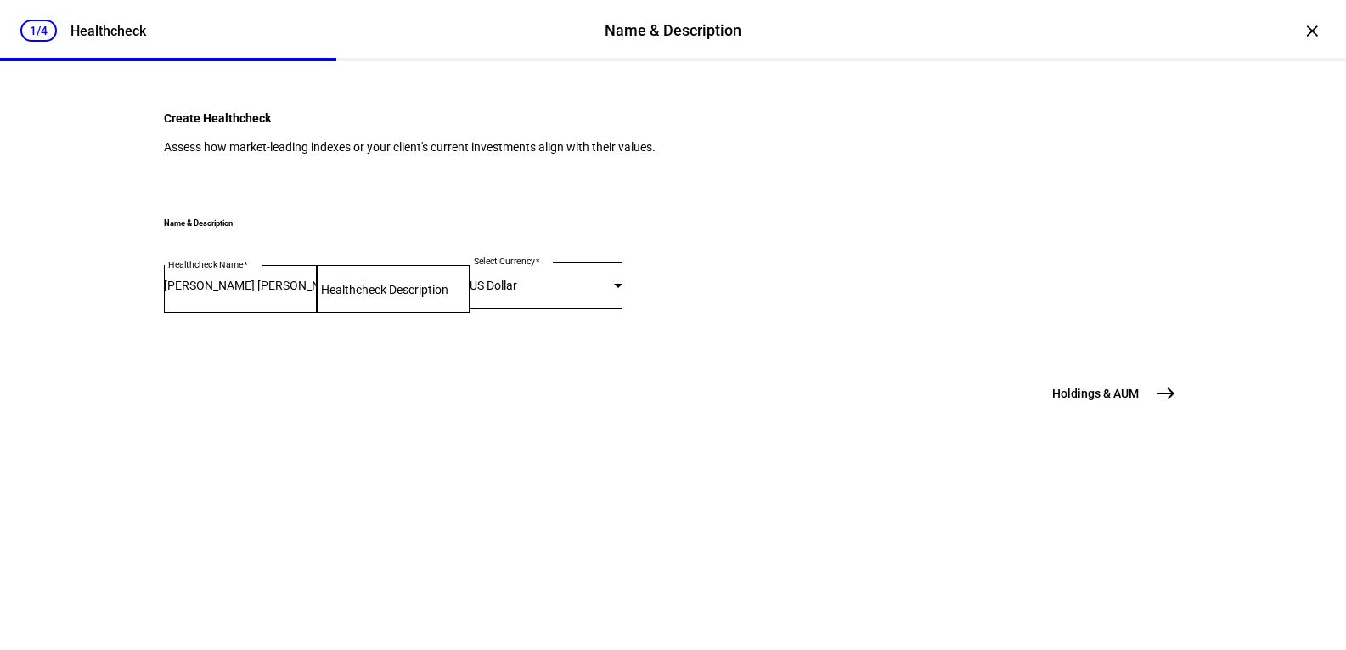
scroll to position [85, 0]
click at [360, 313] on div at bounding box center [393, 289] width 153 height 48
click at [577, 309] on div "US Dollar" at bounding box center [546, 286] width 153 height 48
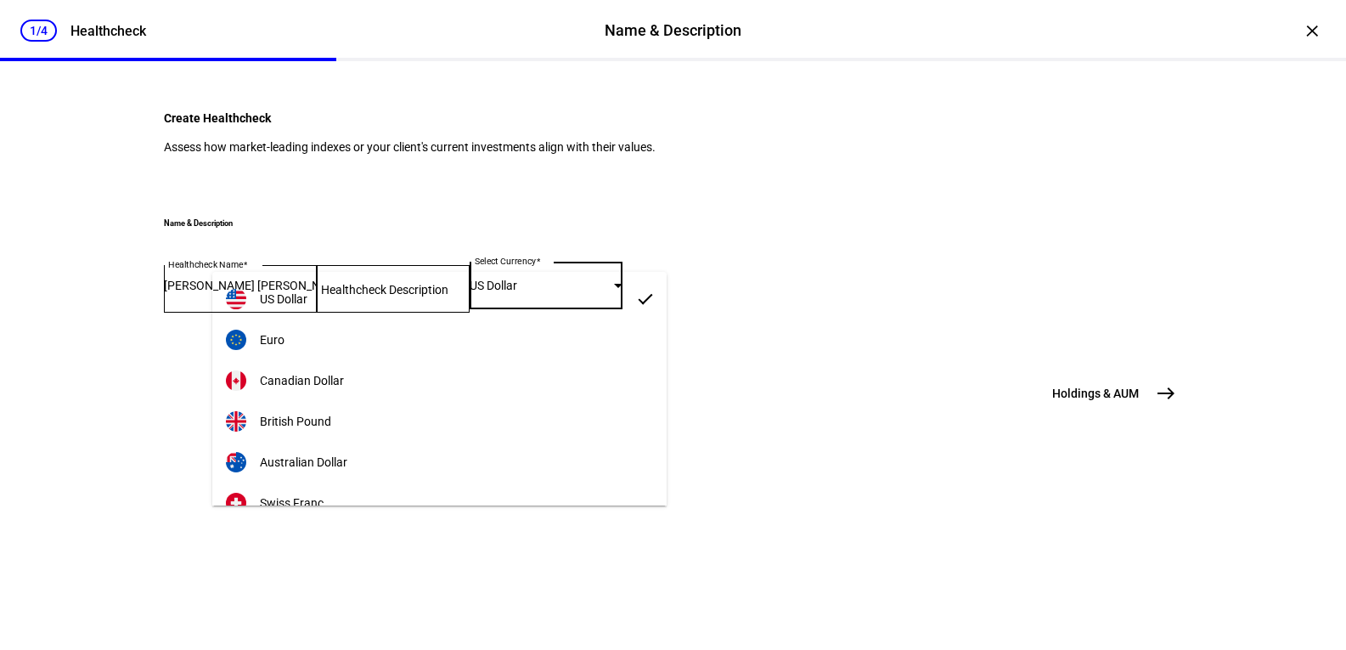
click at [405, 287] on mat-option "US Dollar" at bounding box center [439, 299] width 454 height 41
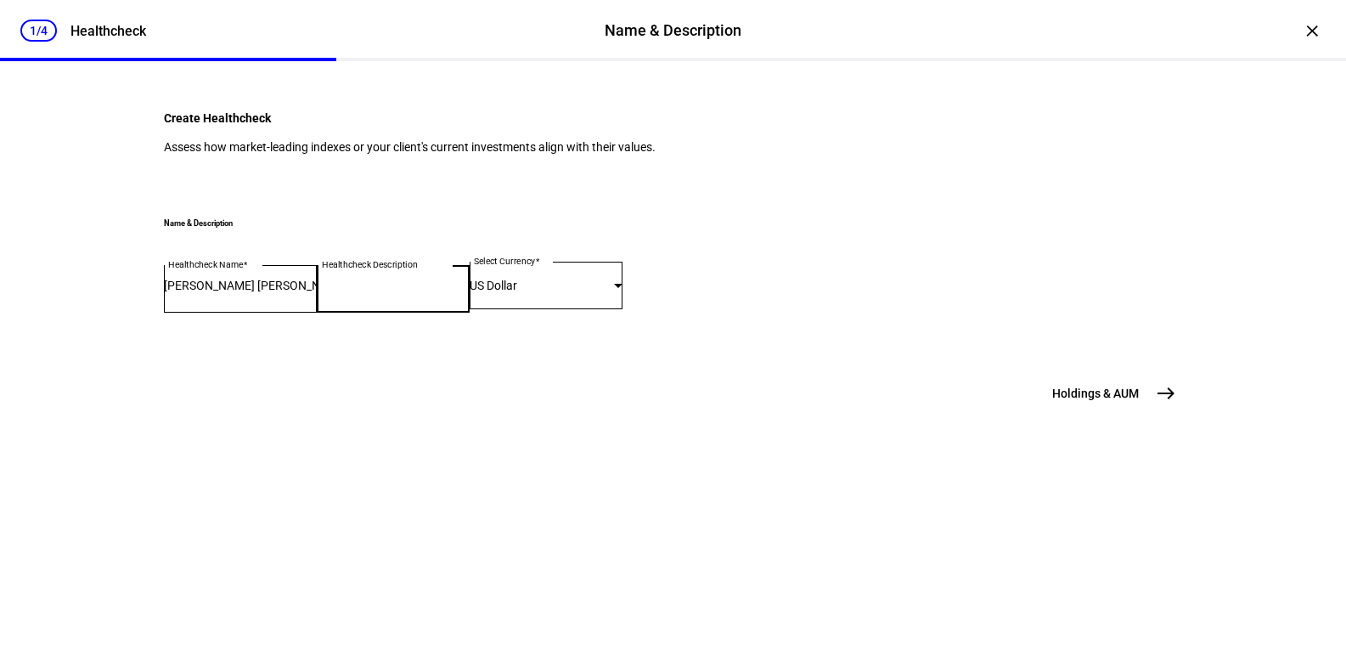
click at [470, 292] on input "Healthcheck Description" at bounding box center [393, 286] width 153 height 14
click at [1162, 403] on mat-icon "east" at bounding box center [1166, 393] width 20 height 20
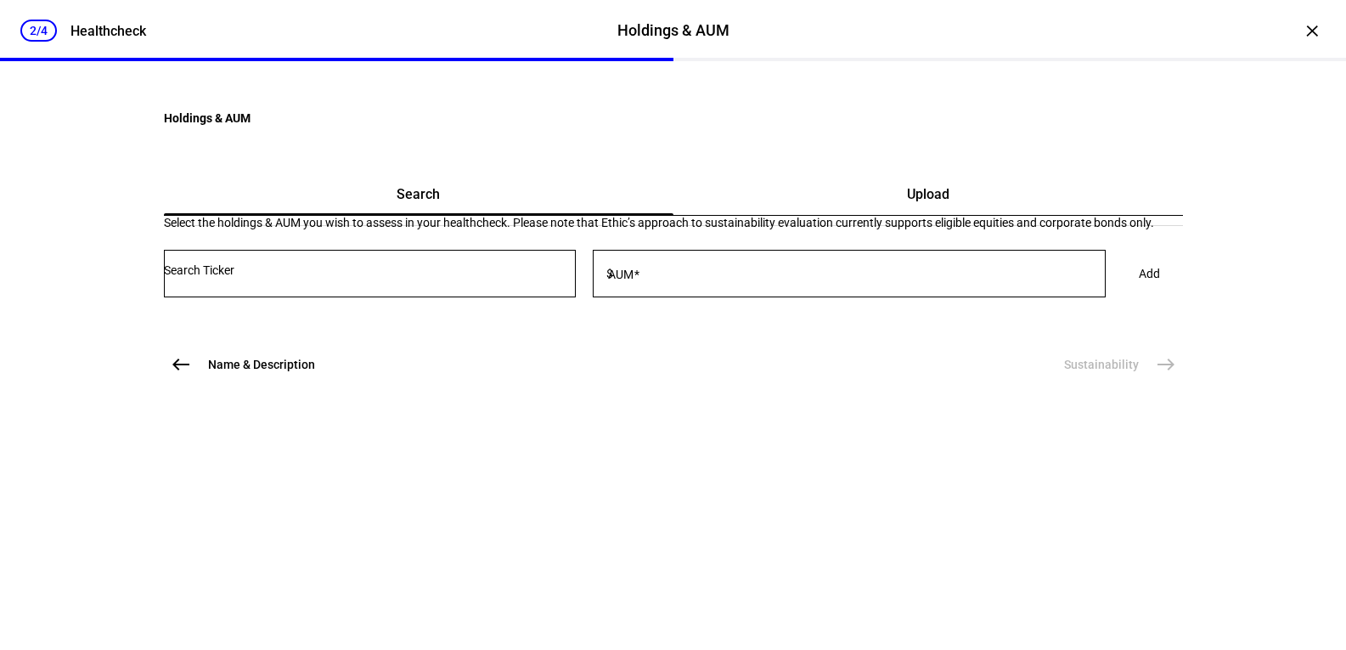
scroll to position [17, 0]
click at [907, 215] on span "Upload" at bounding box center [928, 194] width 42 height 41
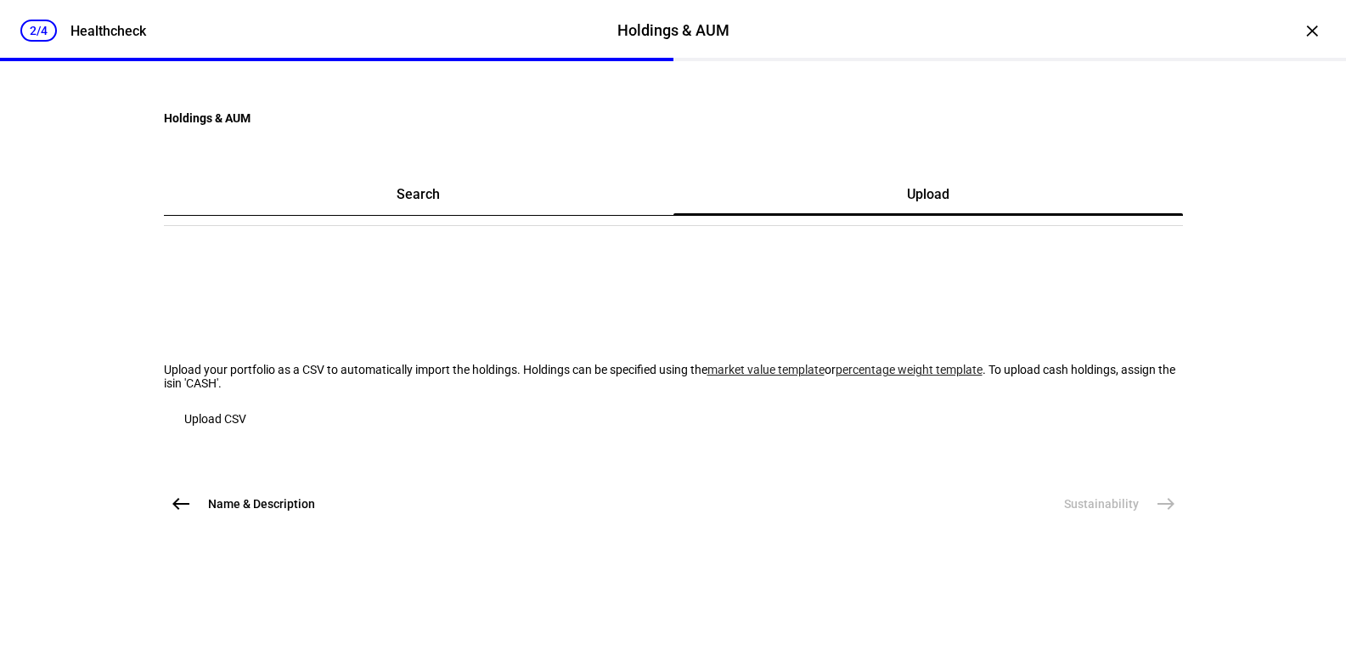
click at [439, 215] on span "Search" at bounding box center [418, 194] width 43 height 41
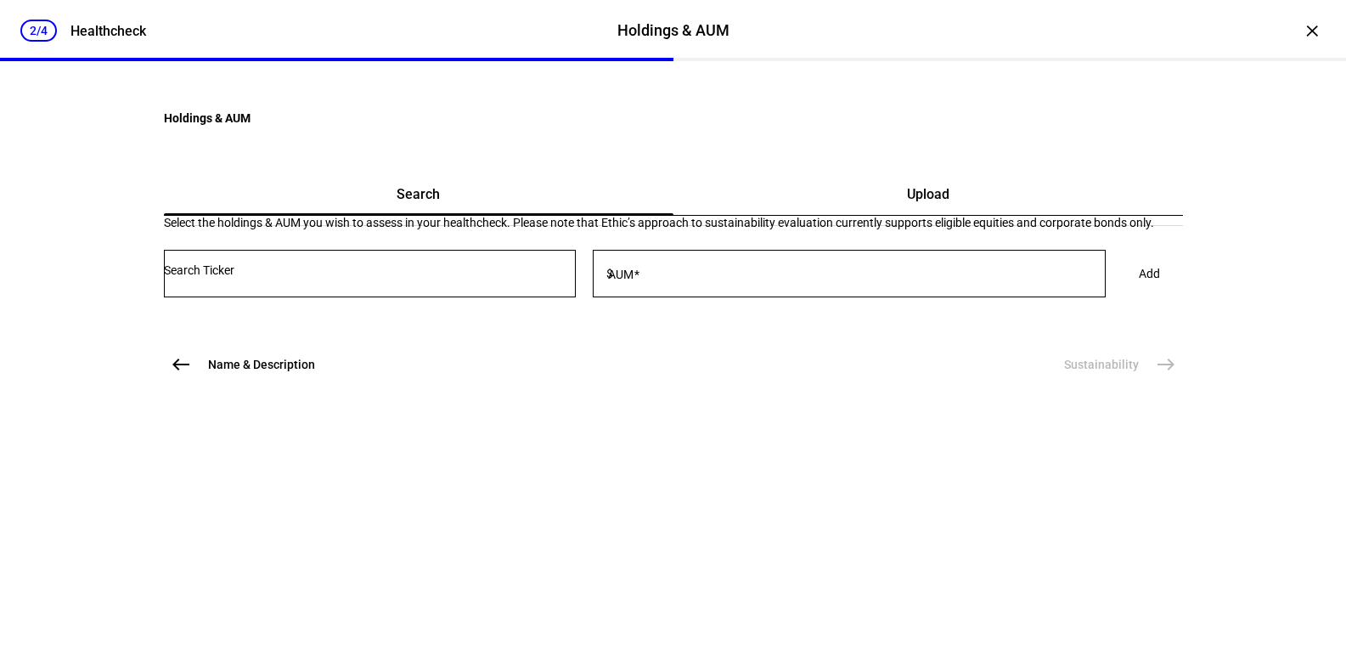
scroll to position [0, 0]
click at [344, 277] on input "Number" at bounding box center [370, 270] width 412 height 14
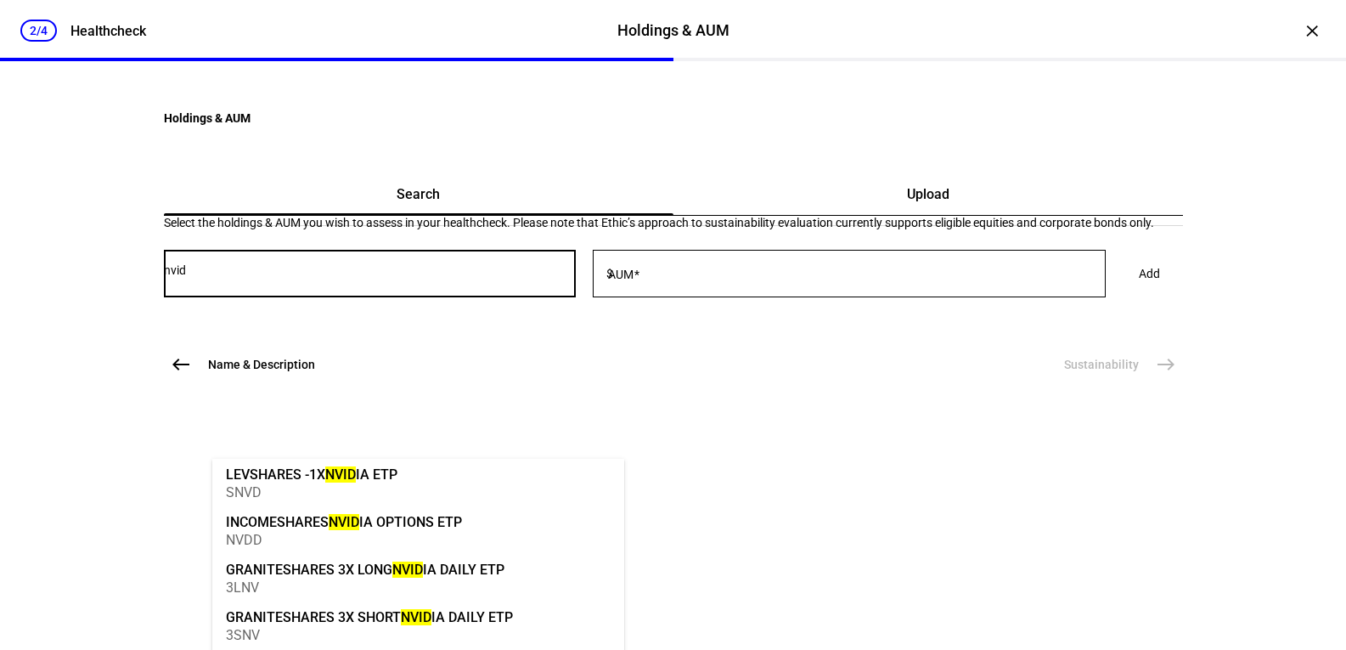
scroll to position [272, 0]
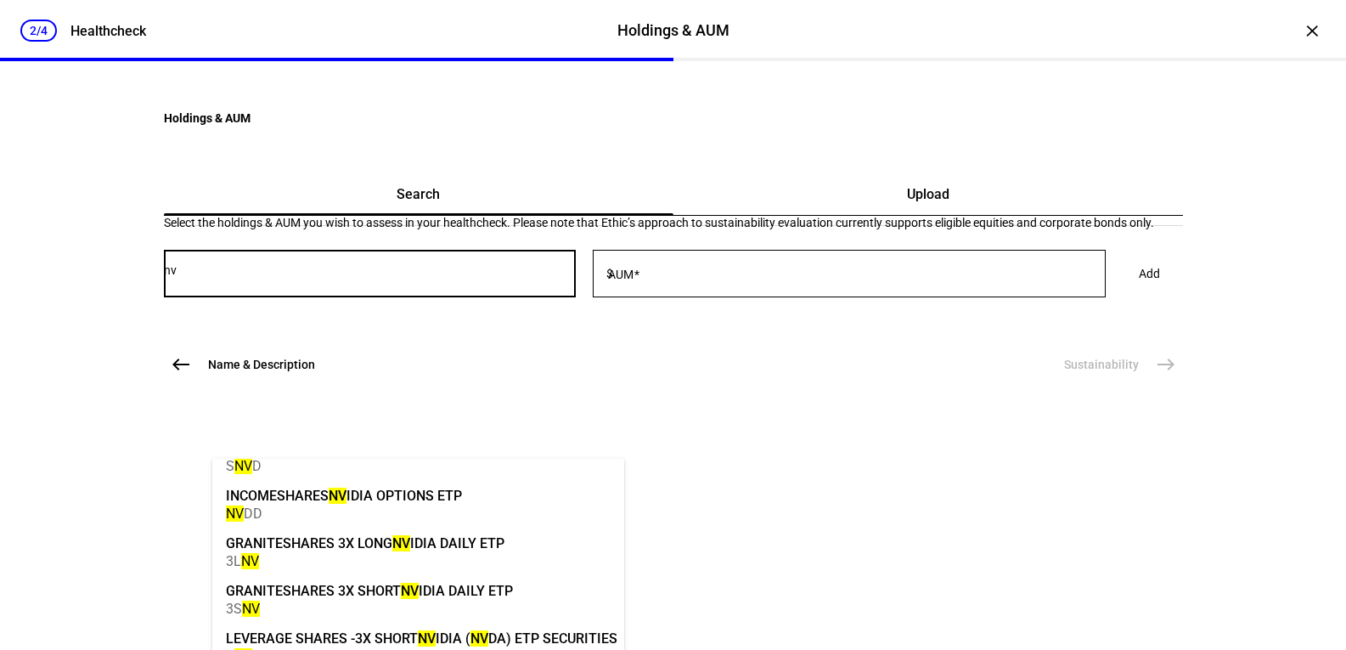
type input "n"
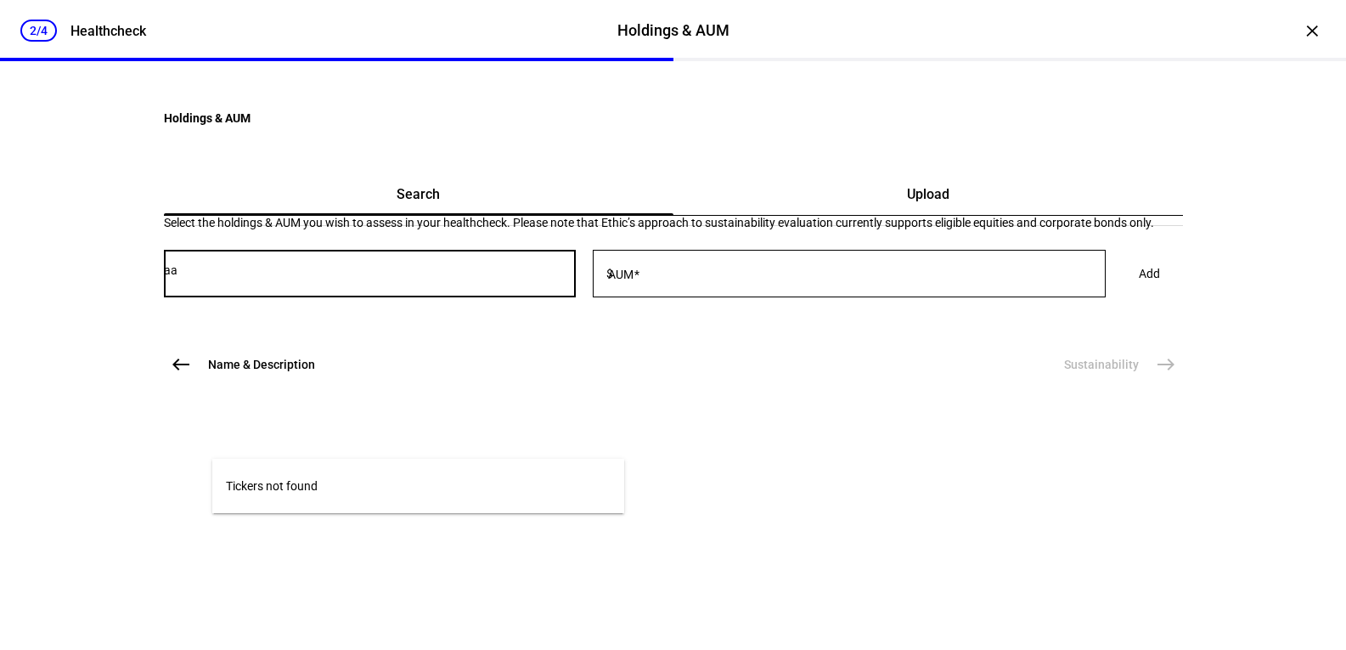
type input "a"
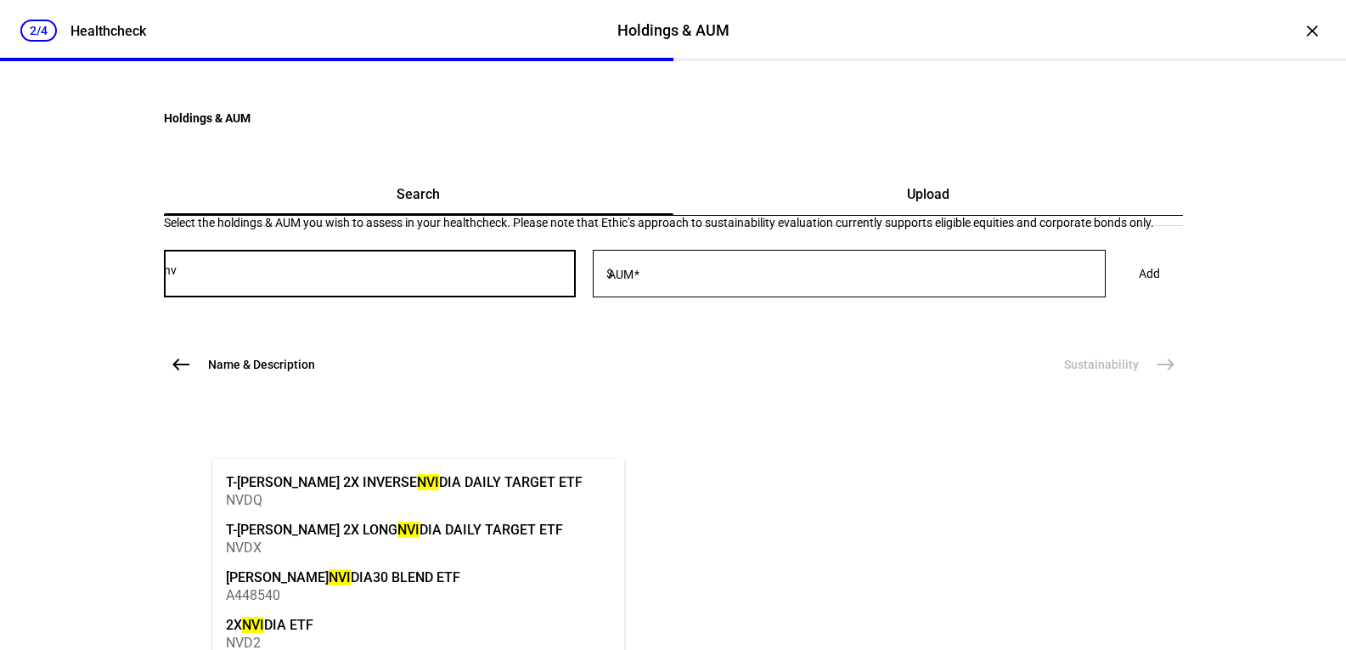
type input "n"
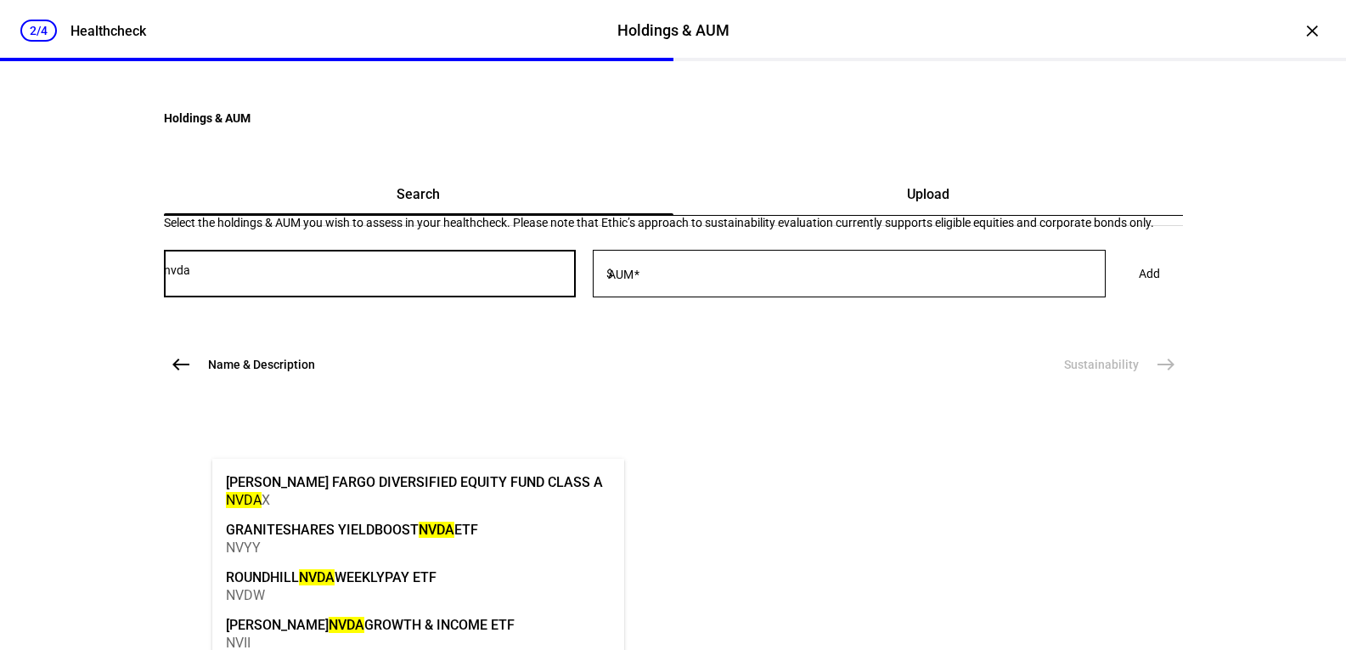
drag, startPoint x: 280, startPoint y: 431, endPoint x: 178, endPoint y: 441, distance: 102.3
click at [178, 313] on mat-card "Search Upload Select the holdings & AUM you wish to assess in your healthcheck.…" at bounding box center [673, 243] width 1019 height 139
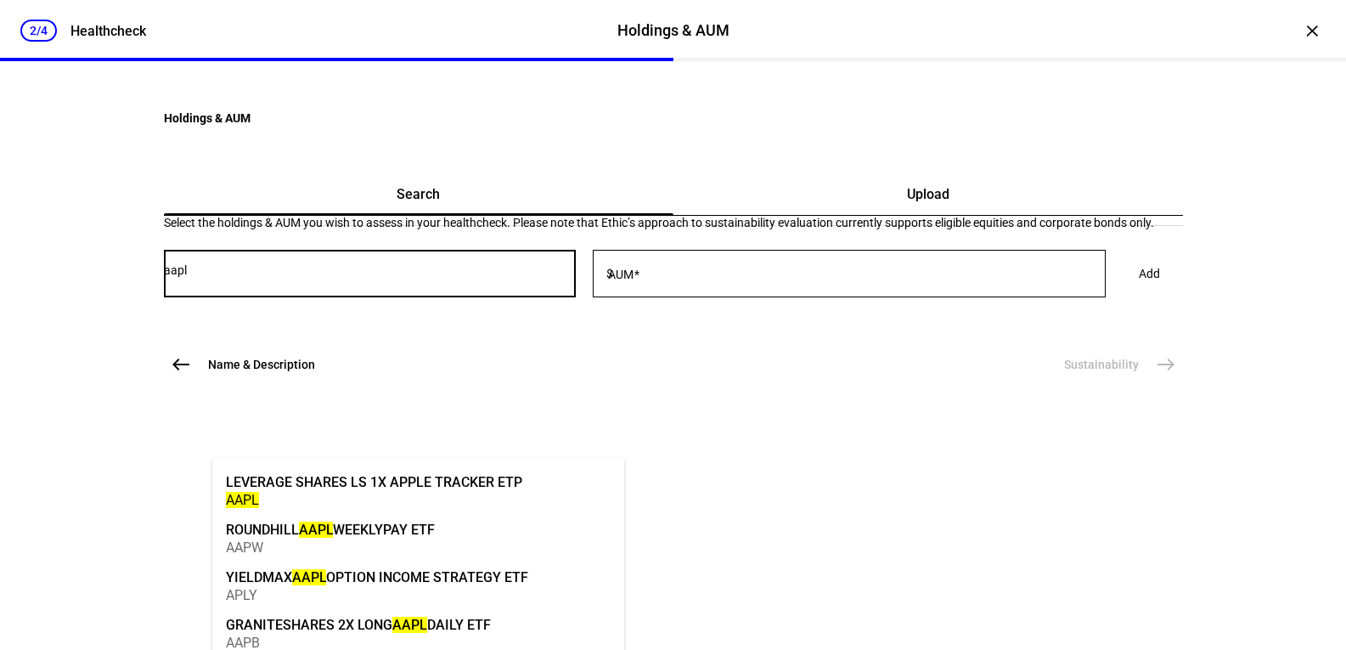
type input "aapl"
click at [277, 472] on div "LEVERAGE SHARES LS 1X APPLE TRACKER ETP" at bounding box center [374, 482] width 296 height 20
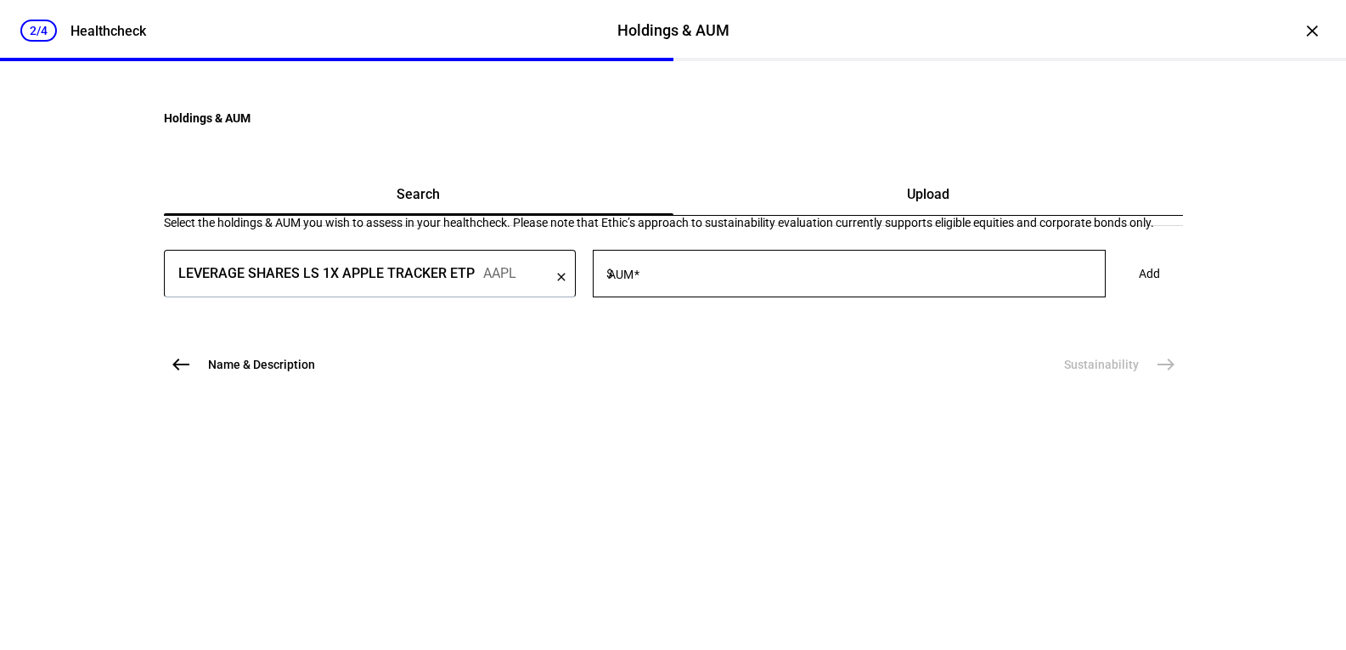
click at [279, 373] on span "Name & Description" at bounding box center [261, 364] width 107 height 17
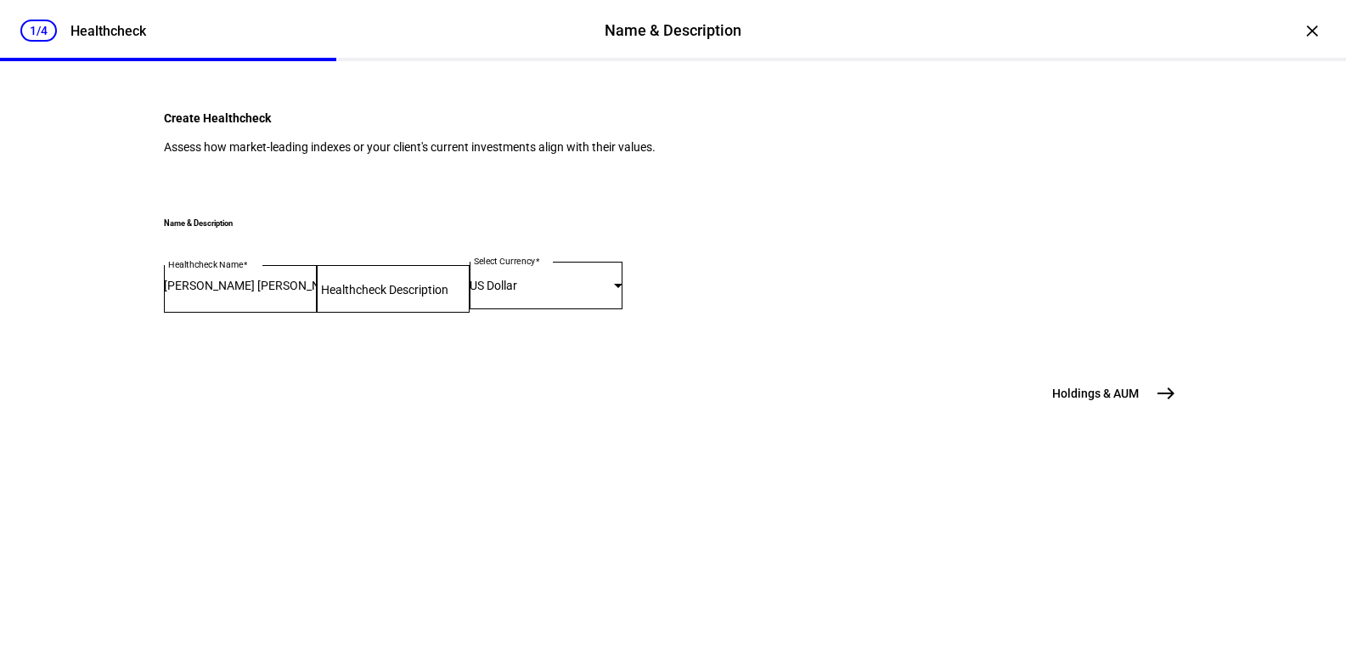
scroll to position [193, 0]
click at [1075, 402] on span "Holdings & AUM" at bounding box center [1095, 393] width 87 height 17
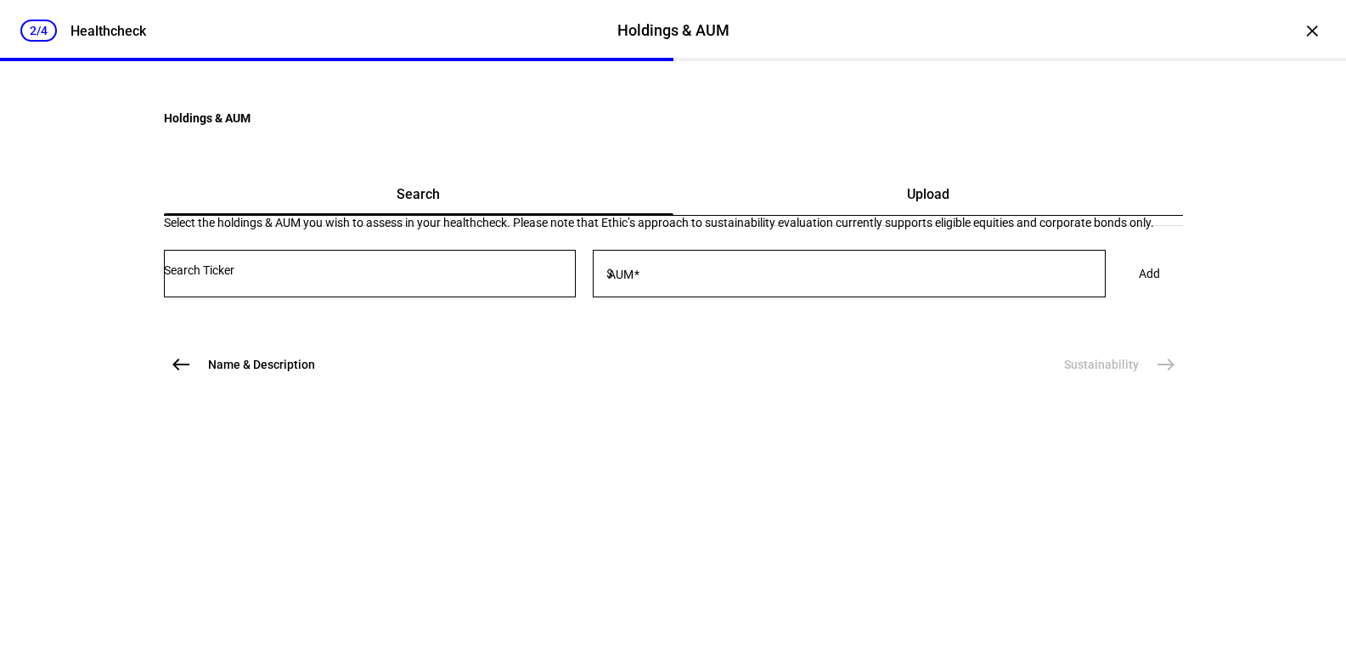
click at [907, 215] on span "Upload" at bounding box center [928, 194] width 42 height 41
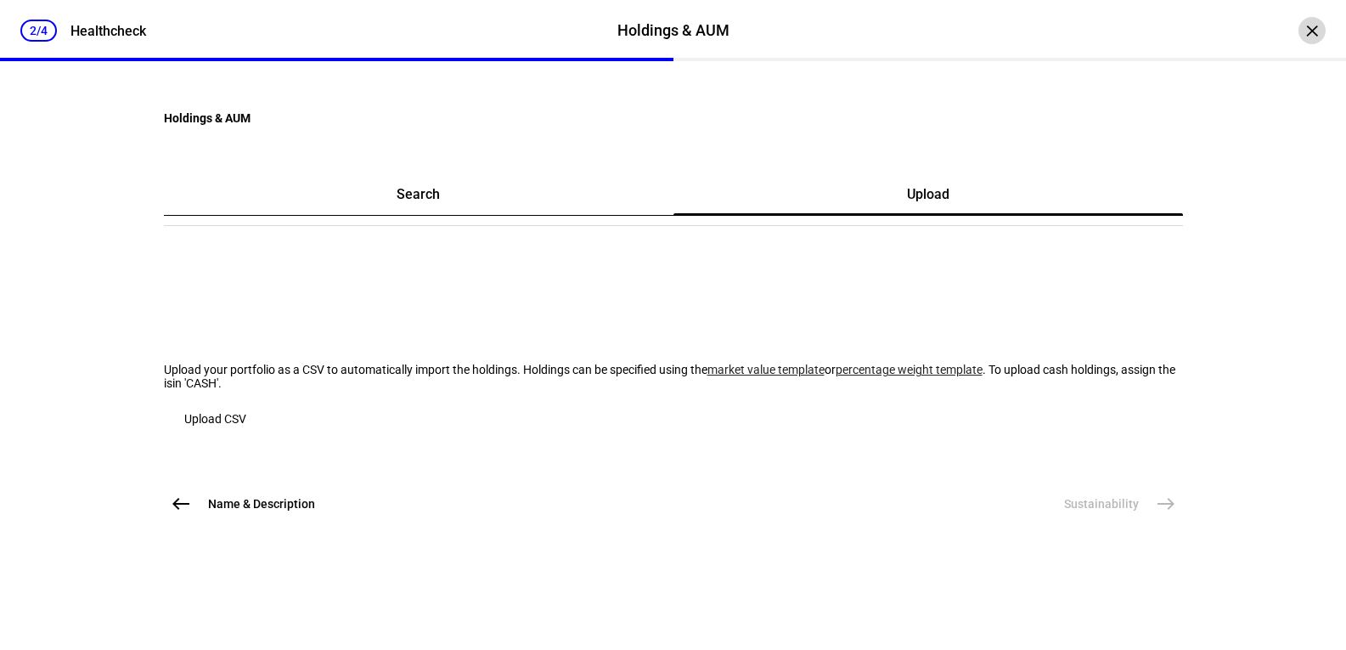
drag, startPoint x: 1298, startPoint y: 30, endPoint x: 1292, endPoint y: 39, distance: 11.1
click at [1298, 30] on div "×" at bounding box center [1311, 30] width 27 height 27
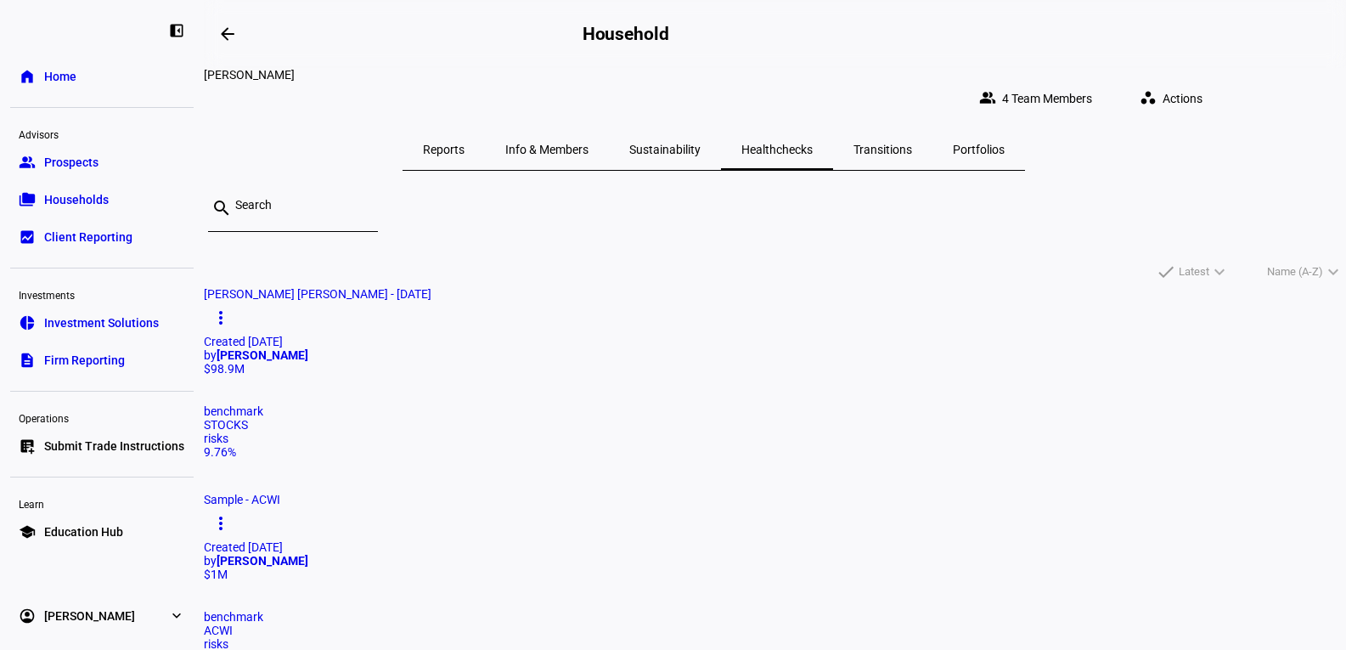
click at [912, 144] on span "Transitions" at bounding box center [882, 149] width 59 height 41
click at [1005, 144] on span "Portfolios" at bounding box center [979, 150] width 52 height 12
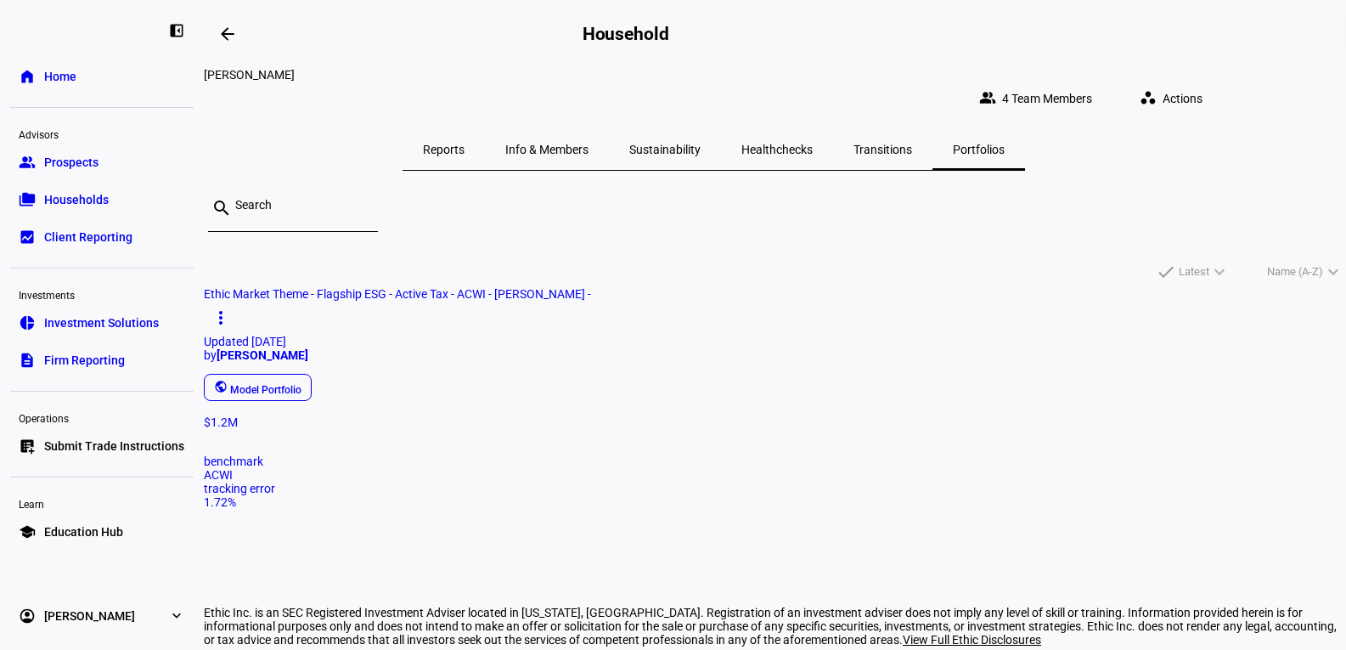
click at [241, 297] on span at bounding box center [220, 317] width 41 height 41
drag, startPoint x: 700, startPoint y: 317, endPoint x: 690, endPoint y: 320, distance: 9.9
click at [701, 317] on div at bounding box center [673, 325] width 1346 height 650
click at [477, 359] on span "Ethic Market Theme - Flagship ESG - Active Tax - ACWI - [PERSON_NAME] - more_ve…" at bounding box center [775, 351] width 1142 height 128
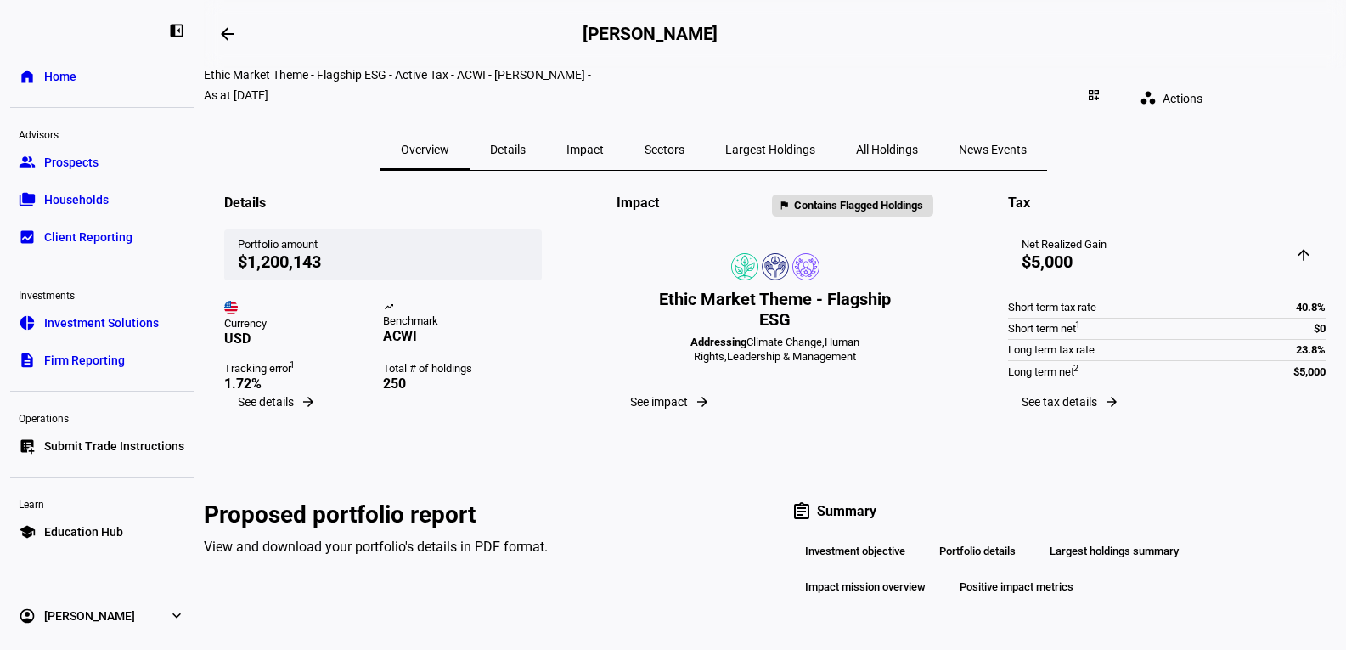
click at [604, 144] on span "Impact" at bounding box center [584, 150] width 37 height 12
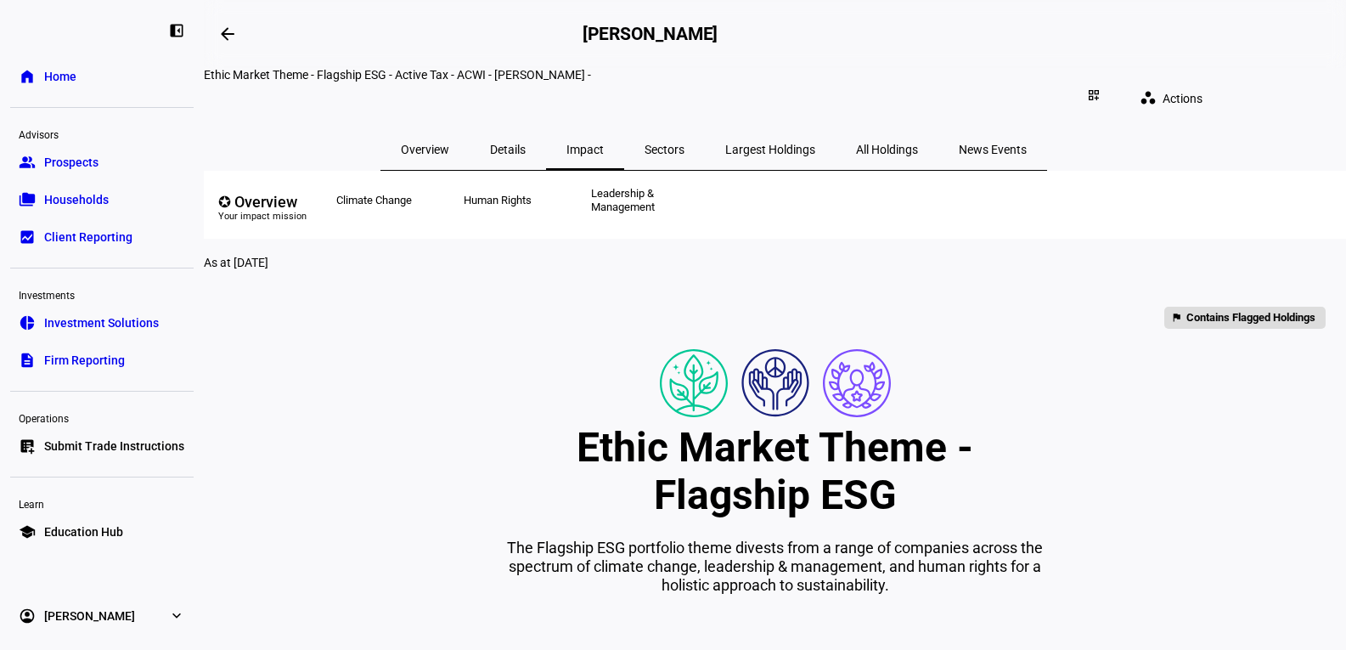
click at [684, 144] on span "Sectors" at bounding box center [665, 150] width 40 height 12
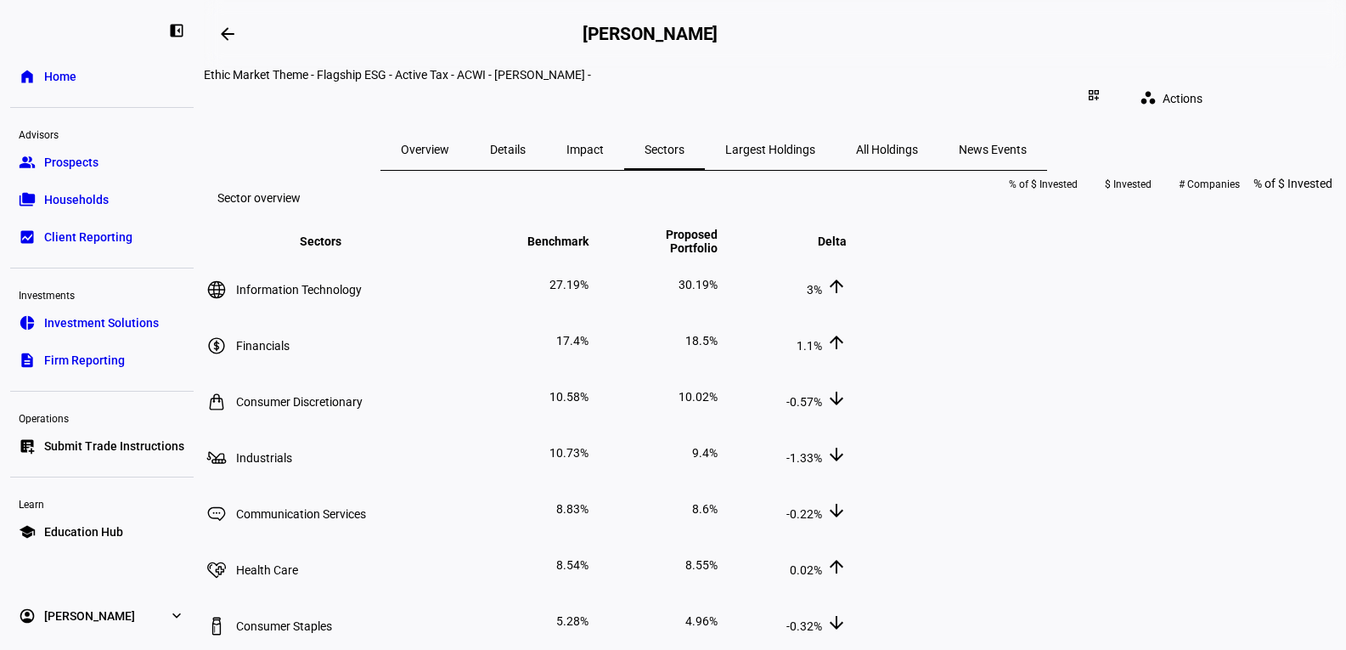
click at [815, 144] on span "Largest Holdings" at bounding box center [770, 150] width 90 height 12
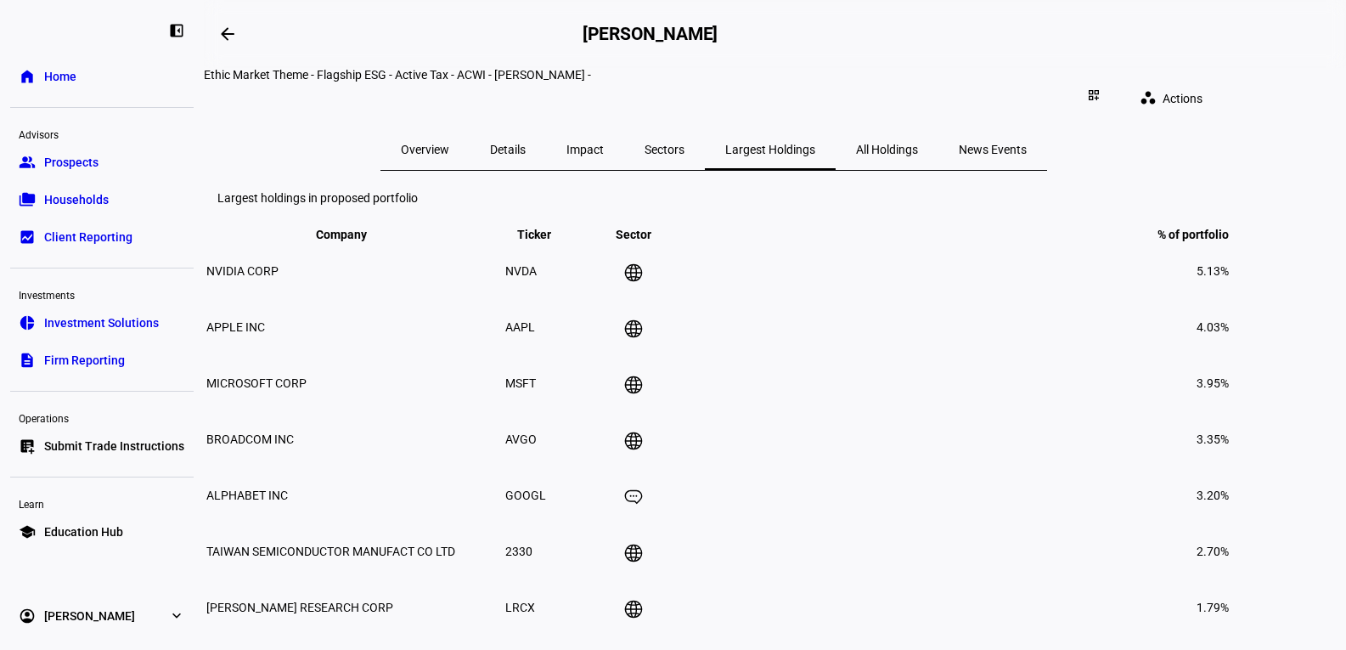
click at [918, 144] on span "All Holdings" at bounding box center [887, 150] width 62 height 12
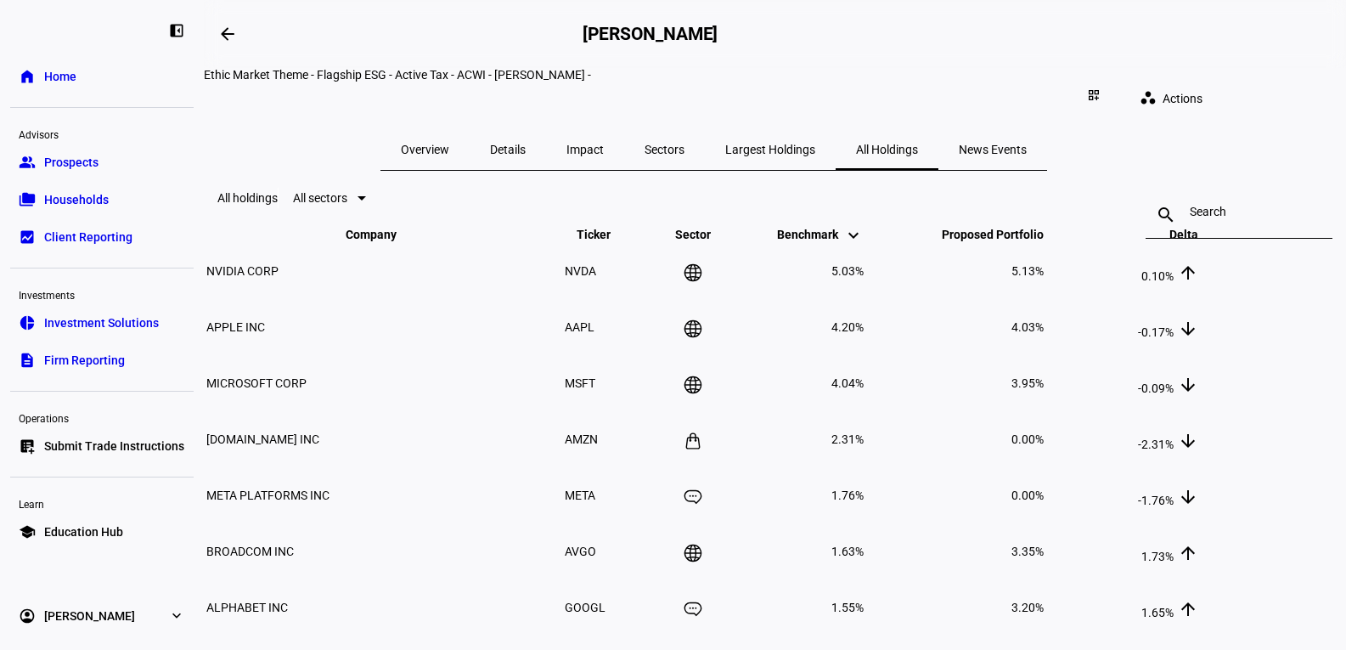
click at [987, 144] on span "News Events" at bounding box center [993, 150] width 68 height 12
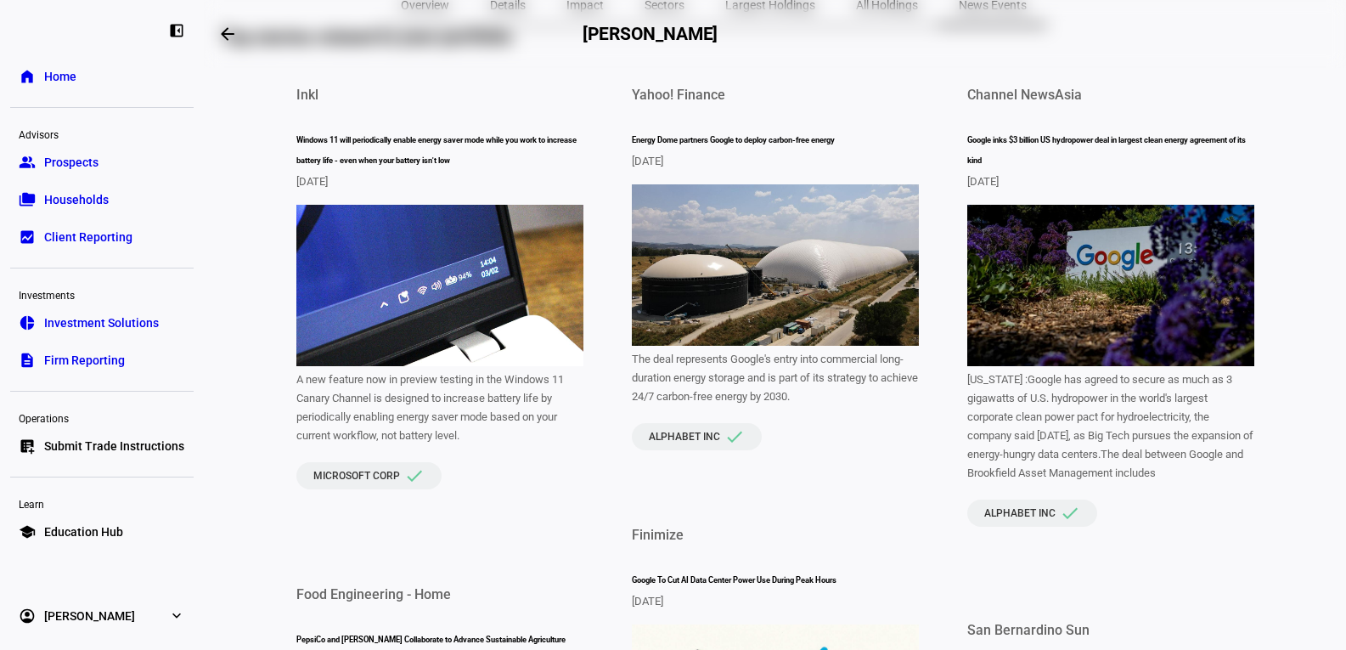
scroll to position [255, 0]
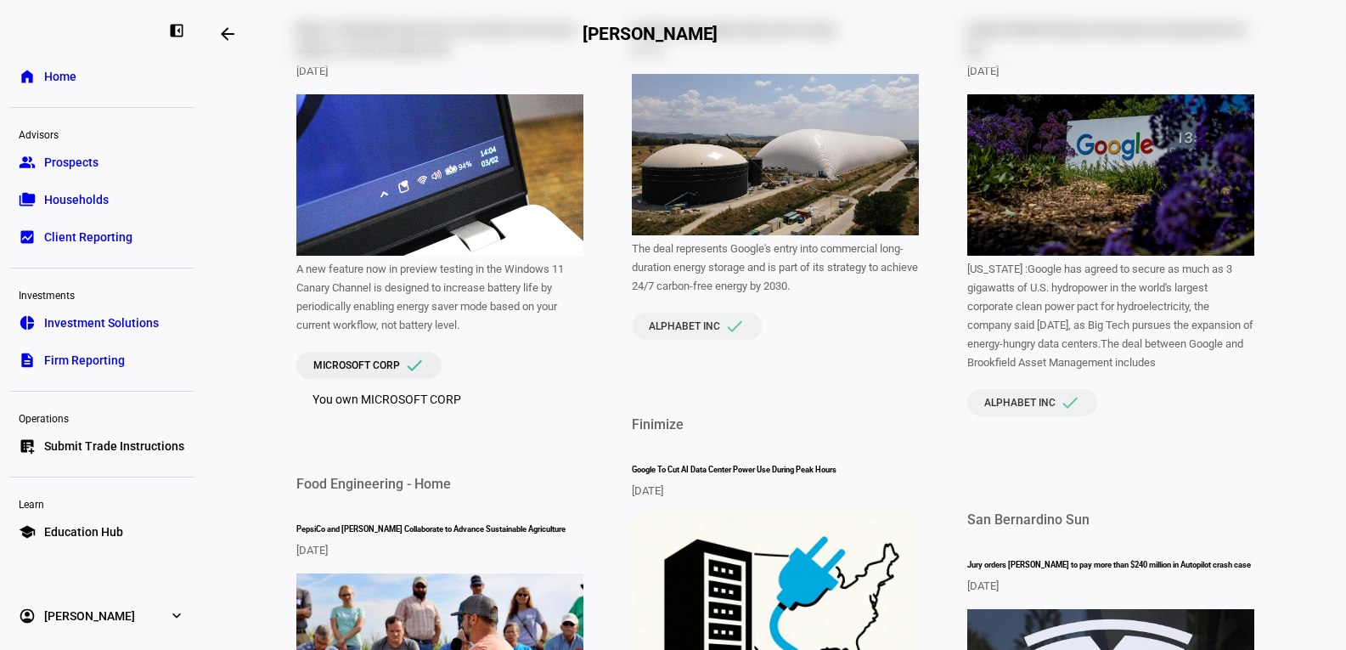
click at [400, 371] on span "MICROSOFT CORP" at bounding box center [356, 365] width 87 height 12
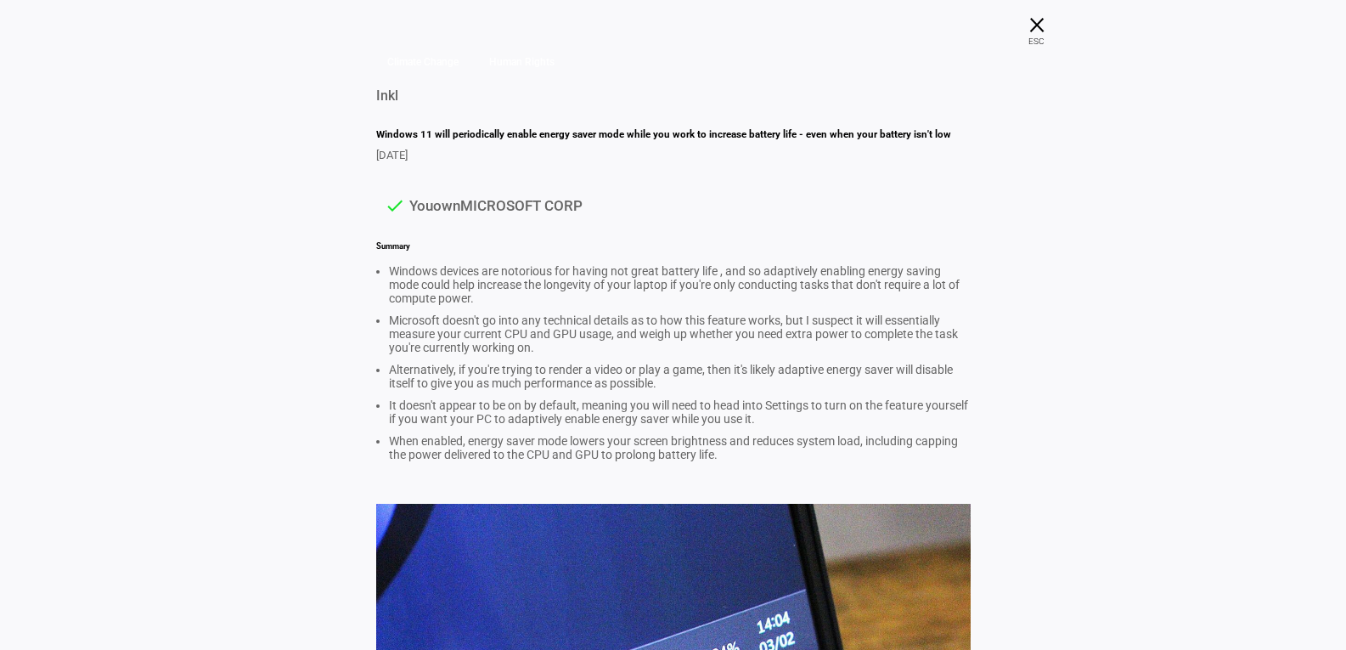
scroll to position [0, 0]
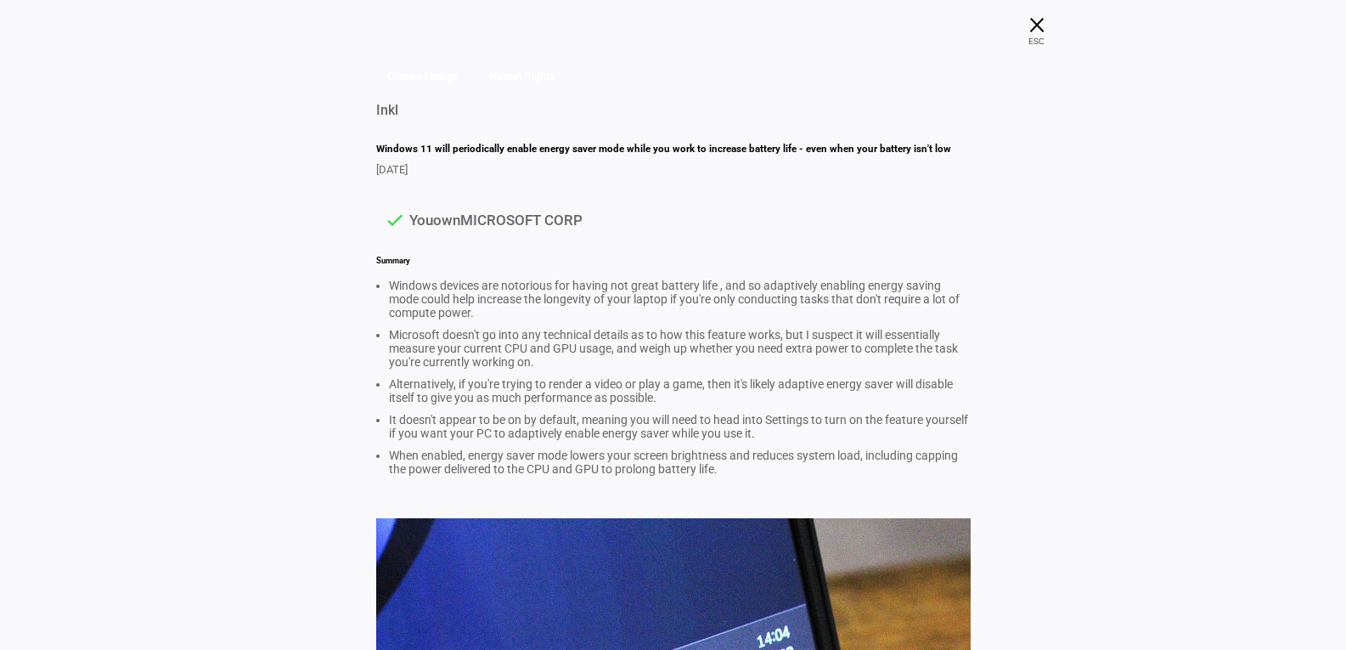
click at [463, 230] on span "check You own MICROSOFT CORP" at bounding box center [673, 220] width 577 height 20
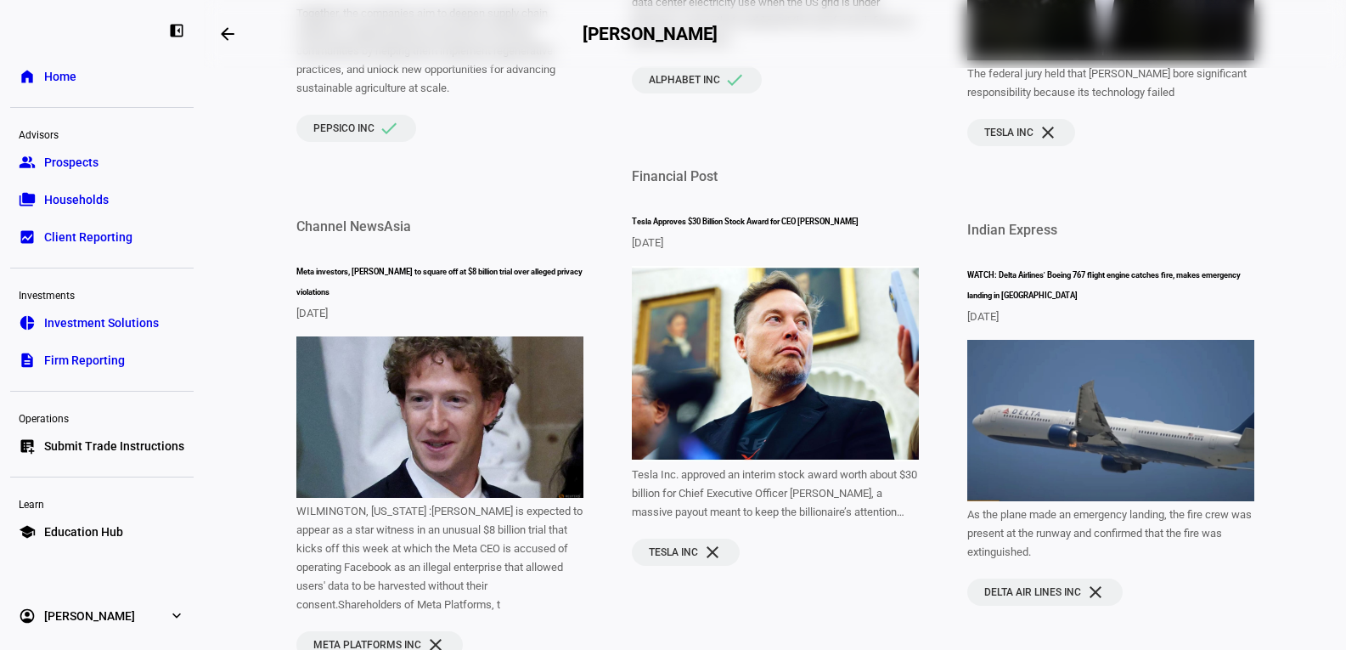
scroll to position [1019, 0]
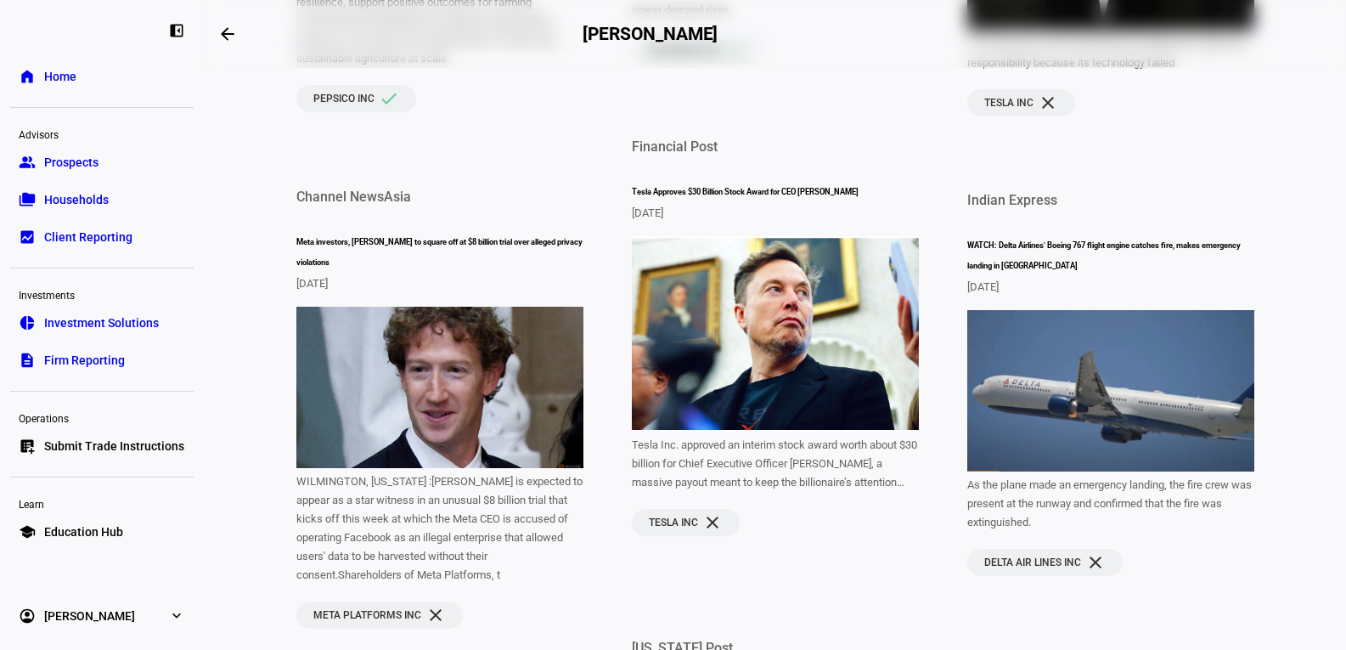
click at [829, 492] on section "Tesla Inc. approved an interim stock award worth about $30 billion for Chief Ex…" at bounding box center [775, 464] width 287 height 56
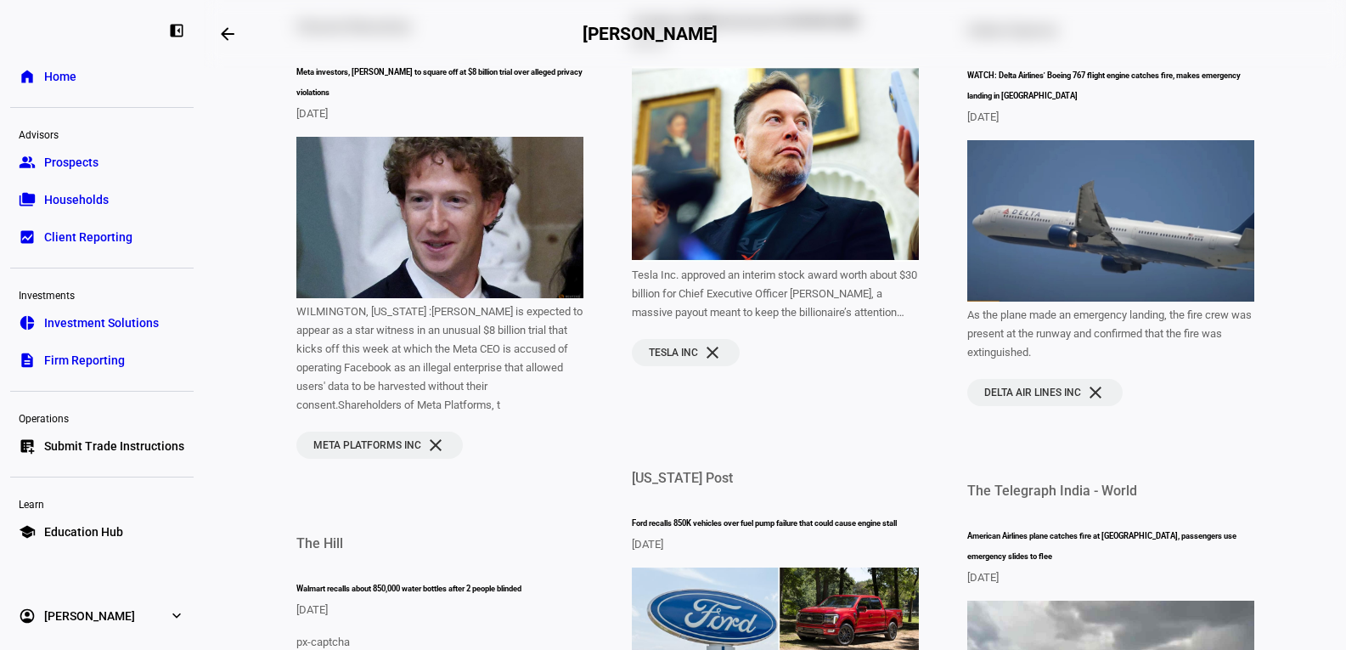
scroll to position [1104, 0]
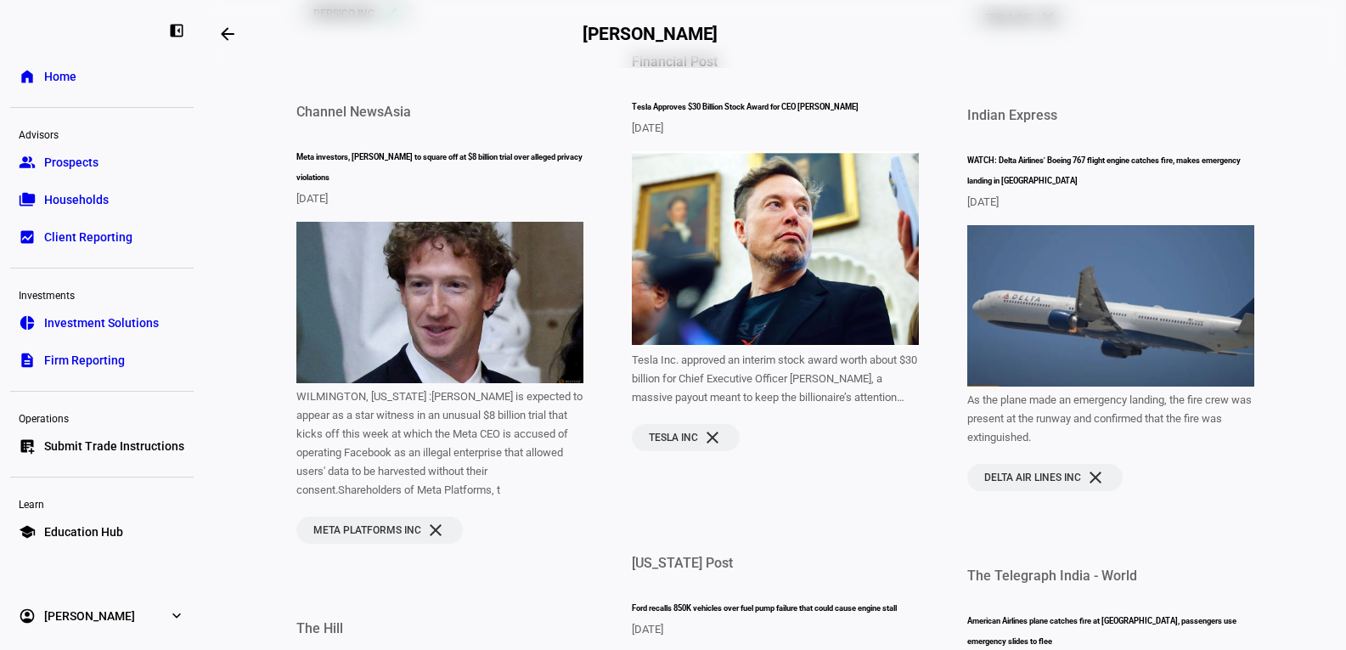
click at [1015, 447] on section "As the plane made an emergency landing, the fire crew was present at the runway…" at bounding box center [1110, 419] width 287 height 56
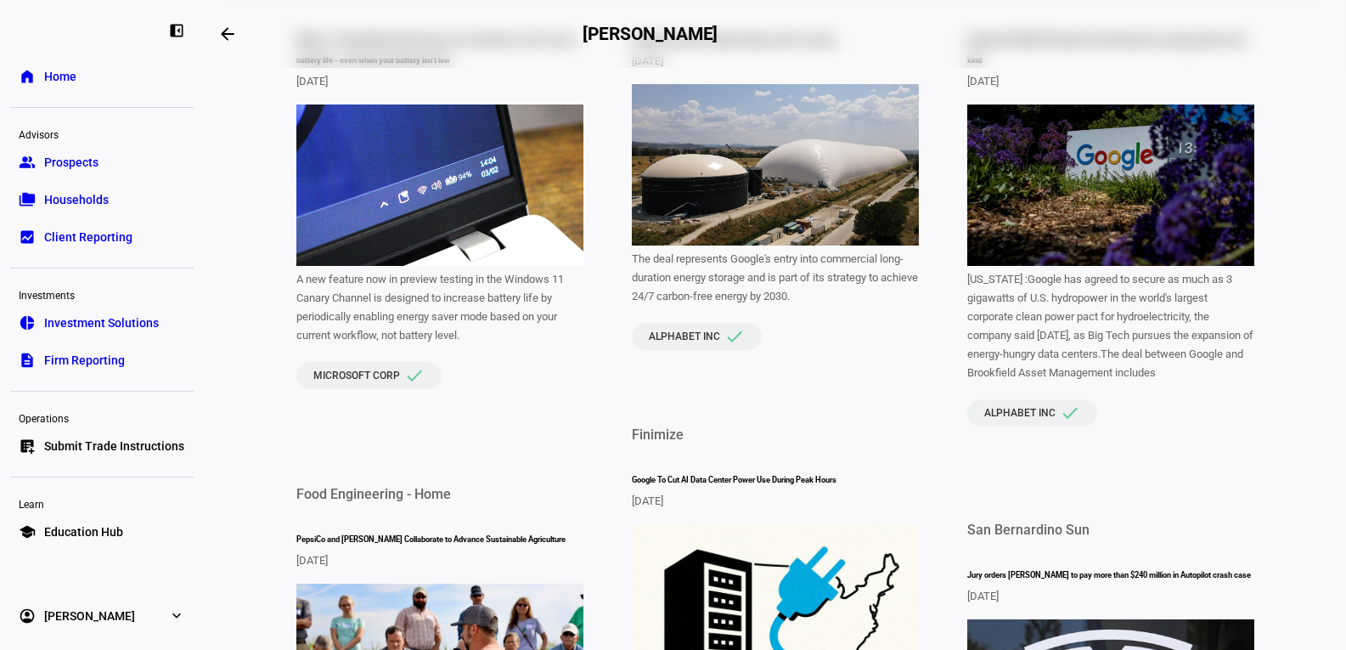
scroll to position [0, 0]
